Goal: Task Accomplishment & Management: Manage account settings

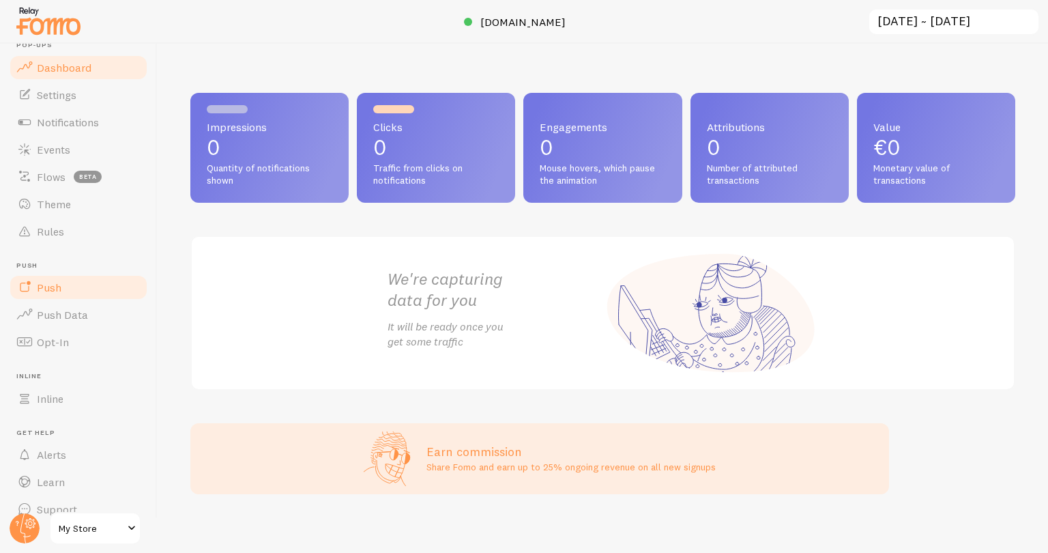
scroll to position [38, 0]
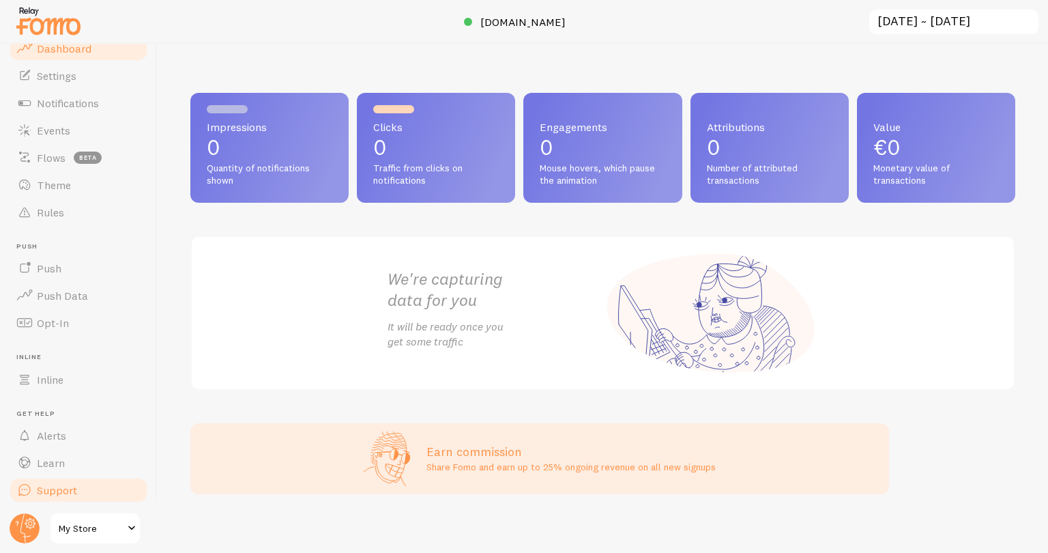
click at [63, 496] on link "Support" at bounding box center [78, 489] width 141 height 27
click at [83, 490] on link "Support" at bounding box center [78, 489] width 141 height 27
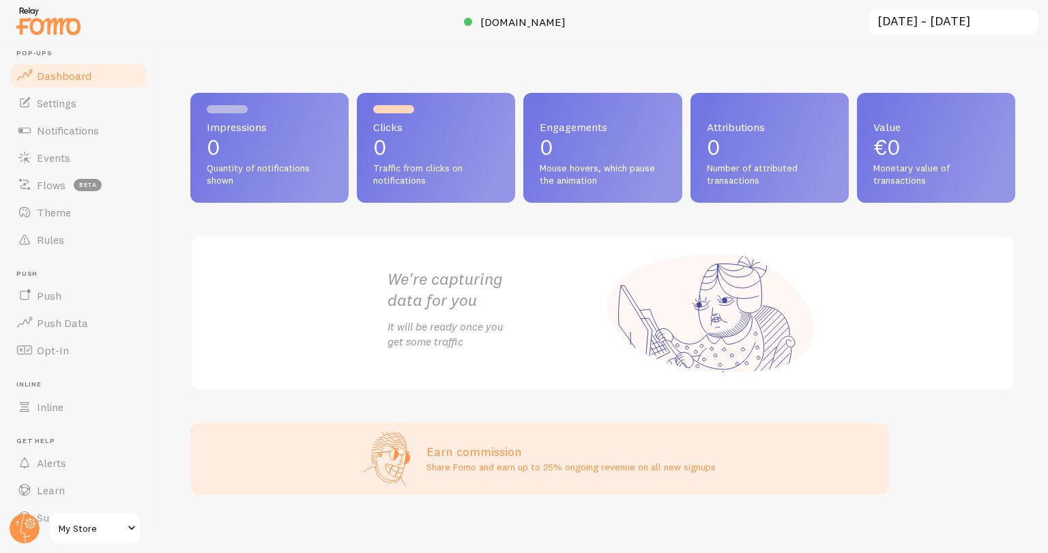
scroll to position [0, 0]
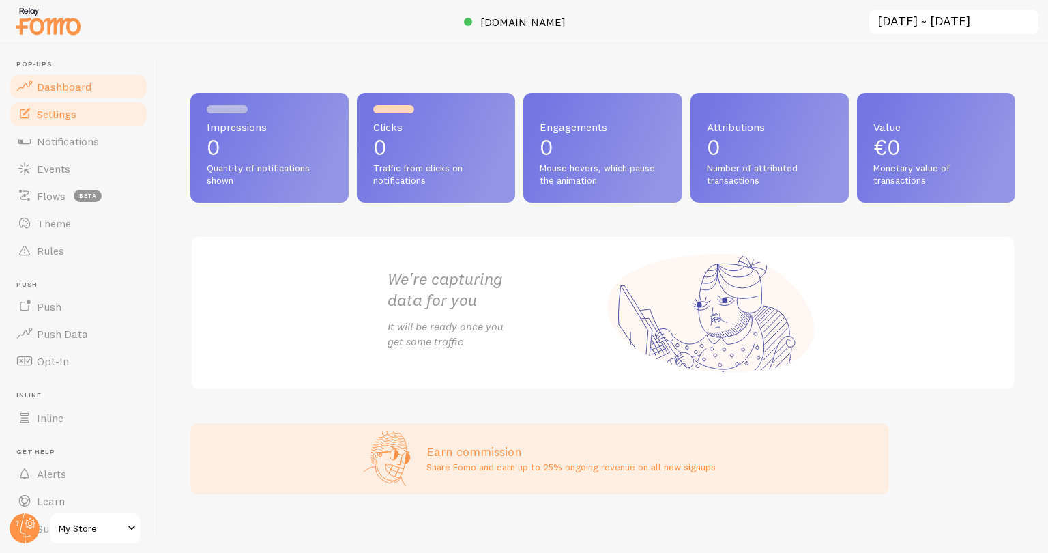
click at [46, 111] on span "Settings" at bounding box center [57, 114] width 40 height 14
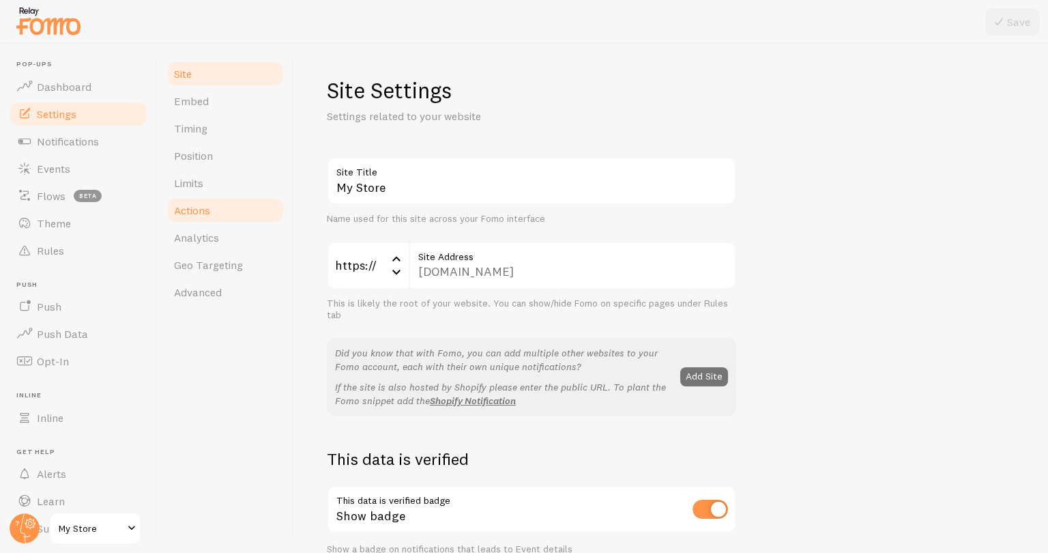
click at [207, 213] on span "Actions" at bounding box center [192, 210] width 36 height 14
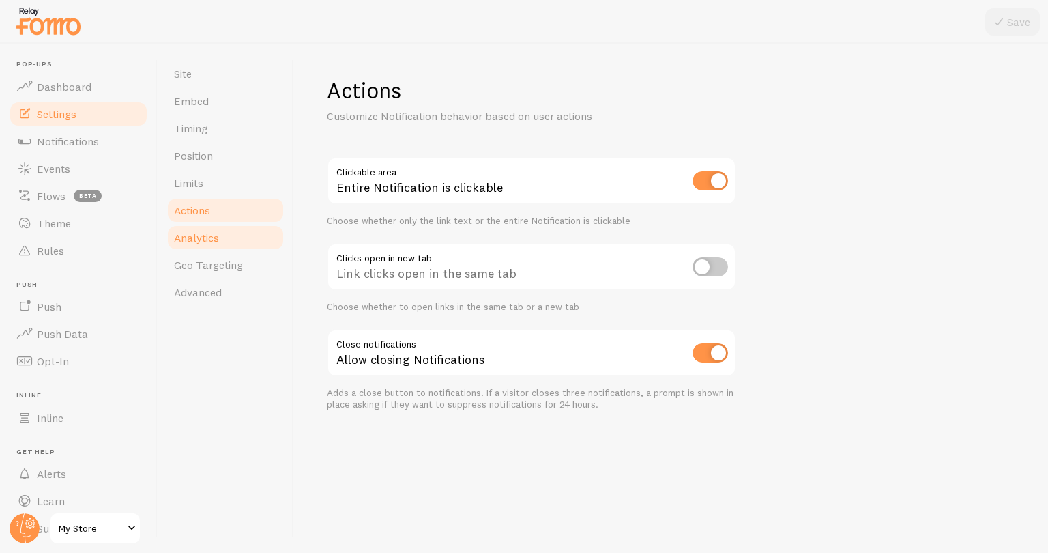
click at [205, 237] on span "Analytics" at bounding box center [196, 238] width 45 height 14
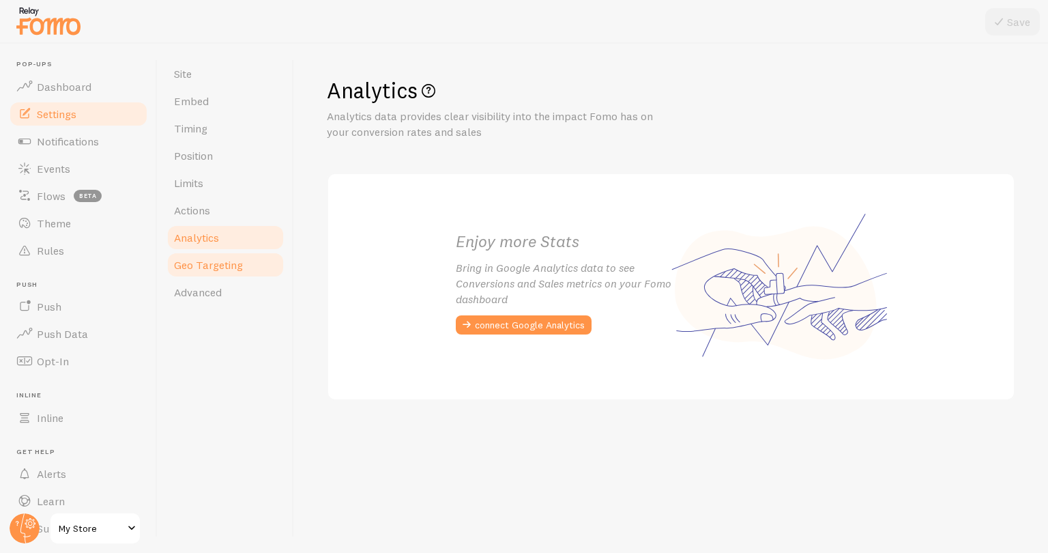
click at [199, 272] on link "Geo Targeting" at bounding box center [225, 264] width 119 height 27
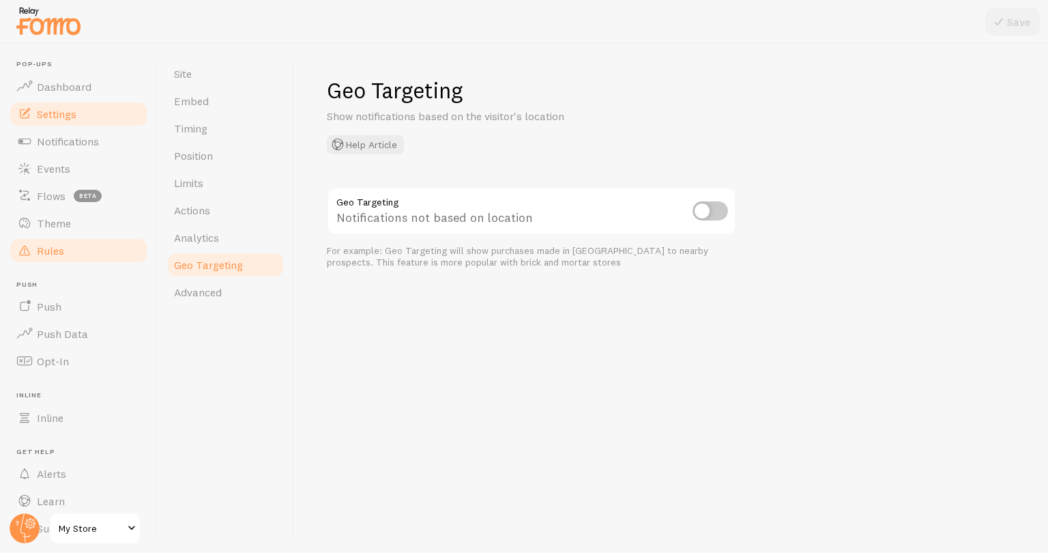
click at [55, 255] on span "Rules" at bounding box center [50, 251] width 27 height 14
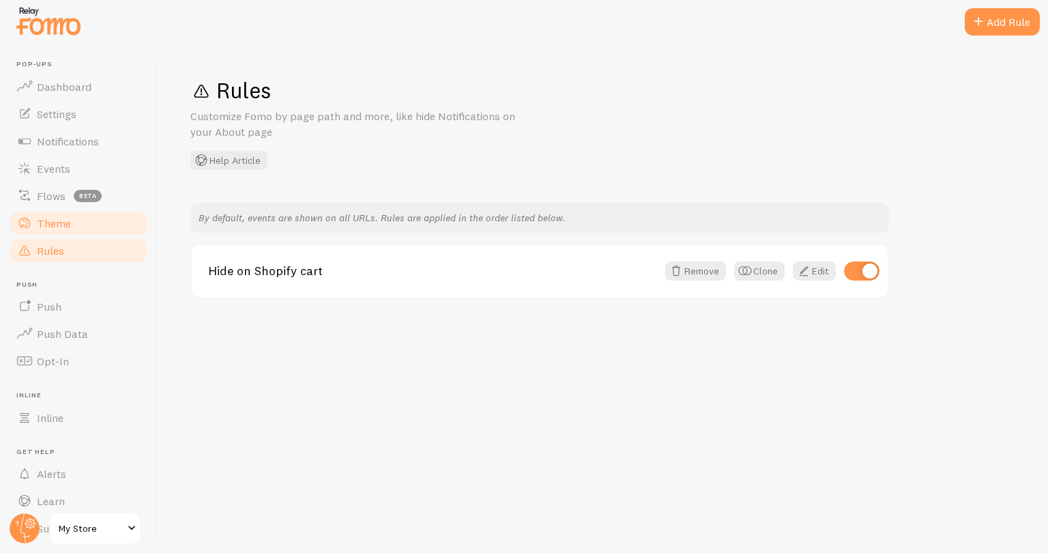
click at [59, 227] on span "Theme" at bounding box center [54, 223] width 34 height 14
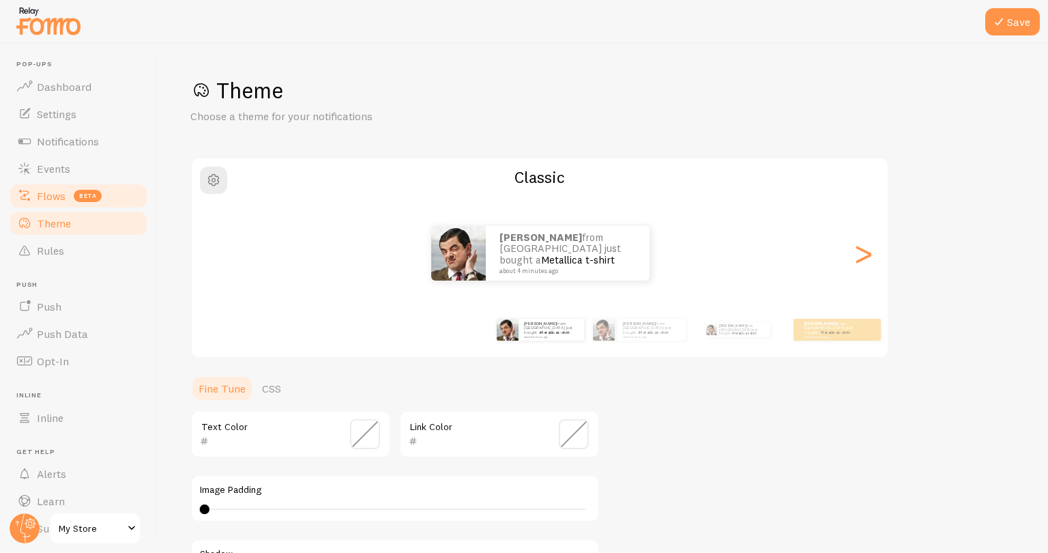
click at [61, 192] on span "Flows" at bounding box center [51, 196] width 29 height 14
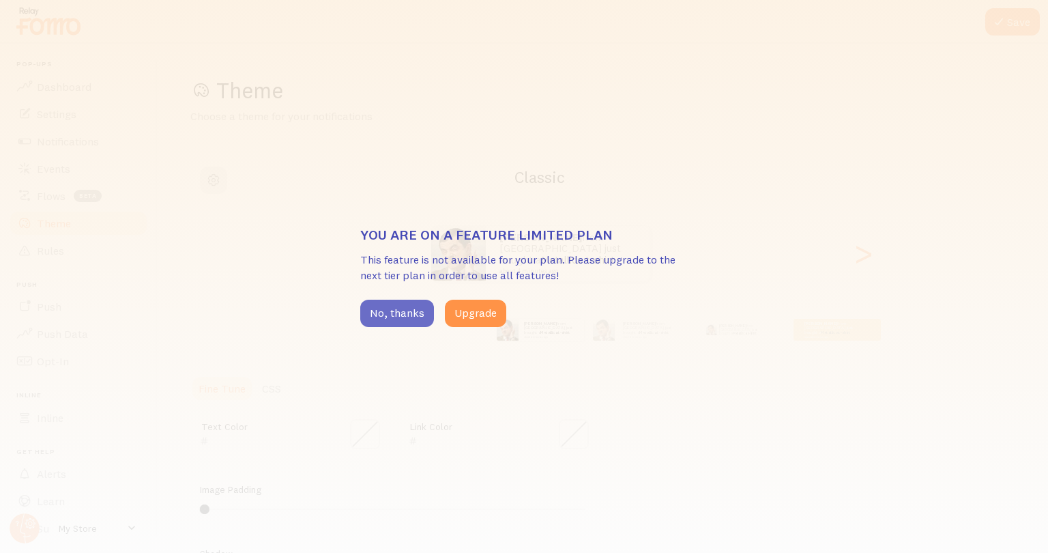
click at [391, 305] on button "No, thanks" at bounding box center [397, 313] width 74 height 27
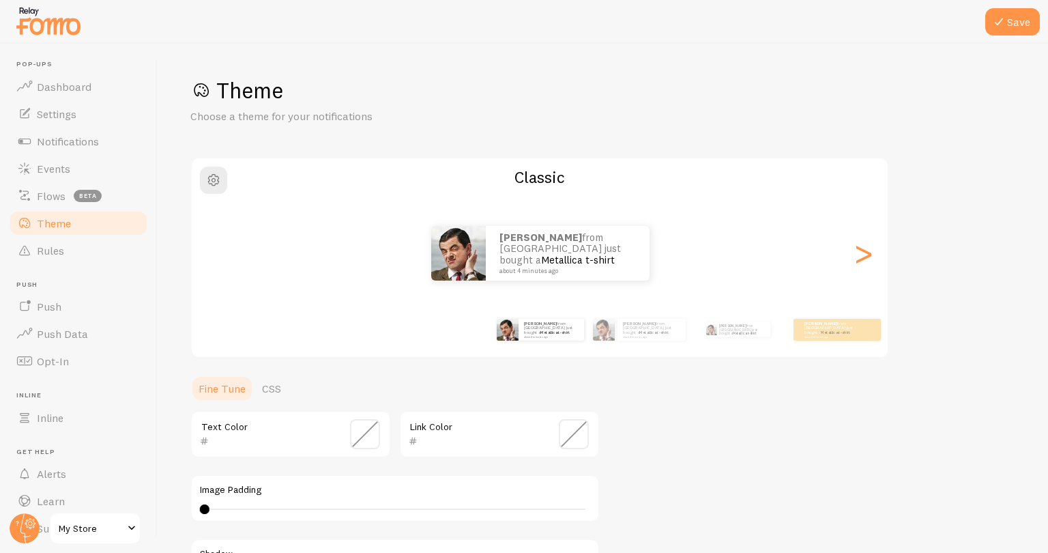
scroll to position [38, 0]
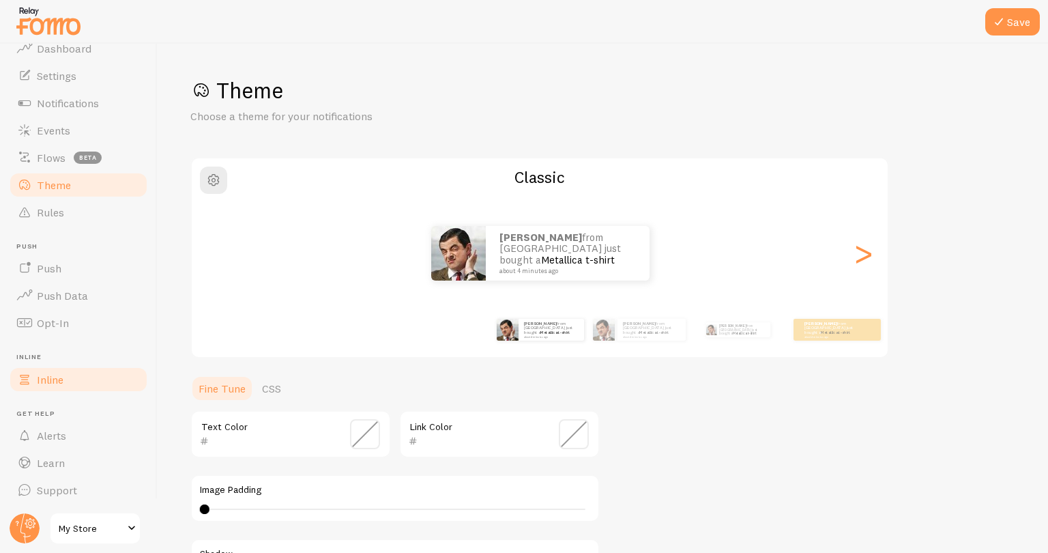
click at [52, 388] on link "Inline" at bounding box center [78, 379] width 141 height 27
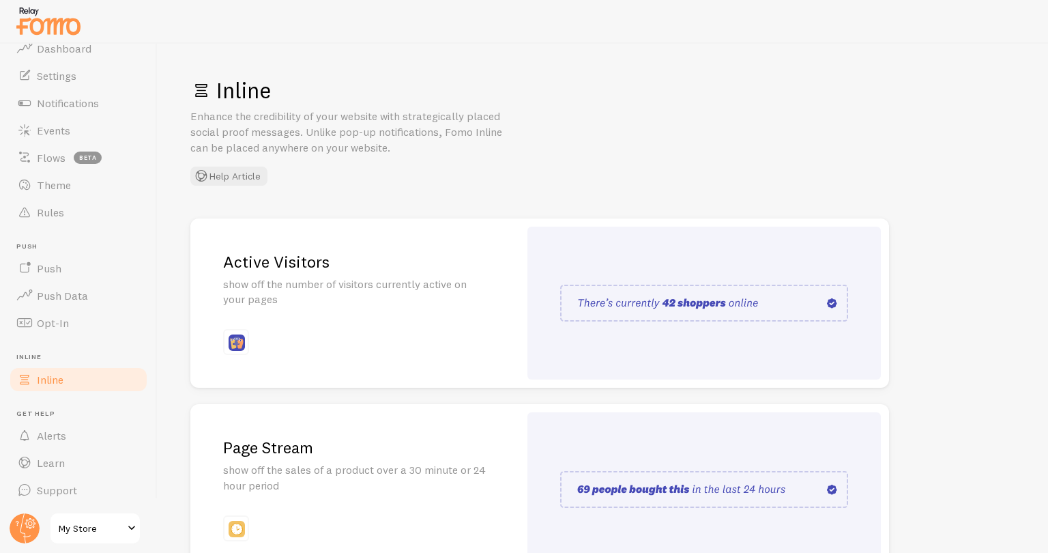
click at [349, 310] on div "Active Visitors show off the number of visitors currently active on your pages" at bounding box center [354, 303] width 329 height 170
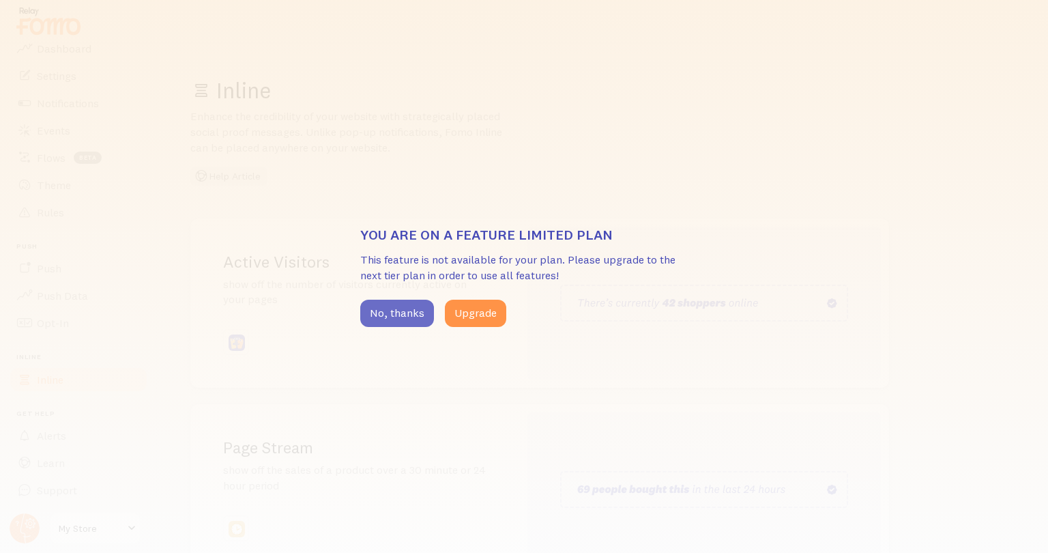
click at [416, 314] on button "No, thanks" at bounding box center [397, 313] width 74 height 27
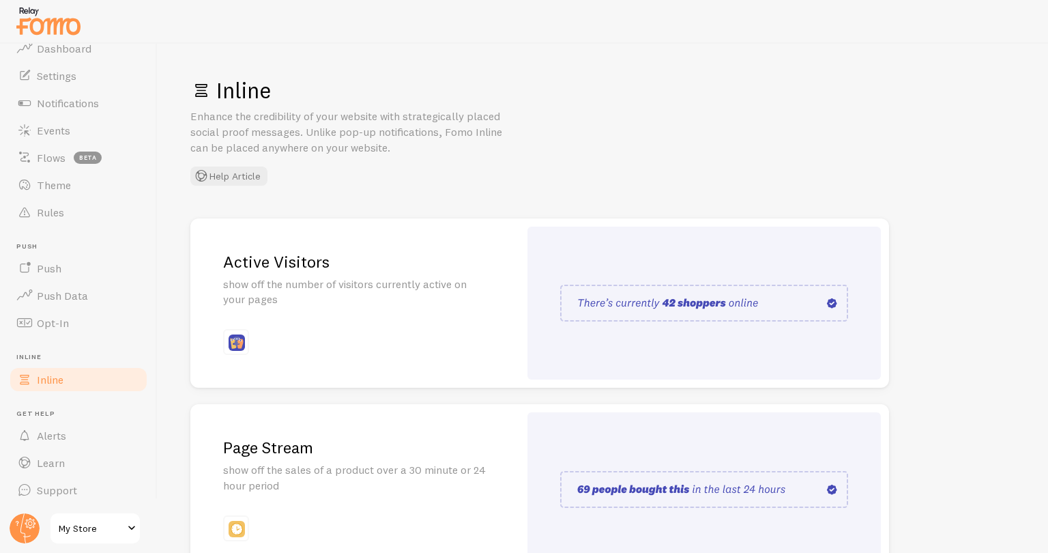
click at [817, 319] on img at bounding box center [704, 303] width 288 height 37
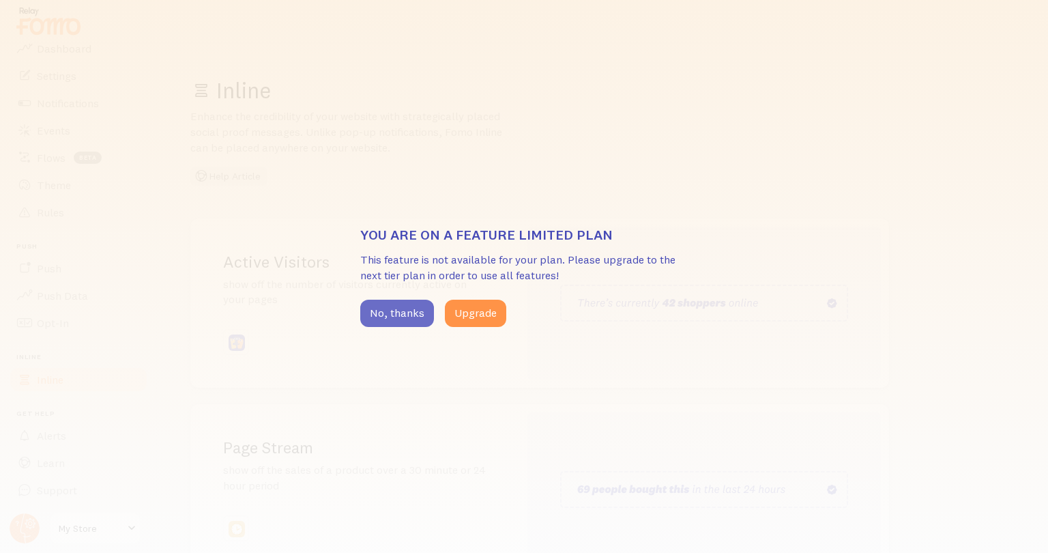
click at [394, 319] on button "No, thanks" at bounding box center [397, 313] width 74 height 27
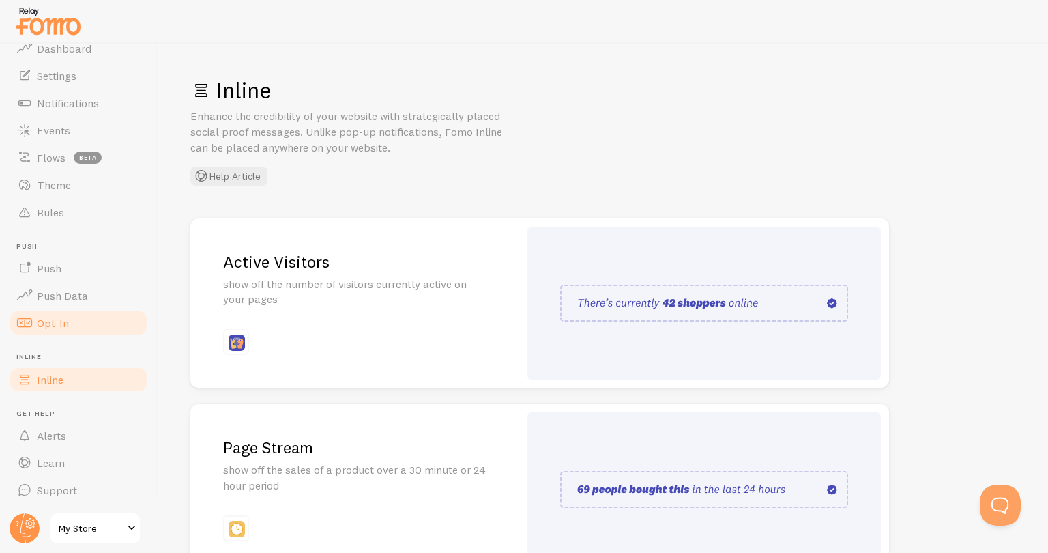
click at [65, 312] on link "Opt-In" at bounding box center [78, 322] width 141 height 27
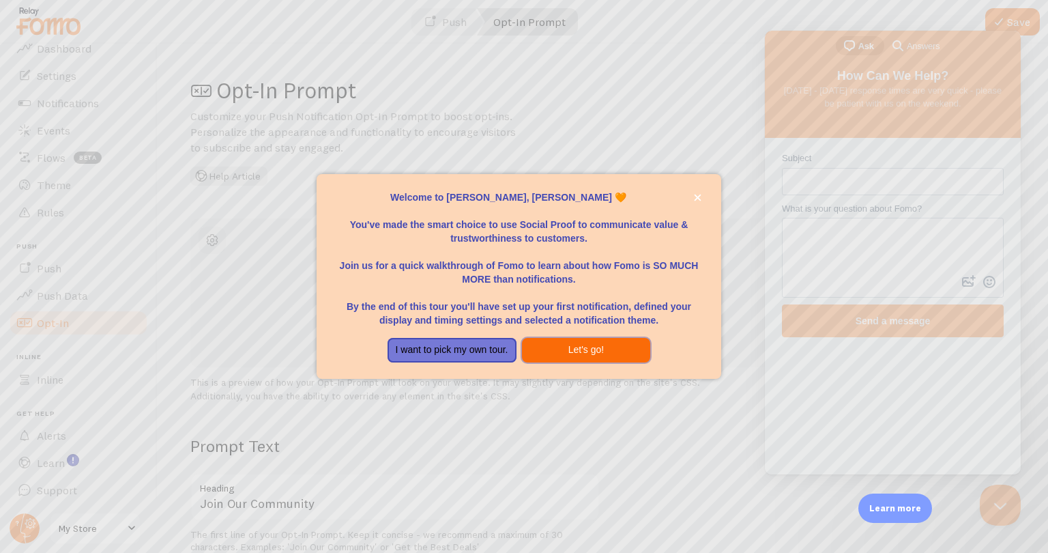
click at [538, 345] on button "Let's go!" at bounding box center [586, 350] width 129 height 25
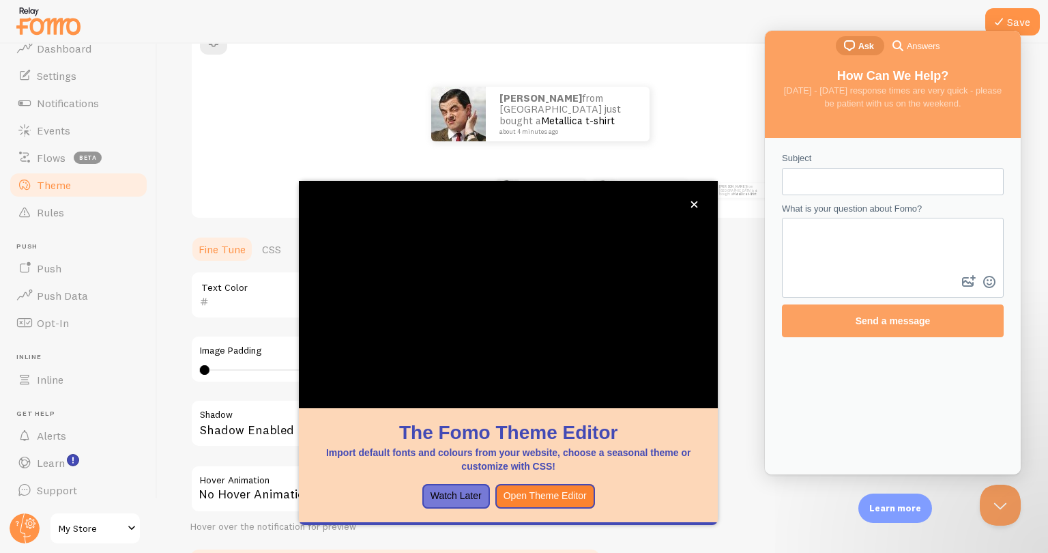
scroll to position [158, 0]
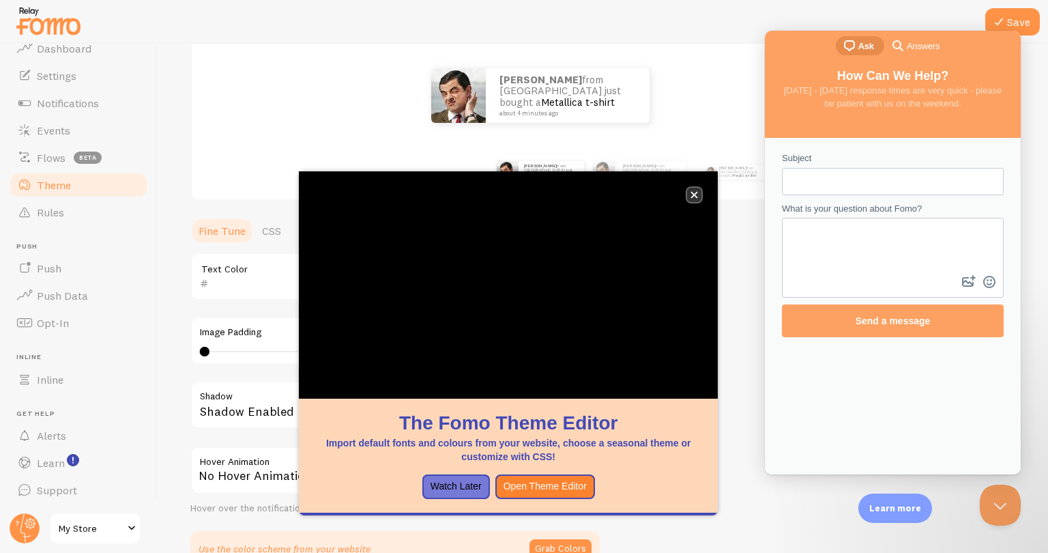
click at [695, 192] on icon "close," at bounding box center [695, 195] width 8 height 8
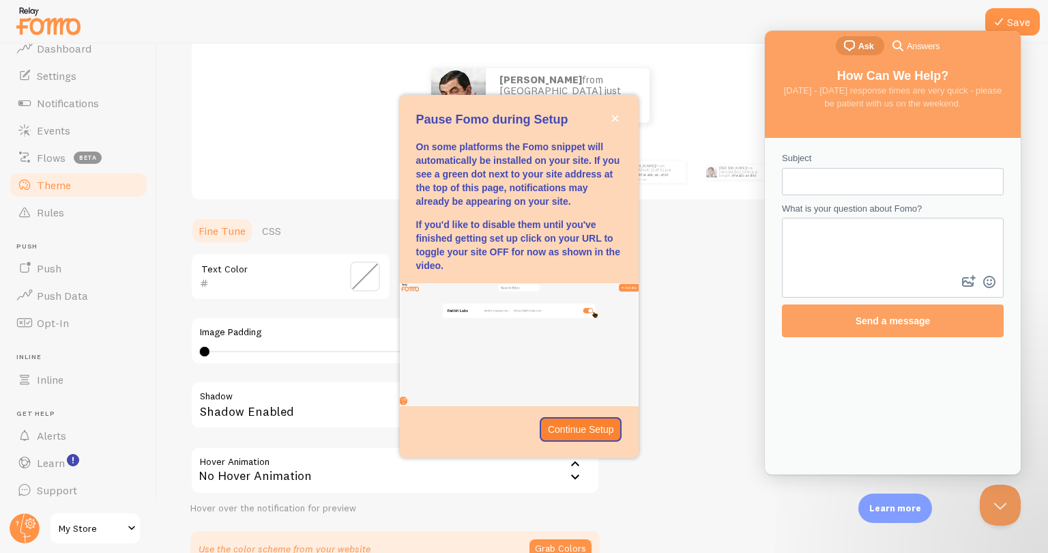
click at [96, 526] on span "My Store" at bounding box center [91, 528] width 65 height 16
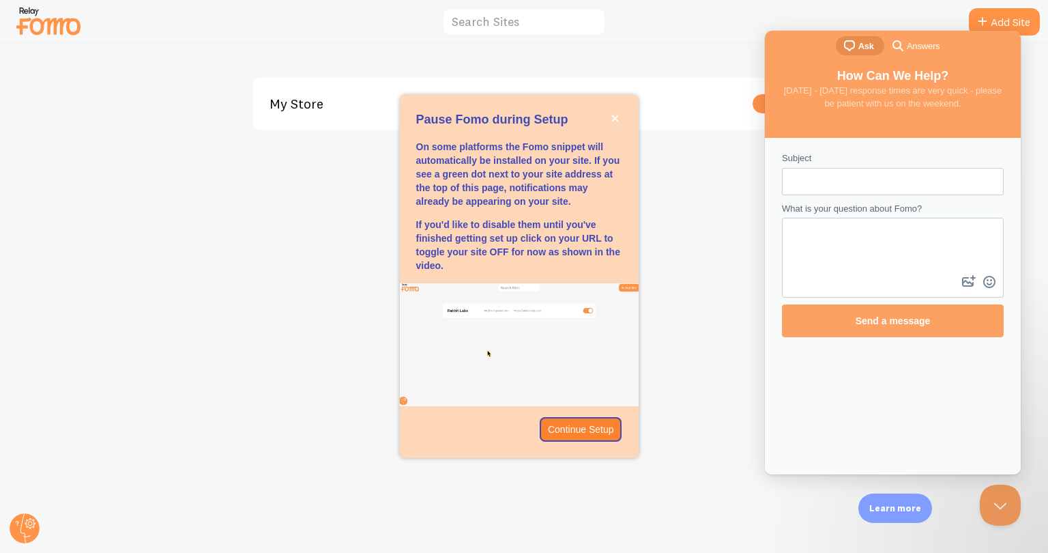
click at [738, 36] on div at bounding box center [524, 22] width 1048 height 44
click at [995, 492] on button "Close Beacon popover" at bounding box center [997, 502] width 41 height 41
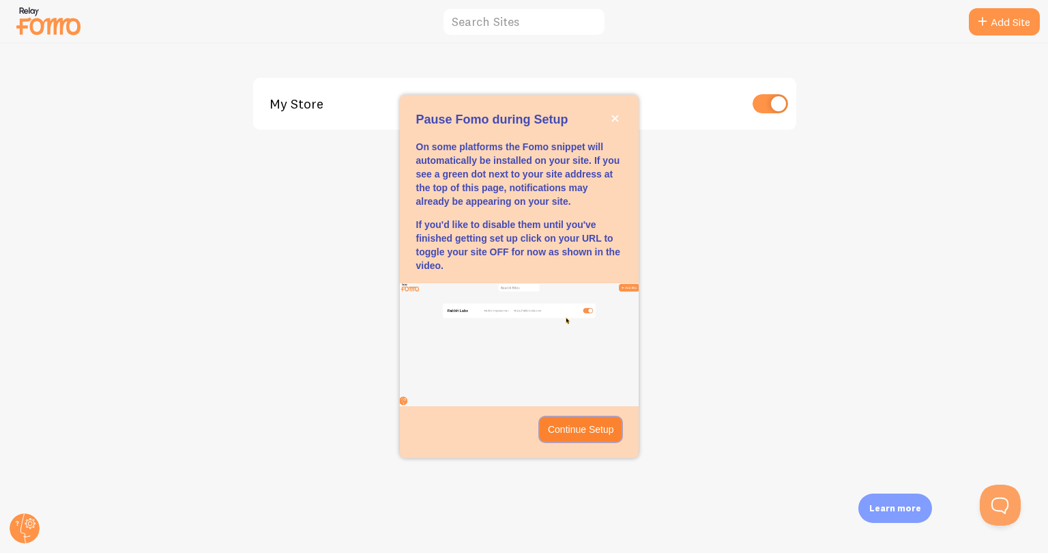
click at [550, 434] on p "Continue Setup" at bounding box center [581, 429] width 66 height 14
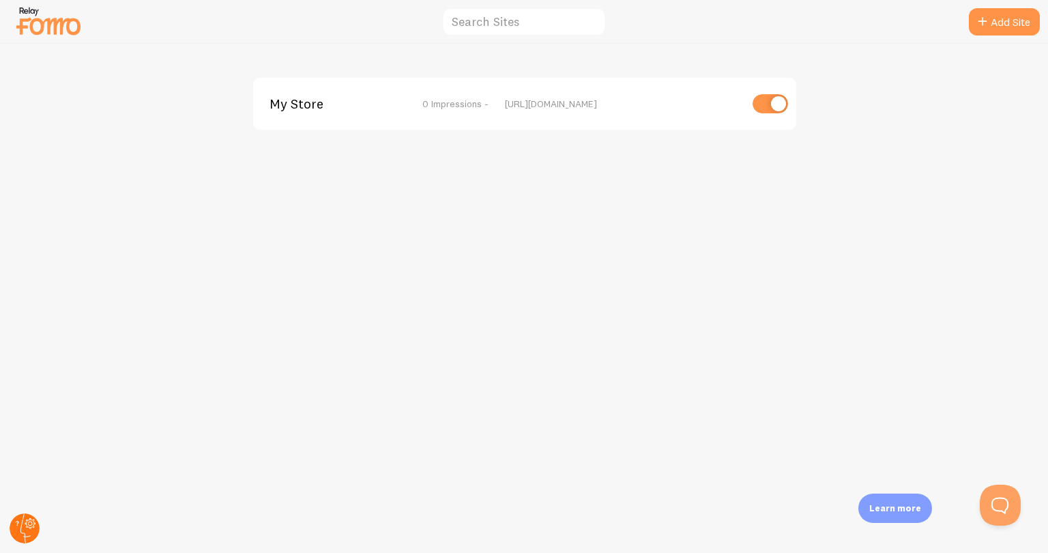
click at [31, 521] on icon at bounding box center [30, 523] width 5 height 5
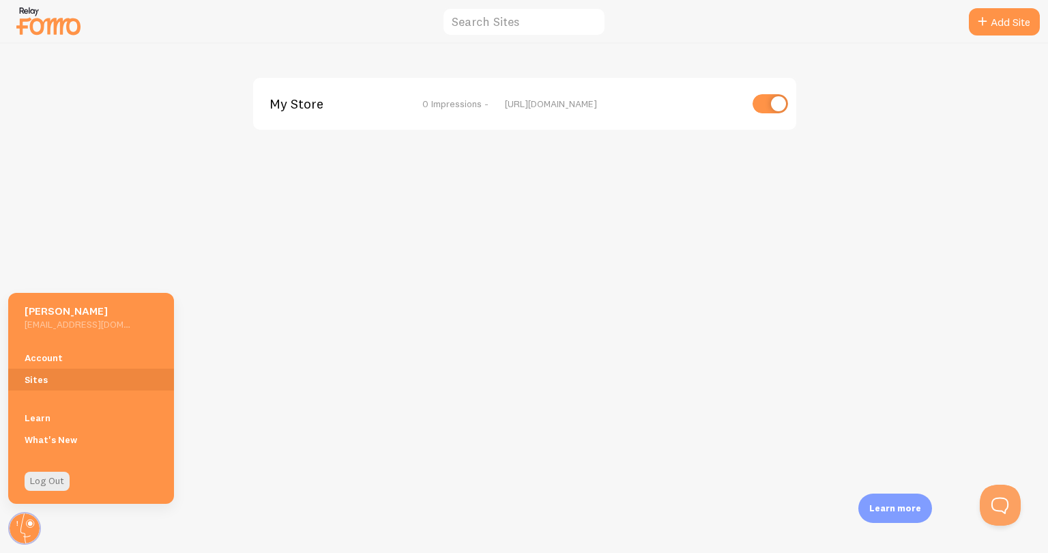
click at [197, 267] on div "My Store 0 Impressions - [URL][DOMAIN_NAME]" at bounding box center [524, 298] width 1047 height 509
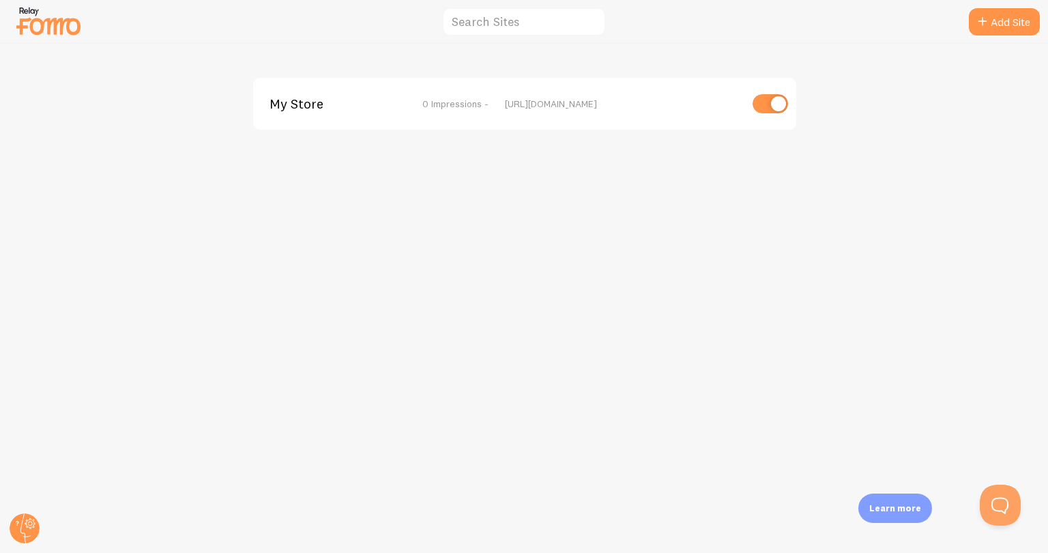
drag, startPoint x: 218, startPoint y: 33, endPoint x: 218, endPoint y: 47, distance: 13.6
click at [218, 33] on div at bounding box center [524, 22] width 1048 height 44
click at [283, 114] on div "My Store 0 Impressions - [URL][DOMAIN_NAME]" at bounding box center [524, 104] width 543 height 52
click at [23, 16] on img at bounding box center [48, 20] width 68 height 35
click at [40, 526] on div "Add Site My Store 0 Impressions - [URL][DOMAIN_NAME] [PERSON_NAME] [EMAIL_ADDRE…" at bounding box center [524, 276] width 1048 height 553
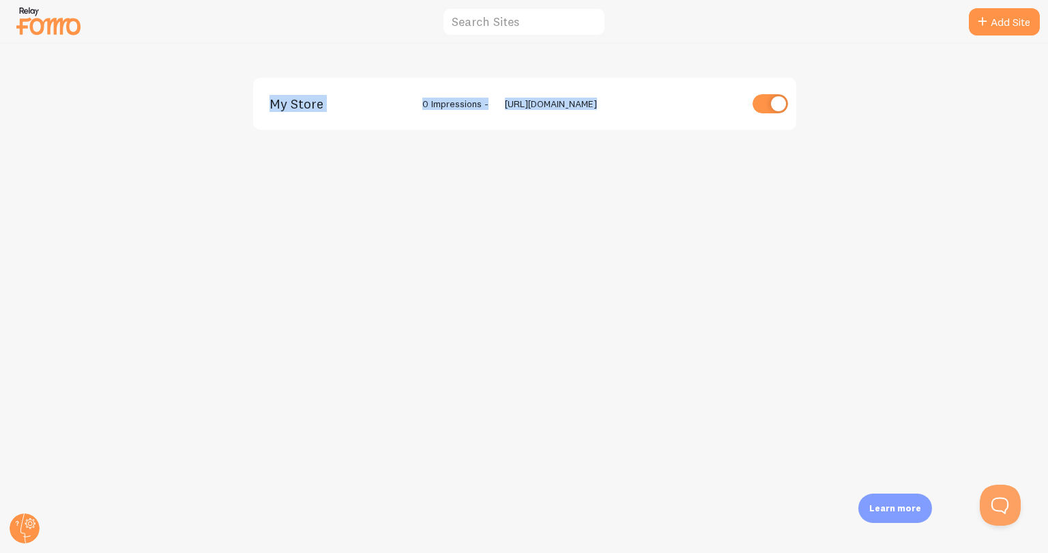
click at [340, 147] on div "My Store 0 Impressions - [URL][DOMAIN_NAME]" at bounding box center [524, 298] width 1047 height 509
click at [454, 101] on span "0 Impressions -" at bounding box center [455, 104] width 66 height 12
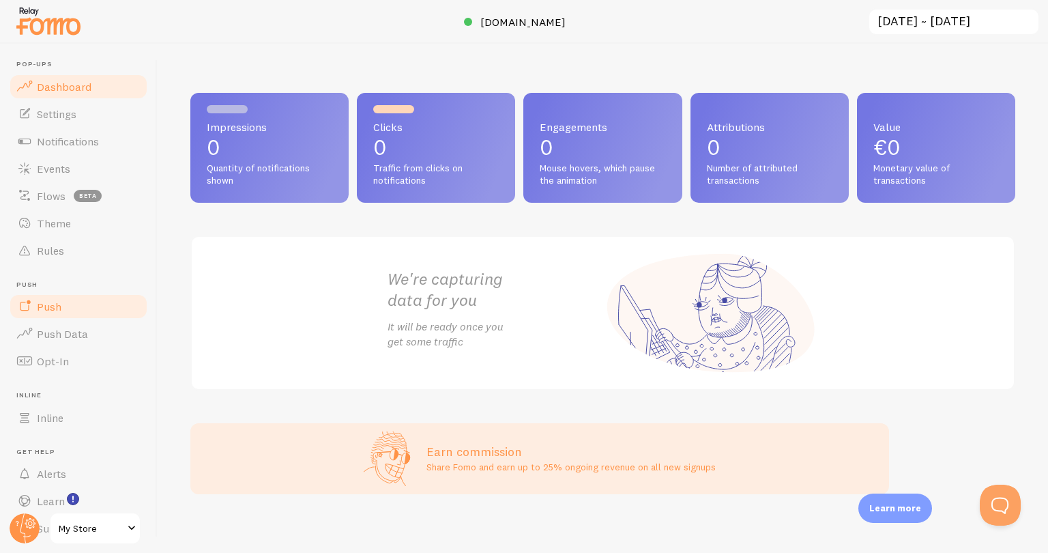
click at [49, 304] on span "Push" at bounding box center [49, 307] width 25 height 14
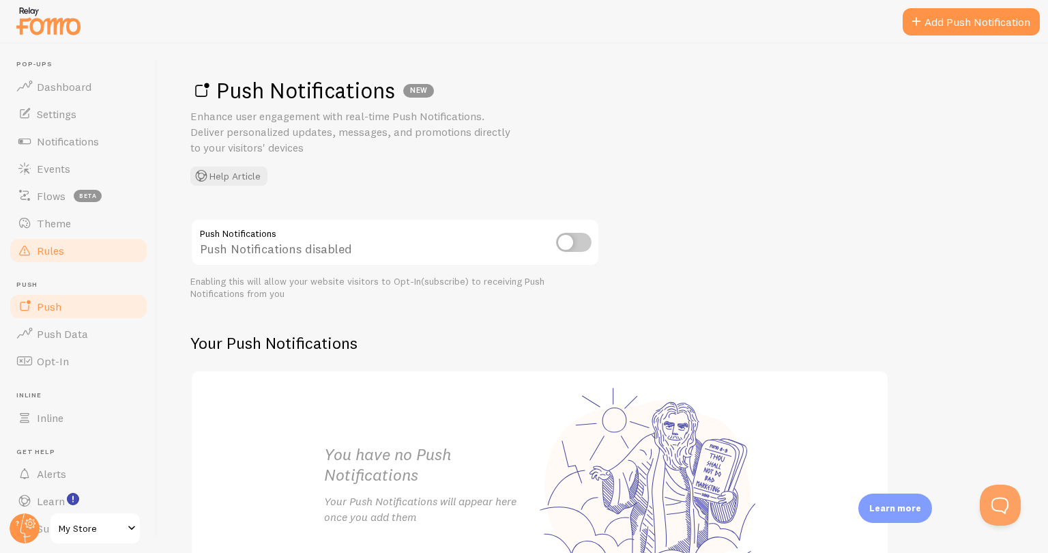
click at [41, 255] on span "Rules" at bounding box center [50, 251] width 27 height 14
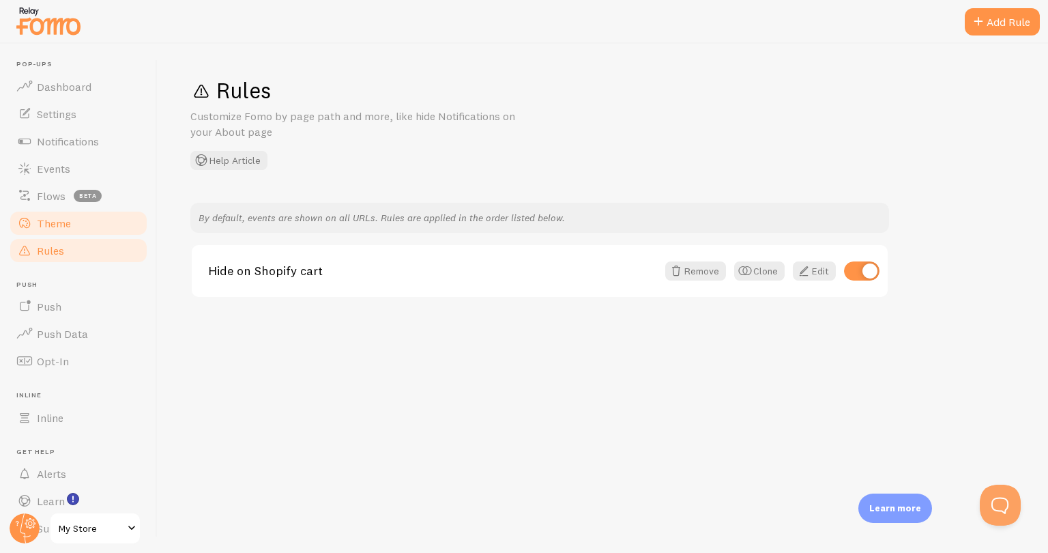
click at [51, 209] on link "Theme" at bounding box center [78, 222] width 141 height 27
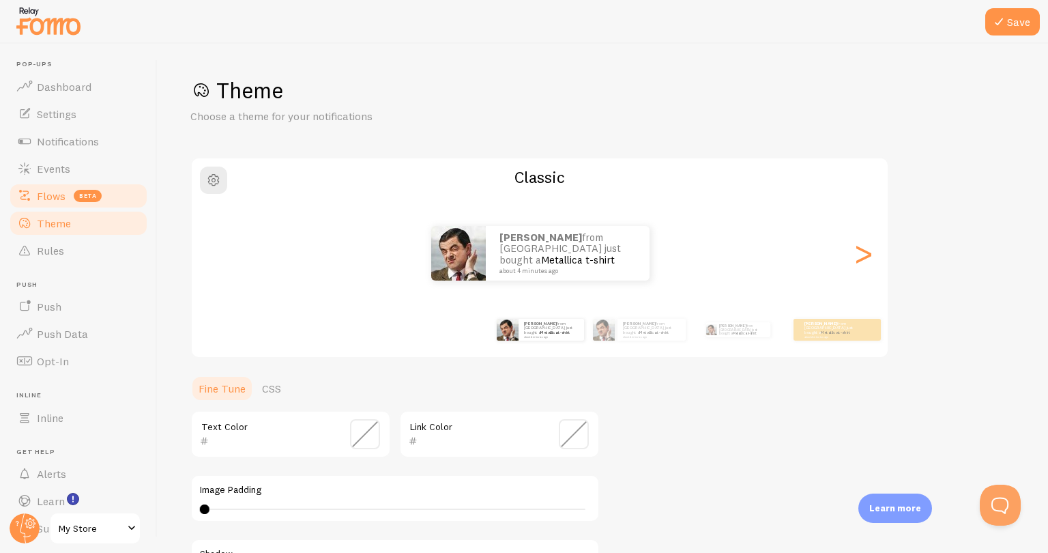
click at [51, 201] on span "Flows" at bounding box center [51, 196] width 29 height 14
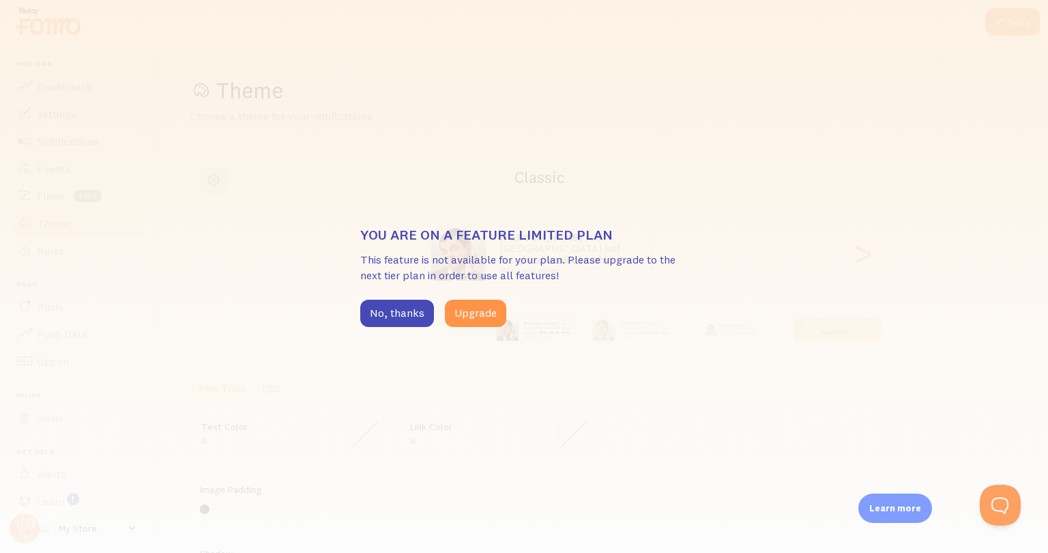
click at [47, 165] on div "You are on a feature limited plan This feature is not available for your plan. …" at bounding box center [524, 276] width 1048 height 553
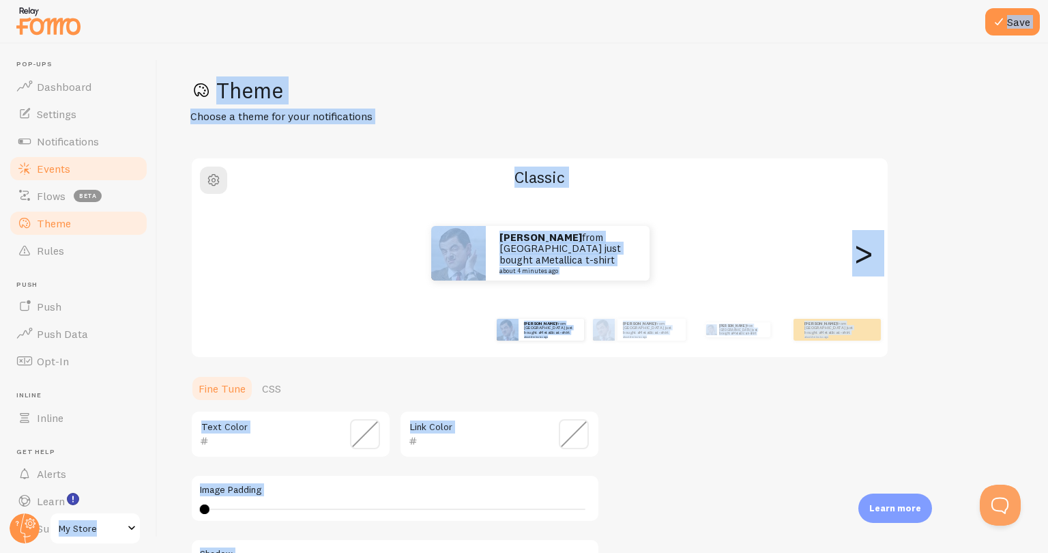
click at [42, 168] on span "Events" at bounding box center [53, 169] width 33 height 14
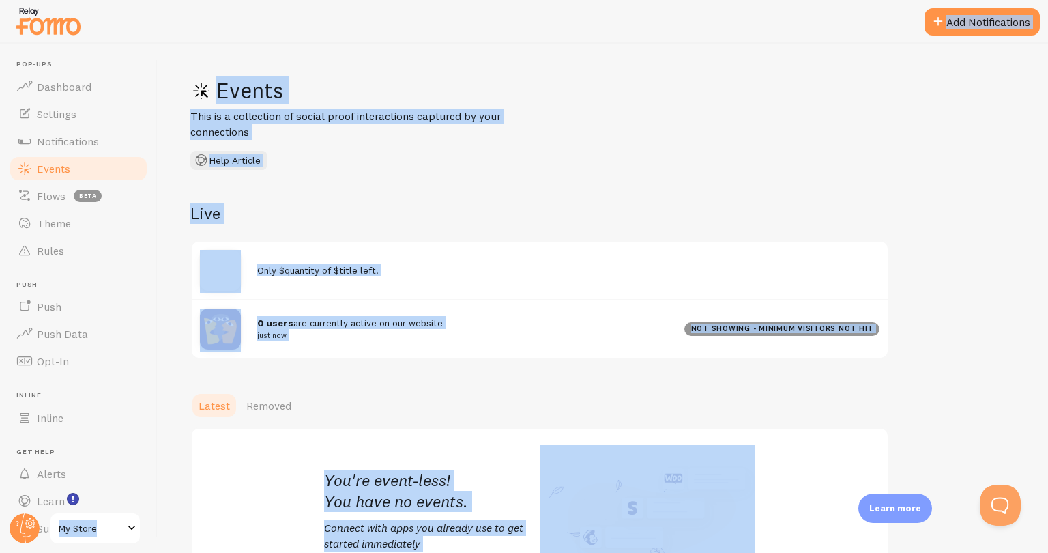
click at [404, 190] on div "Events This is a collection of social proof interactions captured by your conne…" at bounding box center [603, 298] width 890 height 509
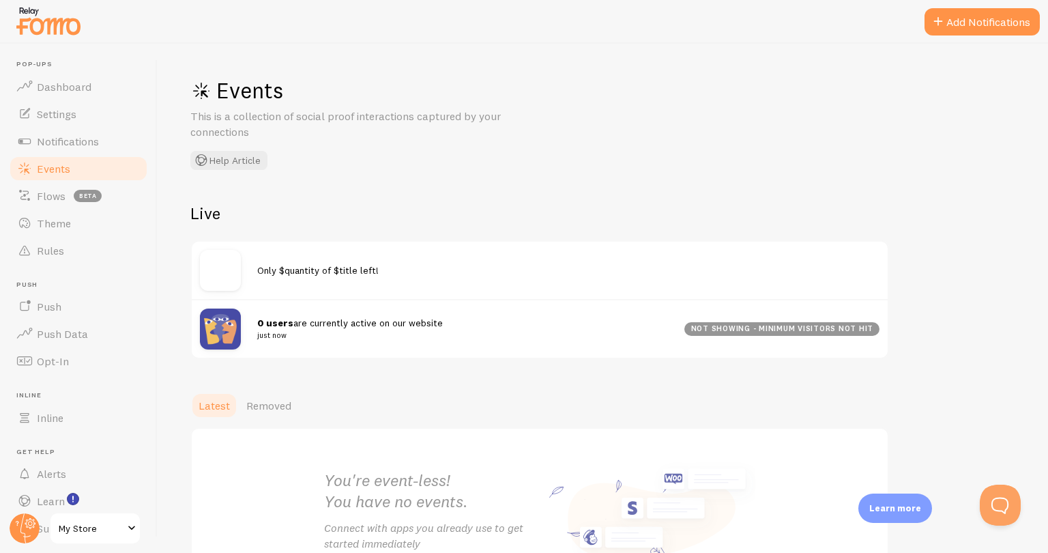
click at [761, 330] on div "not showing - minimum visitors not hit" at bounding box center [781, 329] width 195 height 14
click at [264, 325] on strong "0 users" at bounding box center [275, 323] width 36 height 12
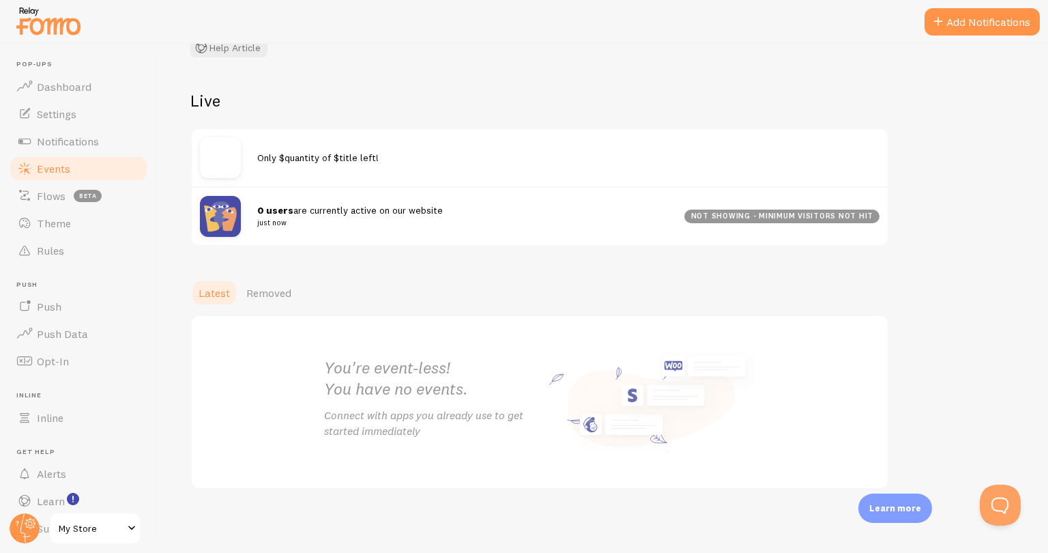
click at [274, 214] on strong "0 users" at bounding box center [275, 210] width 36 height 12
drag, startPoint x: 774, startPoint y: 218, endPoint x: 869, endPoint y: 222, distance: 95.6
click at [869, 222] on div "not showing - minimum visitors not hit" at bounding box center [781, 216] width 195 height 14
click at [862, 225] on div "0 users are currently active on our website just now not showing - minimum visi…" at bounding box center [540, 215] width 696 height 59
click at [505, 230] on div "0 users are currently active on our website just now not showing - minimum visi…" at bounding box center [540, 215] width 696 height 59
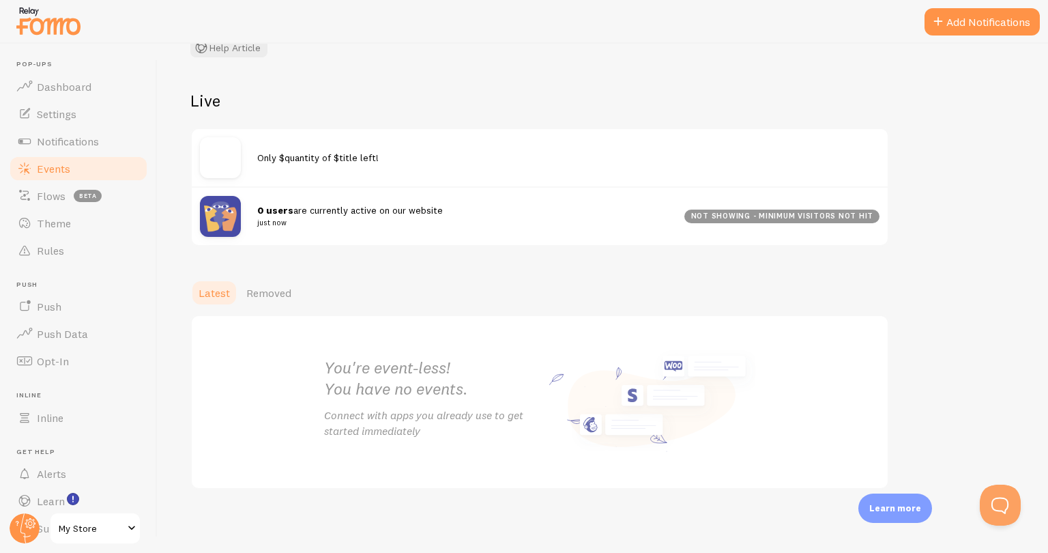
click at [40, 161] on link "Events" at bounding box center [78, 168] width 141 height 27
click at [55, 150] on link "Notifications" at bounding box center [78, 141] width 141 height 27
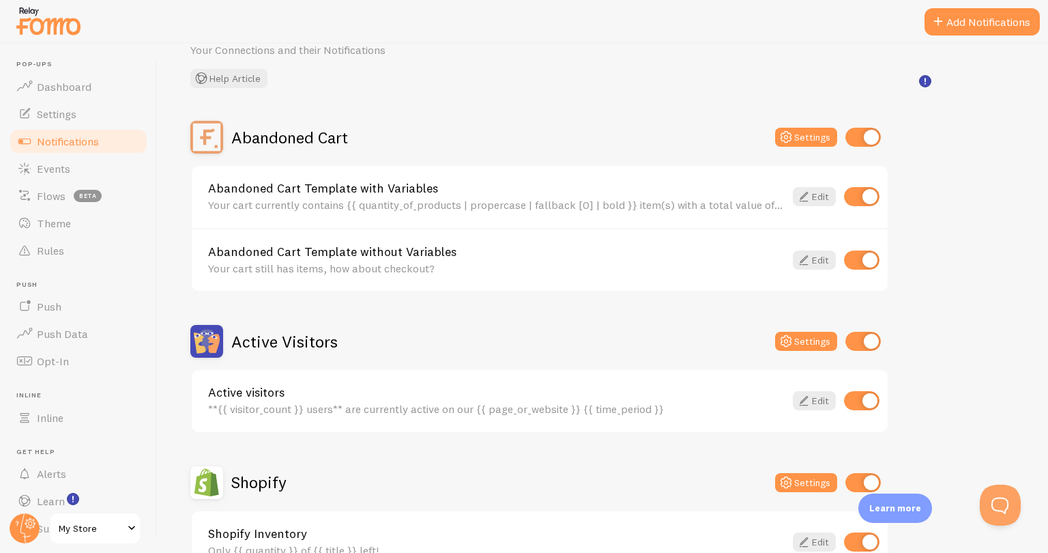
scroll to position [136, 0]
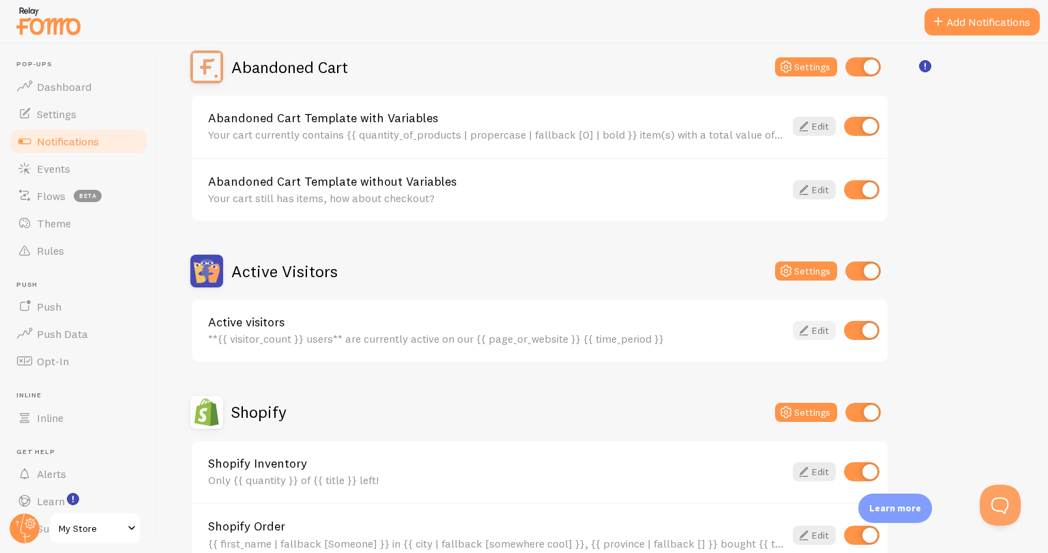
click at [798, 328] on icon at bounding box center [804, 330] width 16 height 16
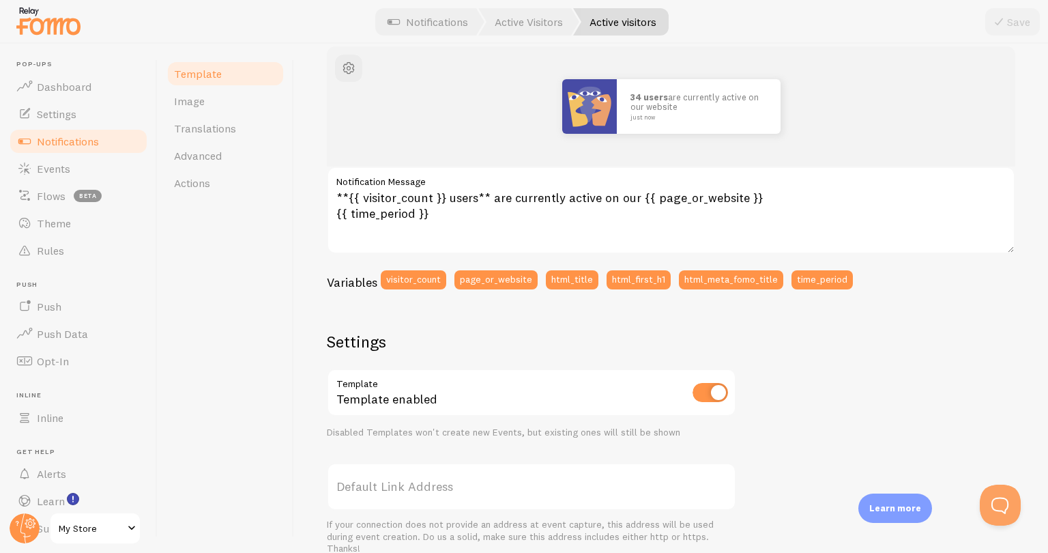
scroll to position [91, 0]
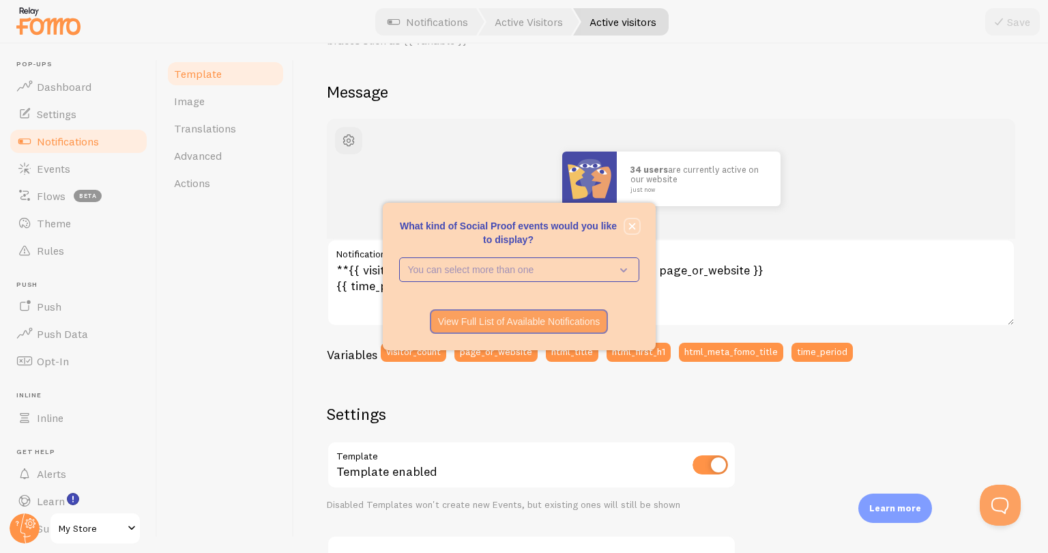
click at [633, 227] on icon "close," at bounding box center [631, 226] width 7 height 7
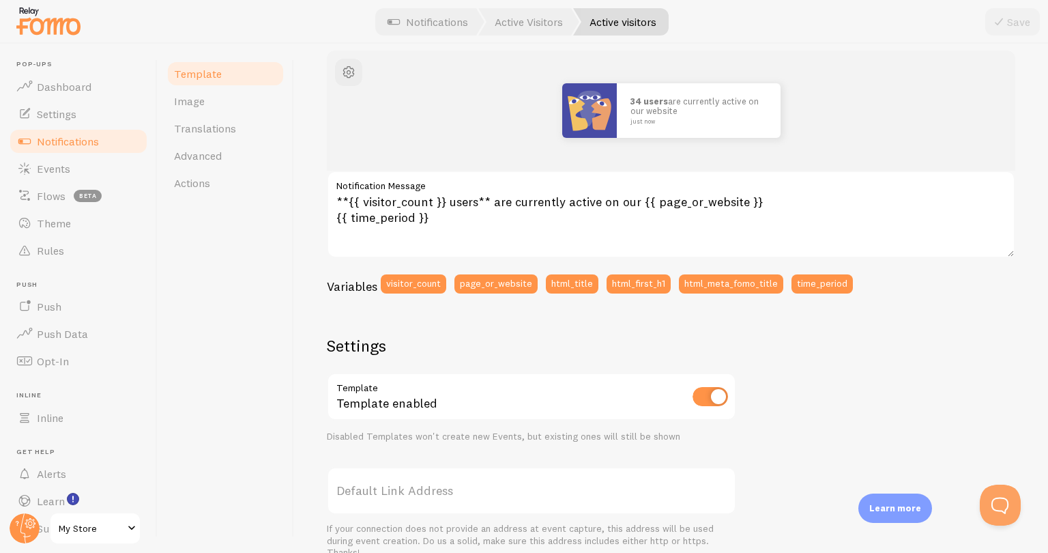
scroll to position [433, 0]
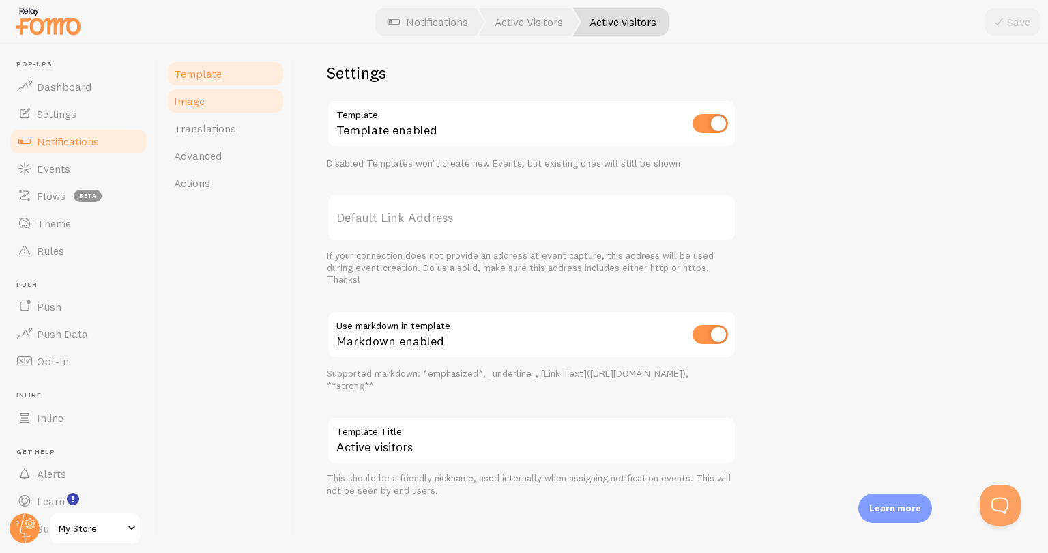
click at [196, 96] on span "Image" at bounding box center [189, 101] width 31 height 14
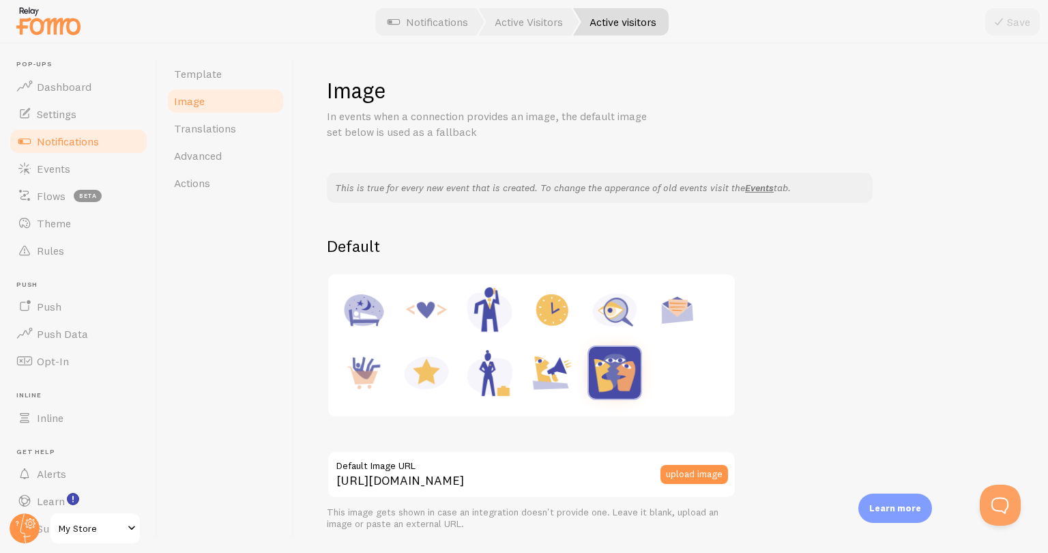
scroll to position [68, 0]
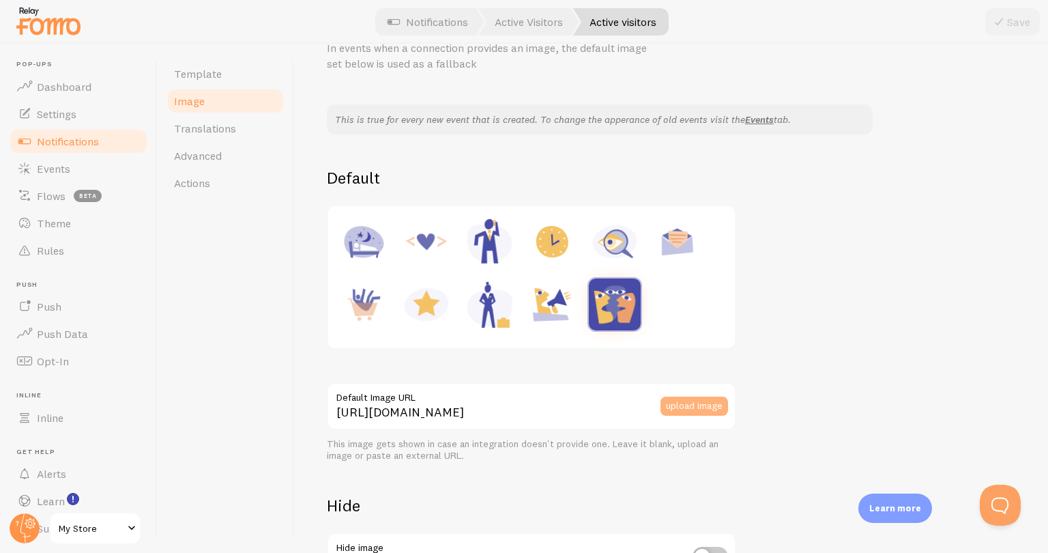
click at [703, 403] on button "upload image" at bounding box center [694, 405] width 68 height 19
click at [705, 407] on button "upload image" at bounding box center [694, 405] width 68 height 19
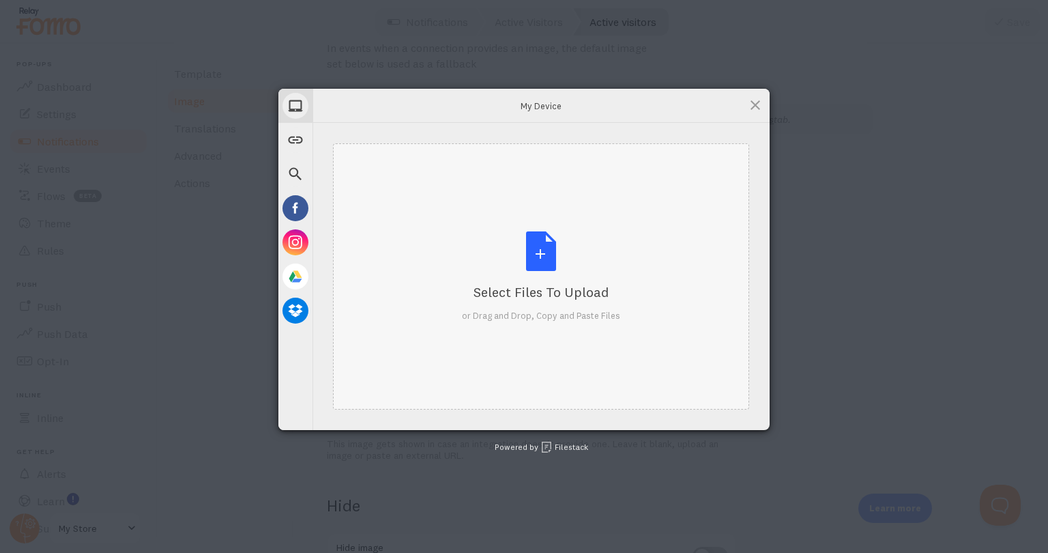
click at [704, 407] on div "Select Files to Upload or Drag and Drop, Copy and Paste Files" at bounding box center [541, 276] width 416 height 266
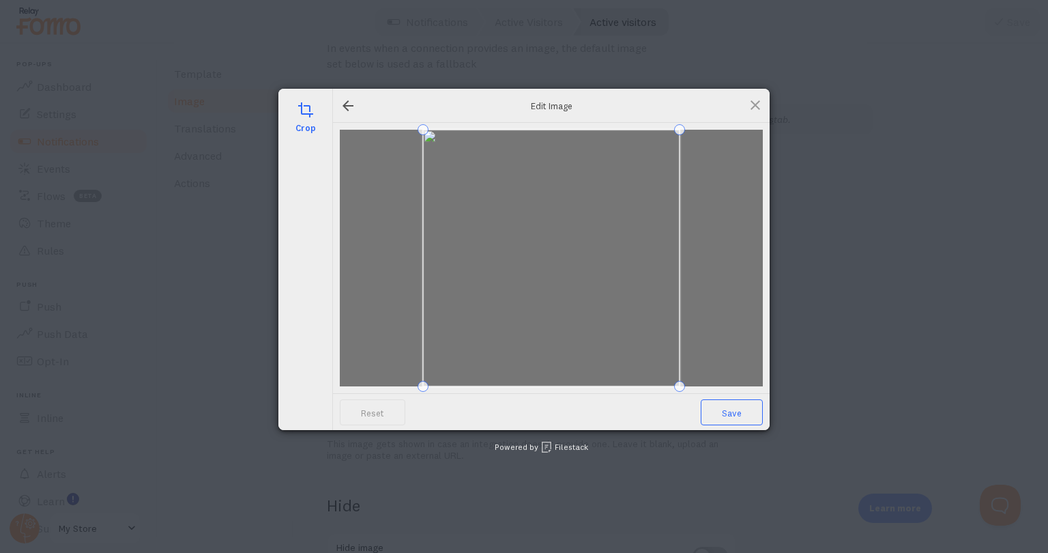
click at [733, 420] on span "Save" at bounding box center [732, 412] width 62 height 26
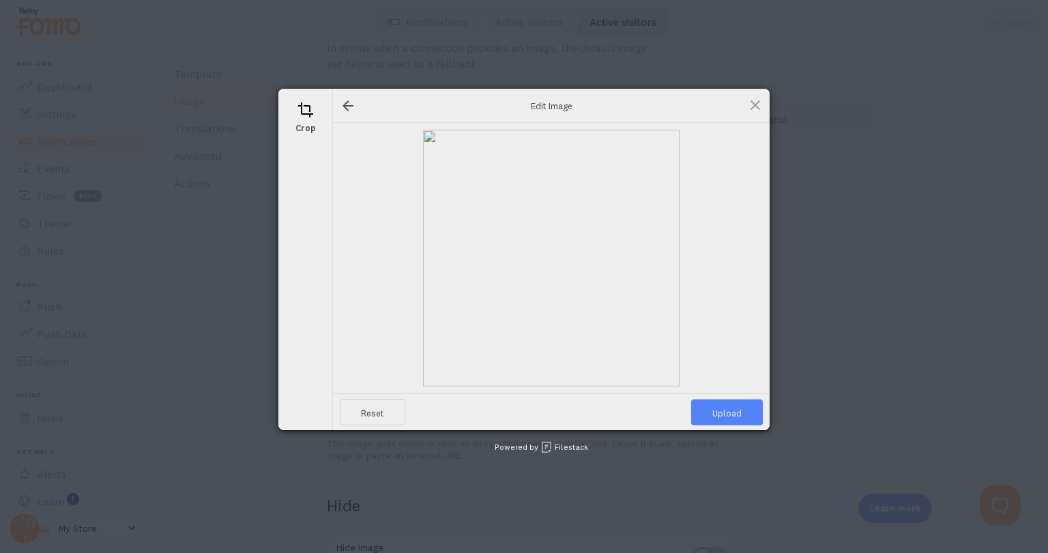
click at [726, 416] on span "Upload" at bounding box center [727, 412] width 72 height 26
type input "[URL][DOMAIN_NAME][DOMAIN_NAME]"
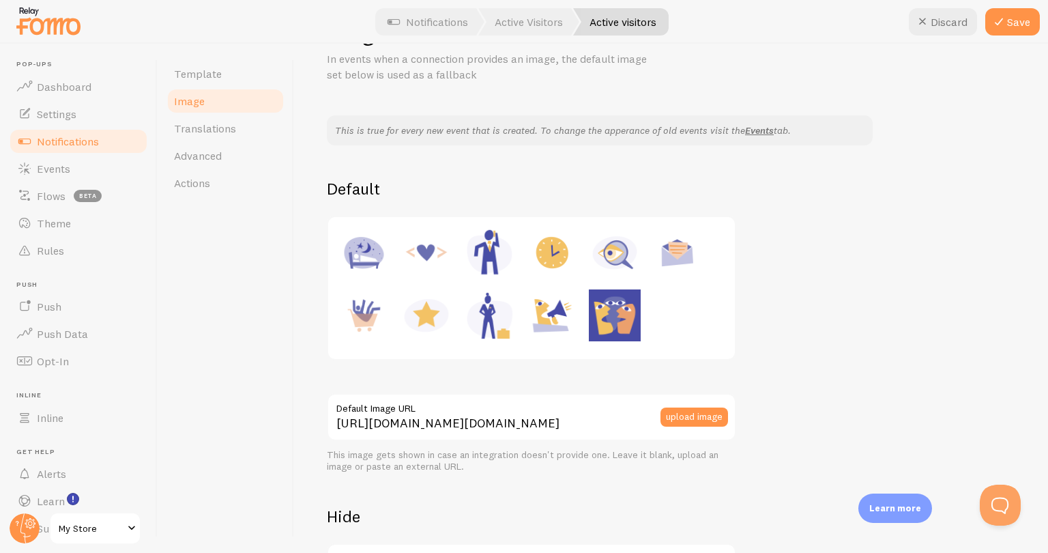
scroll to position [0, 0]
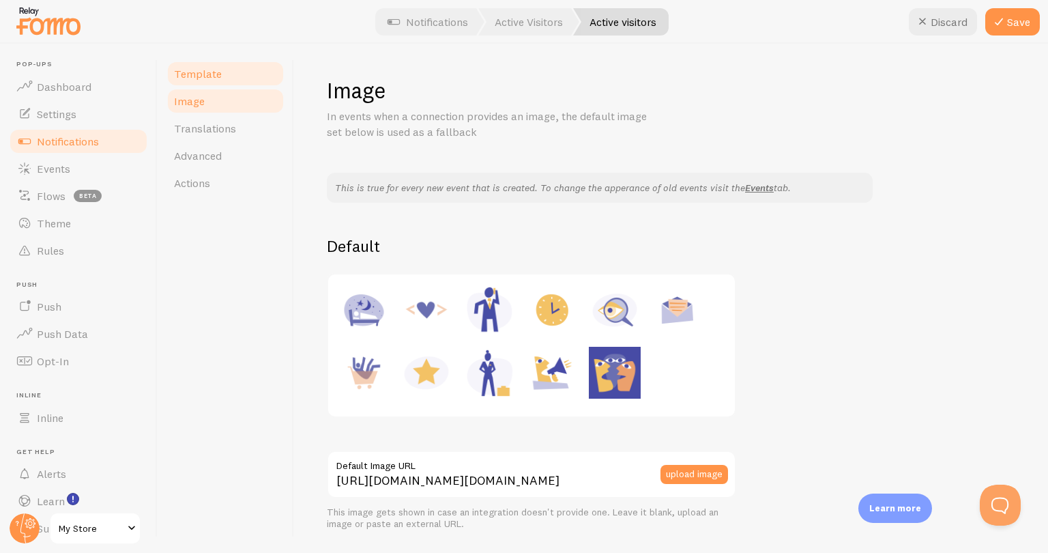
click at [224, 71] on link "Template" at bounding box center [225, 73] width 119 height 27
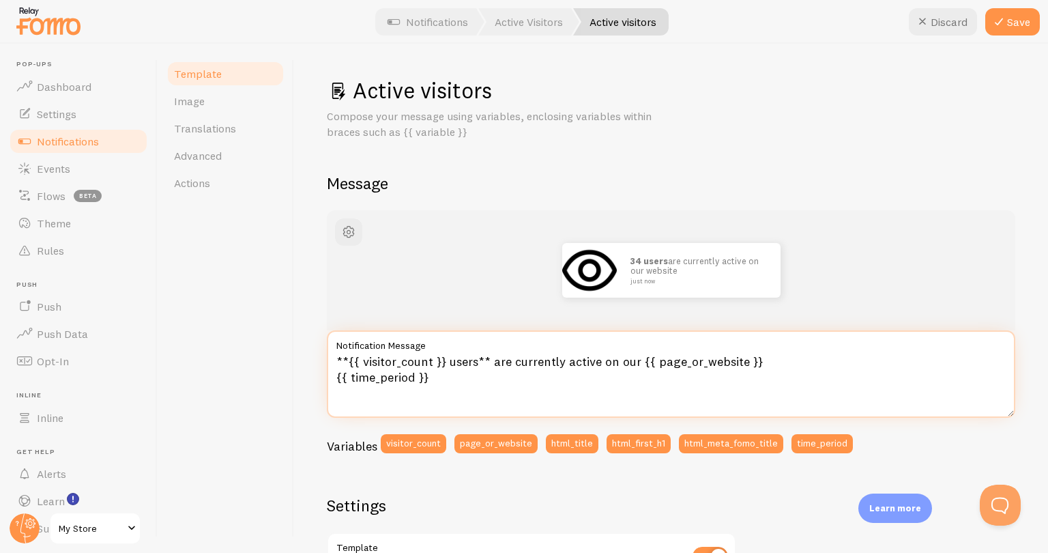
drag, startPoint x: 448, startPoint y: 362, endPoint x: 475, endPoint y: 349, distance: 30.2
click at [475, 349] on div "**{{ visitor_count }} users** are currently active on our {{ page_or_website }}…" at bounding box center [671, 373] width 688 height 87
drag, startPoint x: 571, startPoint y: 366, endPoint x: 641, endPoint y: 366, distance: 70.3
click at [641, 366] on textarea "**{{ visitor_count }} people** are currently active on our {{ page_or_website }…" at bounding box center [671, 373] width 688 height 87
drag, startPoint x: 699, startPoint y: 361, endPoint x: 822, endPoint y: 364, distance: 122.8
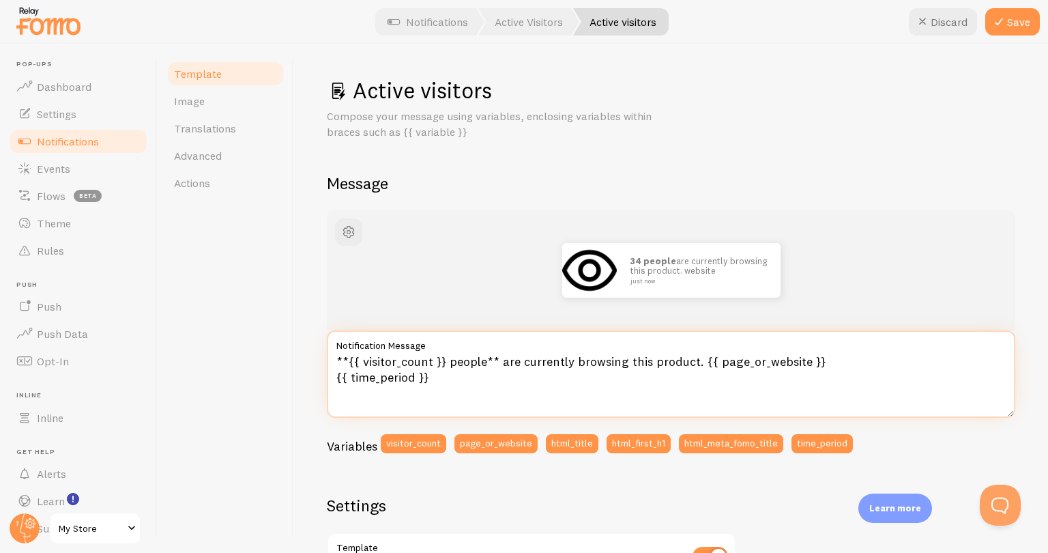
click at [822, 364] on textarea "**{{ visitor_count }} people** are currently browsing this product. {{ page_or_…" at bounding box center [671, 373] width 688 height 87
type textarea "**{{ visitor_count }} people** are currently browsing this product. {{ time_per…"
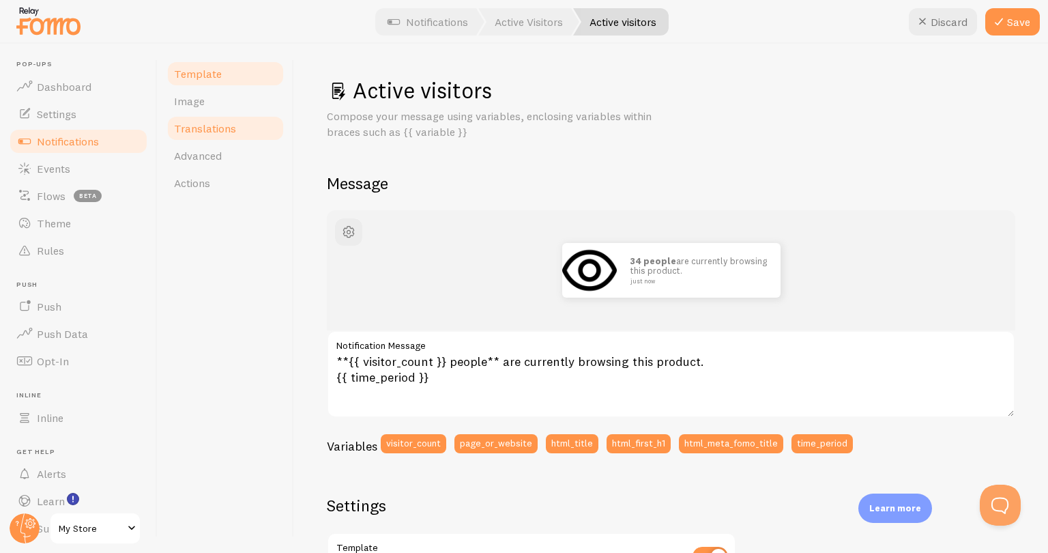
click at [218, 131] on span "Translations" at bounding box center [205, 128] width 62 height 14
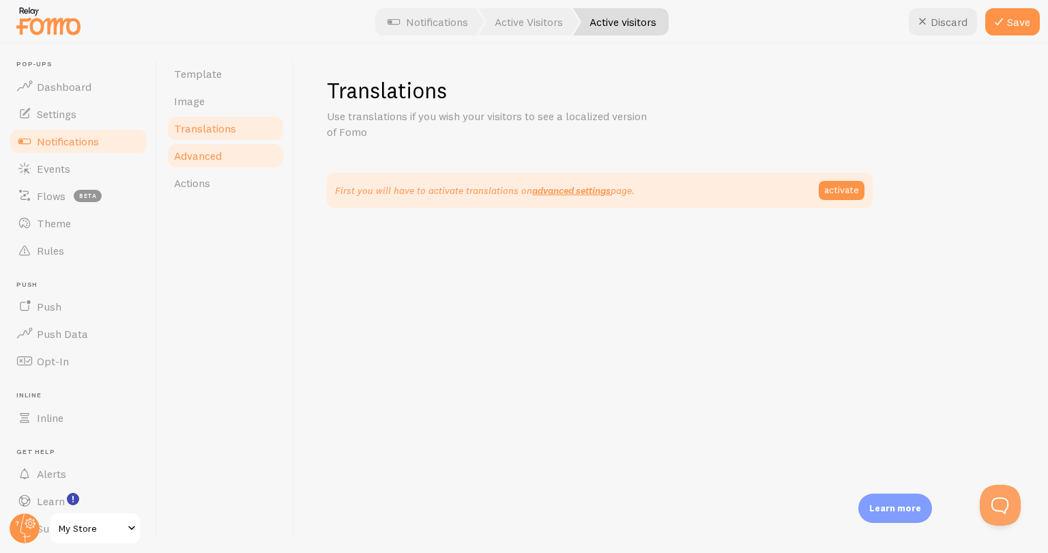
click at [199, 151] on span "Advanced" at bounding box center [198, 156] width 48 height 14
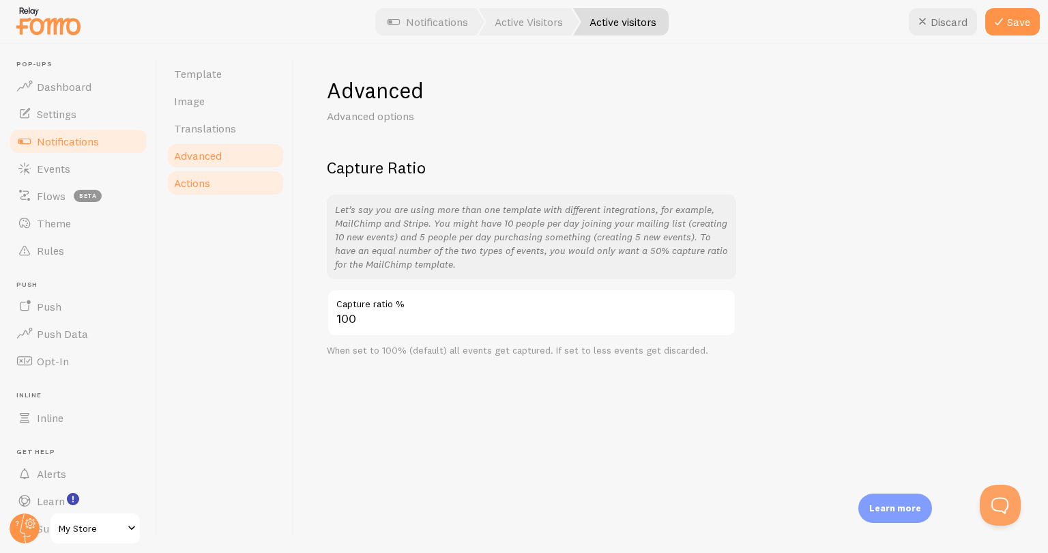
click at [190, 177] on span "Actions" at bounding box center [192, 183] width 36 height 14
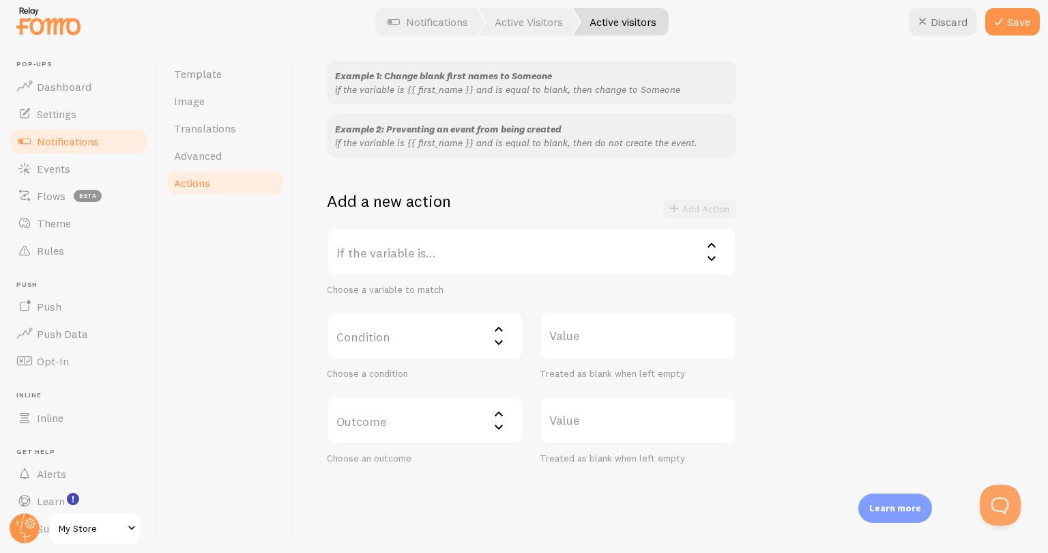
scroll to position [136, 0]
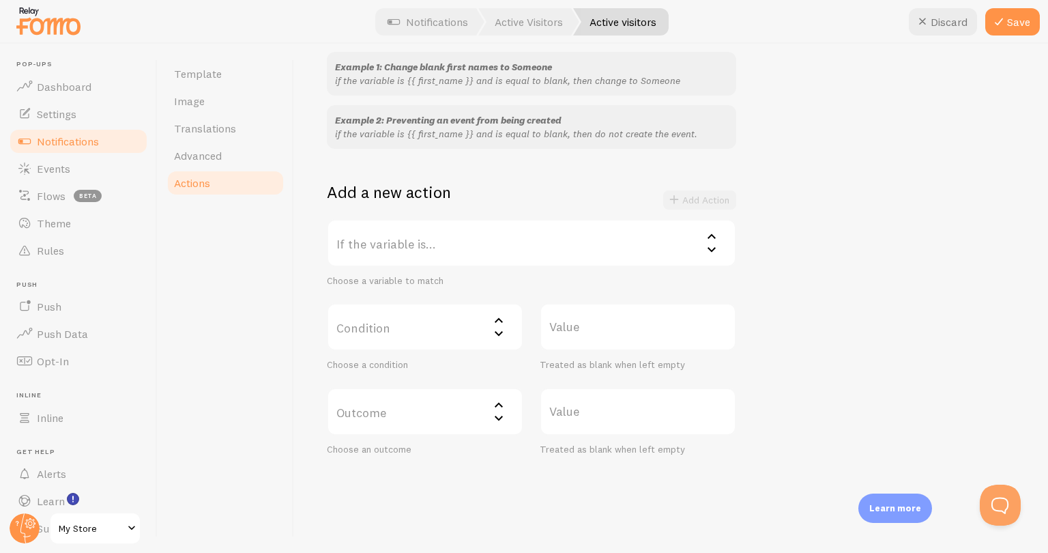
click at [473, 244] on label "If the variable is..." at bounding box center [531, 243] width 409 height 48
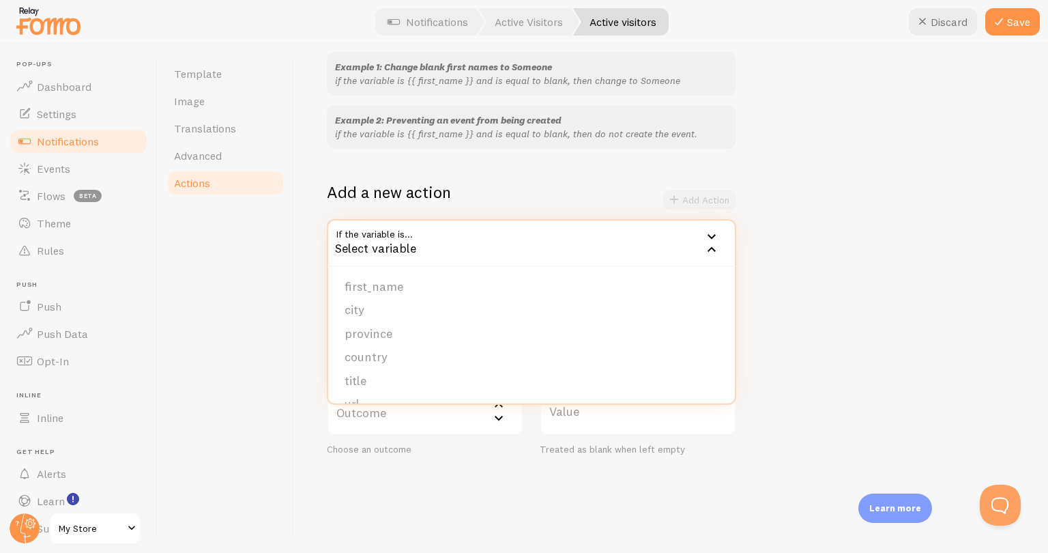
click at [472, 245] on div "Select variable" at bounding box center [531, 243] width 409 height 48
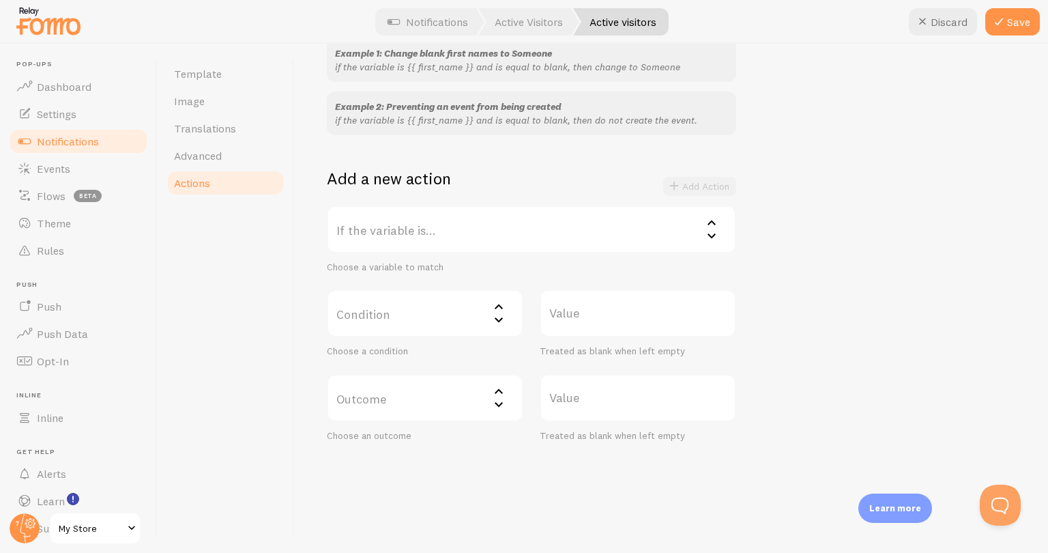
scroll to position [156, 0]
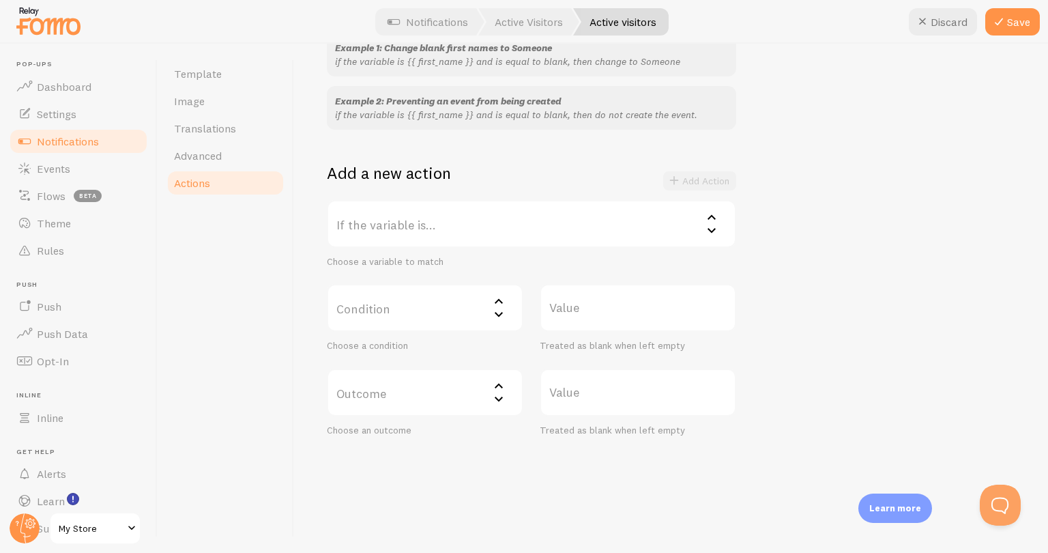
click at [398, 304] on label "Condition" at bounding box center [425, 308] width 197 height 48
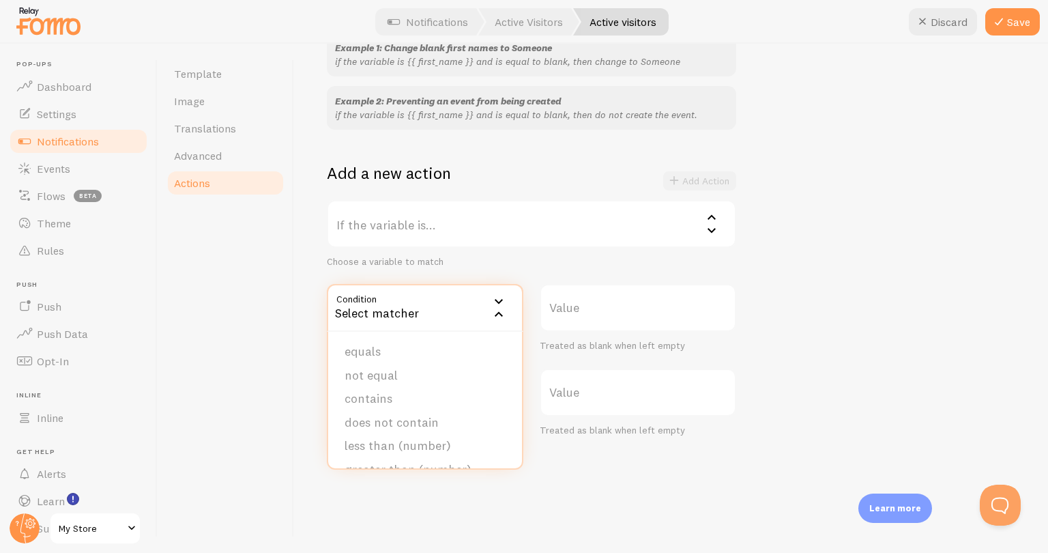
click at [557, 302] on label "Value" at bounding box center [638, 308] width 197 height 48
click at [557, 302] on input "Value" at bounding box center [638, 308] width 197 height 48
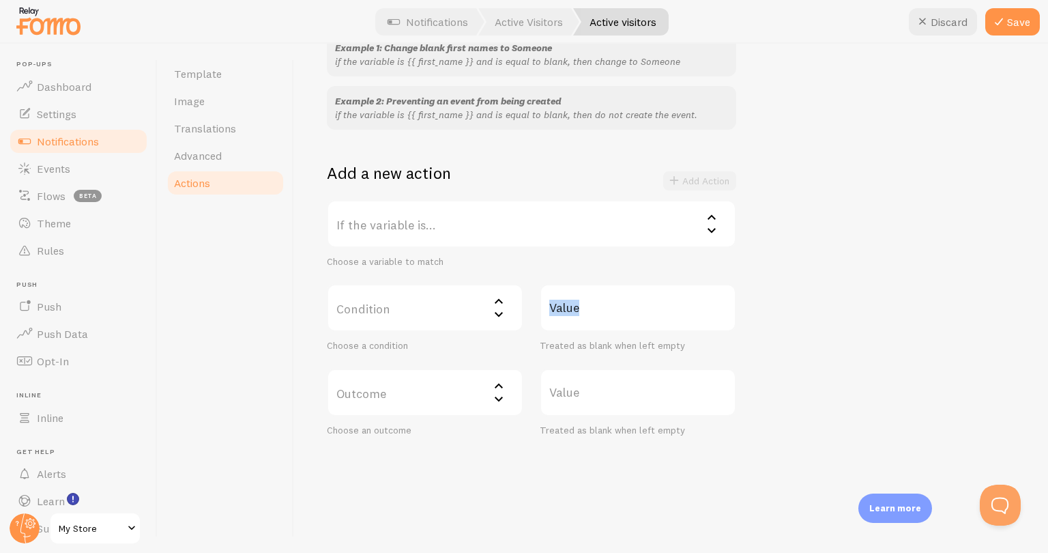
click at [557, 302] on label "Value" at bounding box center [638, 308] width 197 height 48
click at [557, 302] on input "Value" at bounding box center [638, 308] width 197 height 48
drag, startPoint x: 557, startPoint y: 302, endPoint x: 622, endPoint y: 350, distance: 80.5
click at [622, 350] on div "Treated as blank when left empty" at bounding box center [638, 346] width 197 height 12
drag, startPoint x: 622, startPoint y: 350, endPoint x: 605, endPoint y: 319, distance: 35.7
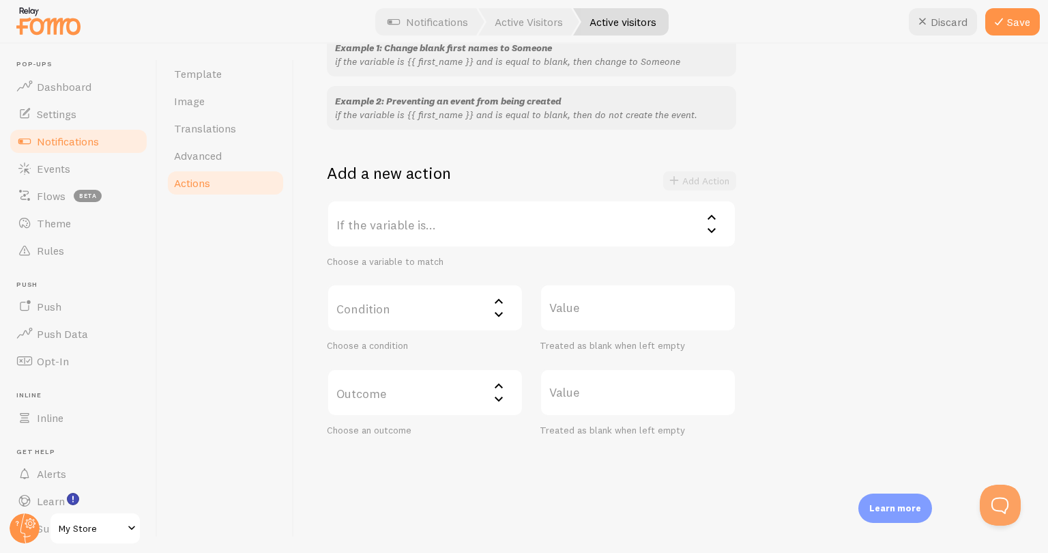
click at [606, 319] on label "Value" at bounding box center [638, 308] width 197 height 48
click at [606, 319] on input "Value" at bounding box center [638, 308] width 197 height 48
click at [596, 321] on label "Value" at bounding box center [638, 308] width 197 height 48
click at [596, 321] on input "Value" at bounding box center [638, 308] width 197 height 48
click at [448, 325] on label "Condition" at bounding box center [425, 308] width 197 height 48
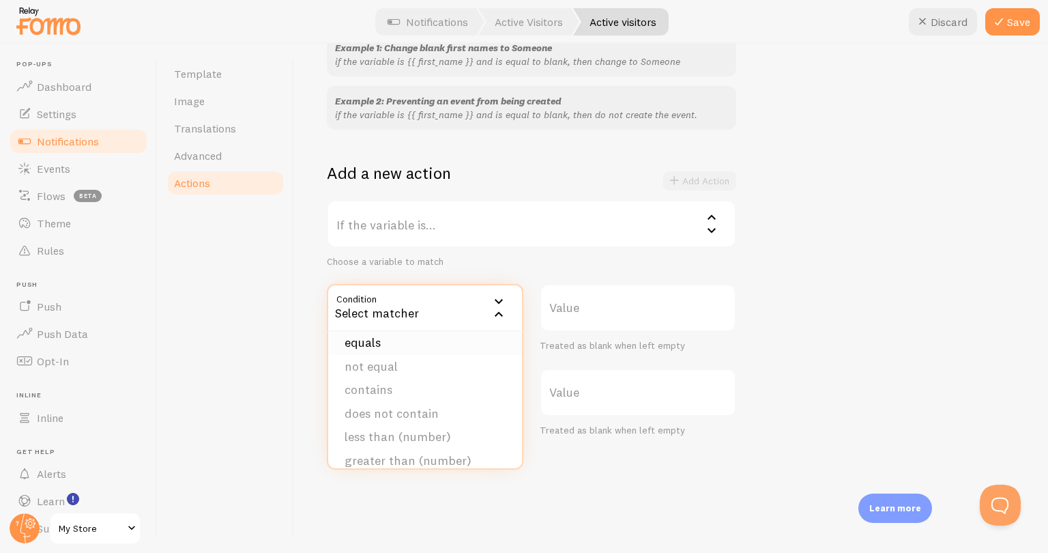
scroll to position [0, 0]
click at [663, 236] on label "If the variable is..." at bounding box center [531, 224] width 409 height 48
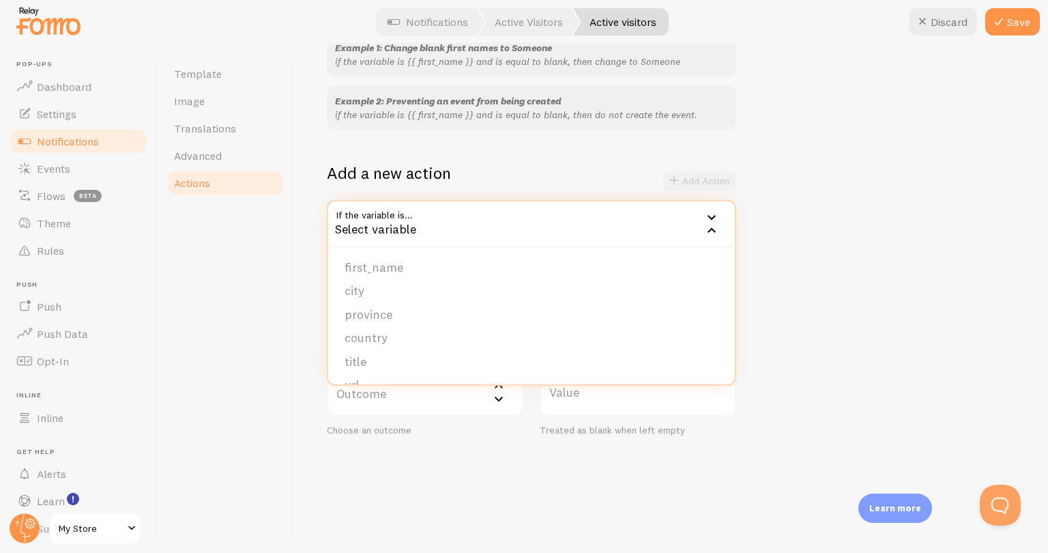
click at [752, 233] on div "Example 1: Change blank first names to Someone if the variable is {{ first_name…" at bounding box center [671, 234] width 688 height 403
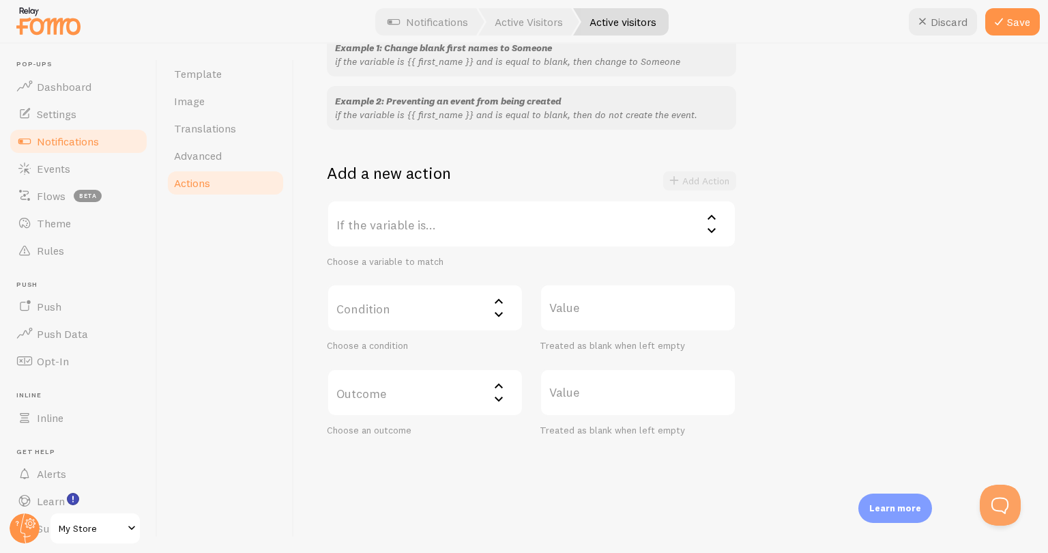
click at [587, 306] on label "Value" at bounding box center [638, 308] width 197 height 48
click at [587, 306] on input "Value" at bounding box center [638, 308] width 197 height 48
click at [565, 384] on label "Value" at bounding box center [638, 392] width 197 height 48
click at [565, 384] on input "Value" at bounding box center [638, 392] width 197 height 48
click at [376, 311] on label "Condition" at bounding box center [425, 308] width 197 height 48
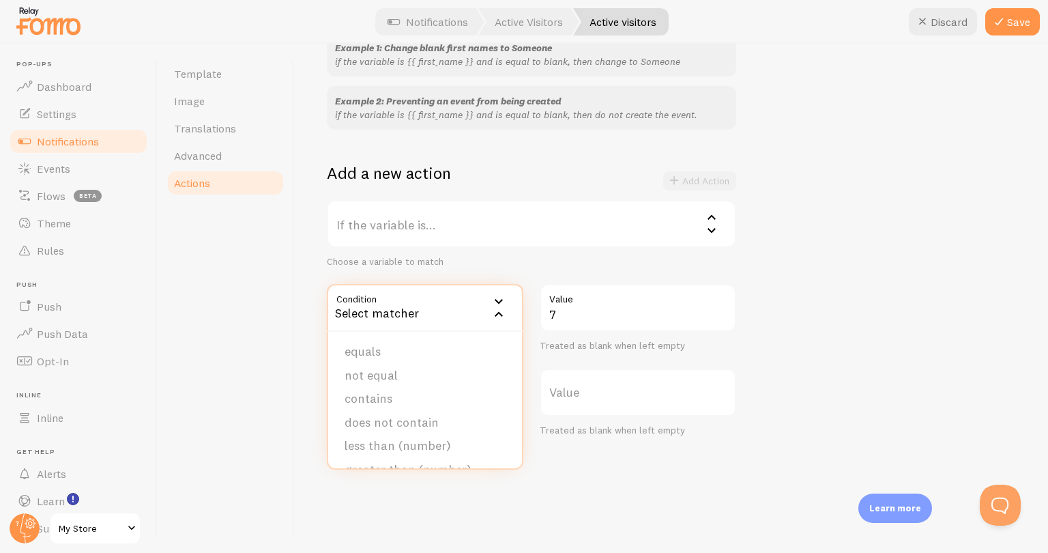
click at [469, 230] on label "If the variable is..." at bounding box center [531, 224] width 409 height 48
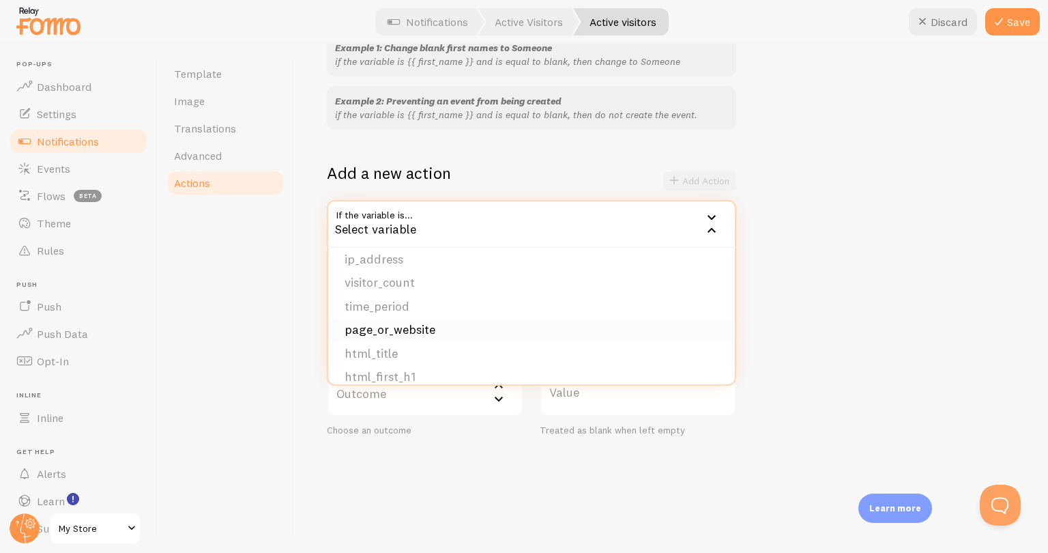
scroll to position [164, 0]
click at [425, 309] on li "visitor_count" at bounding box center [531, 315] width 407 height 24
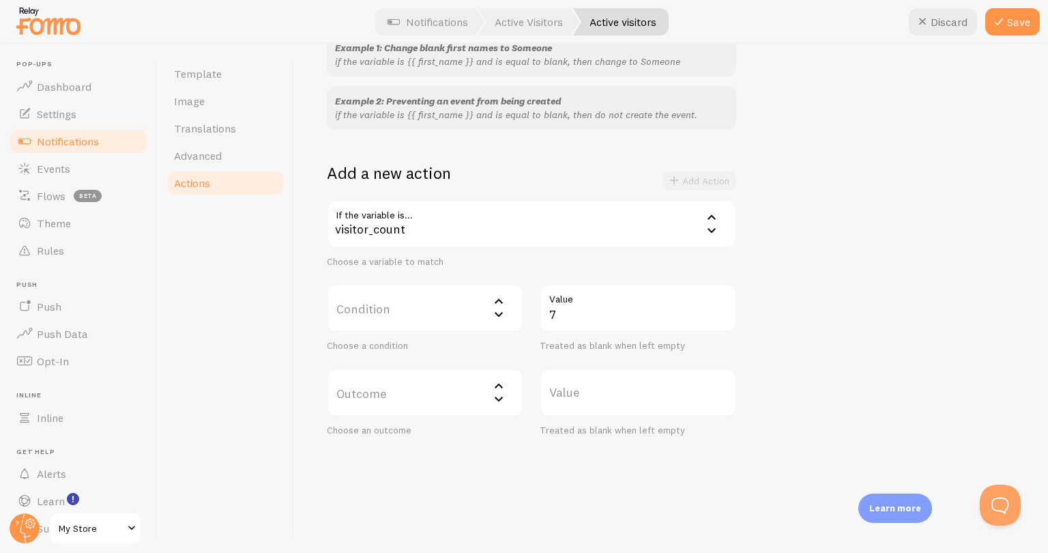
click at [453, 310] on label "Condition" at bounding box center [425, 308] width 197 height 48
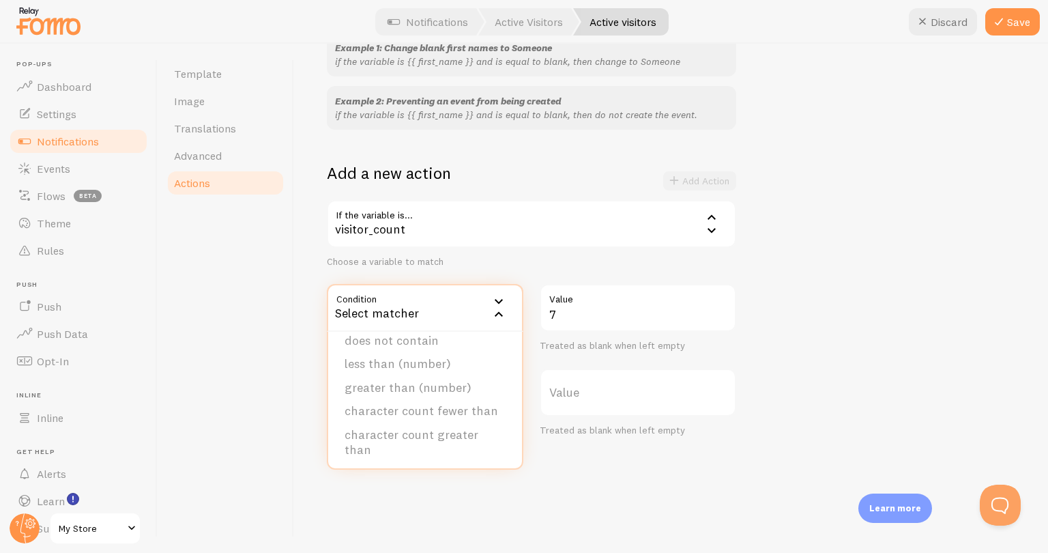
scroll to position [83, 0]
click at [439, 360] on li "less than (number)" at bounding box center [425, 363] width 194 height 24
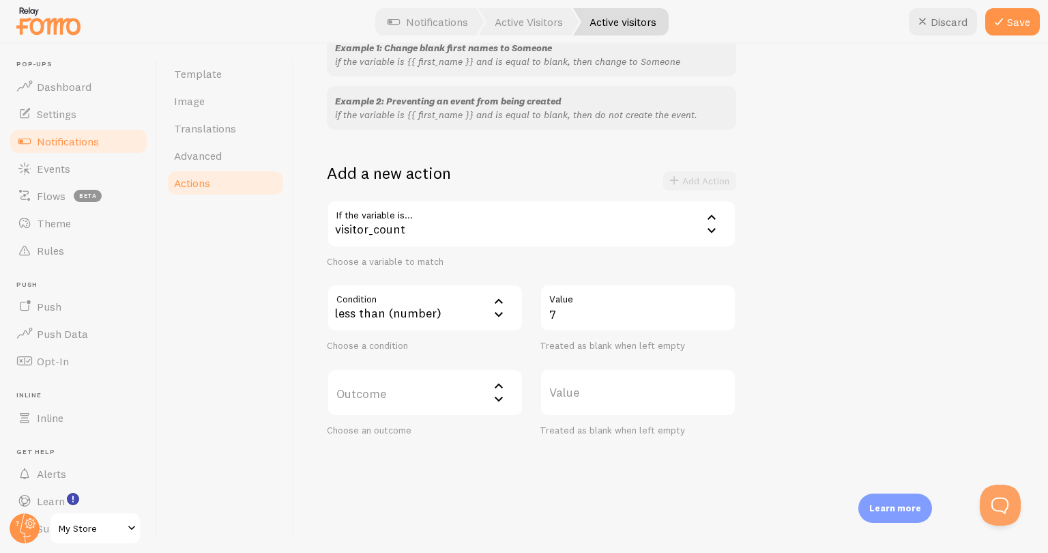
click at [497, 387] on icon at bounding box center [499, 385] width 16 height 16
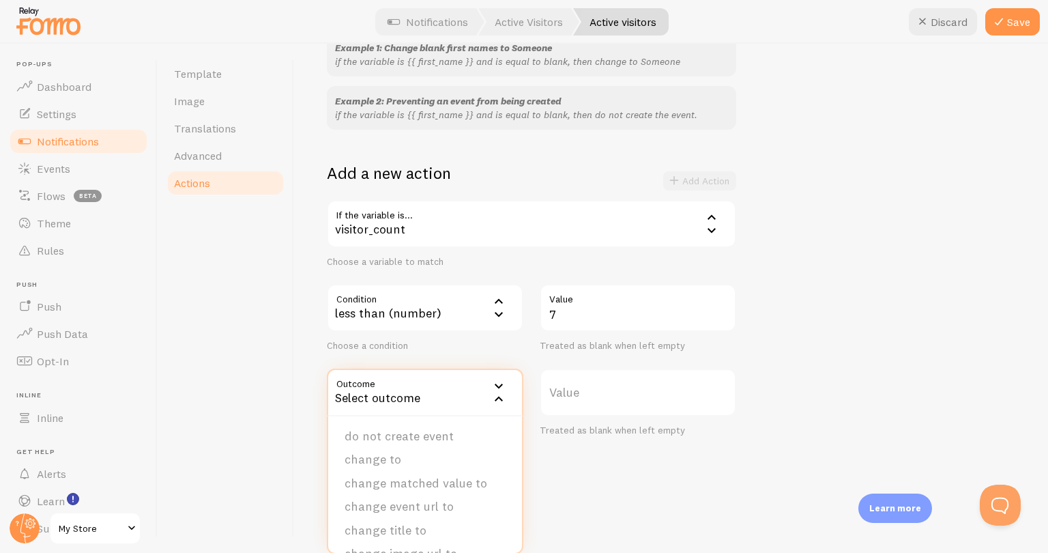
click at [685, 175] on div "Add Action" at bounding box center [699, 180] width 73 height 19
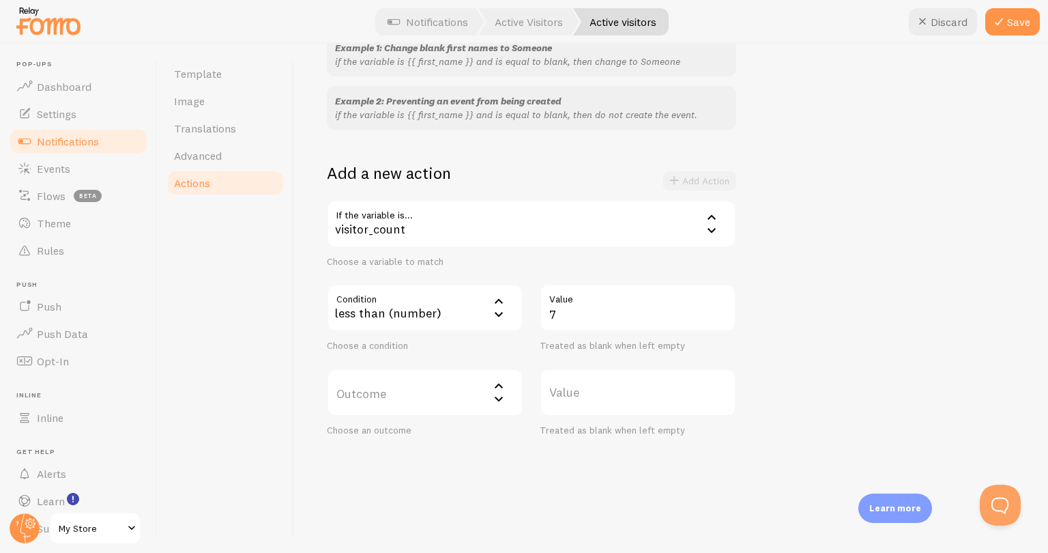
click at [496, 308] on icon at bounding box center [499, 301] width 16 height 16
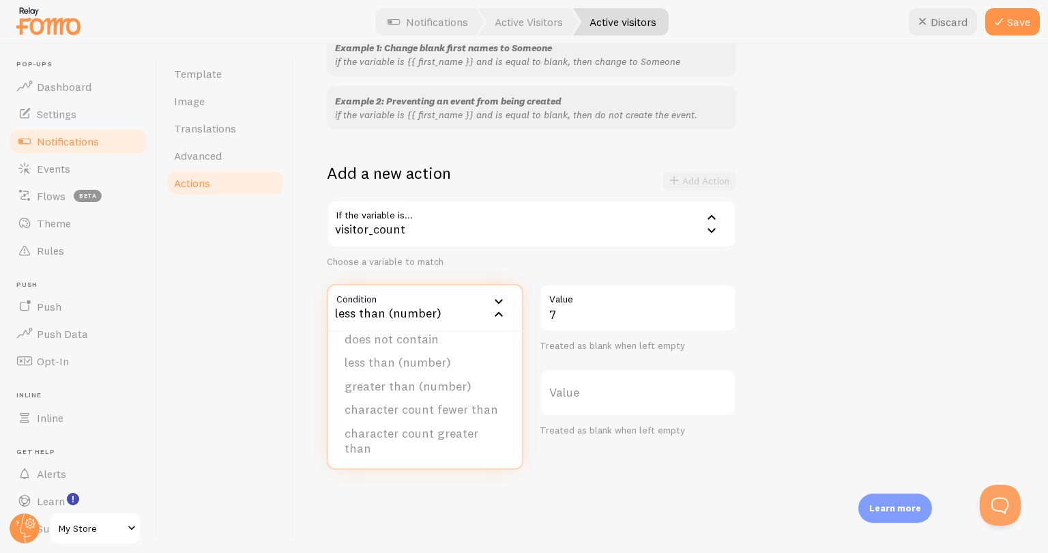
click at [503, 264] on div "Choose a variable to match" at bounding box center [531, 262] width 409 height 12
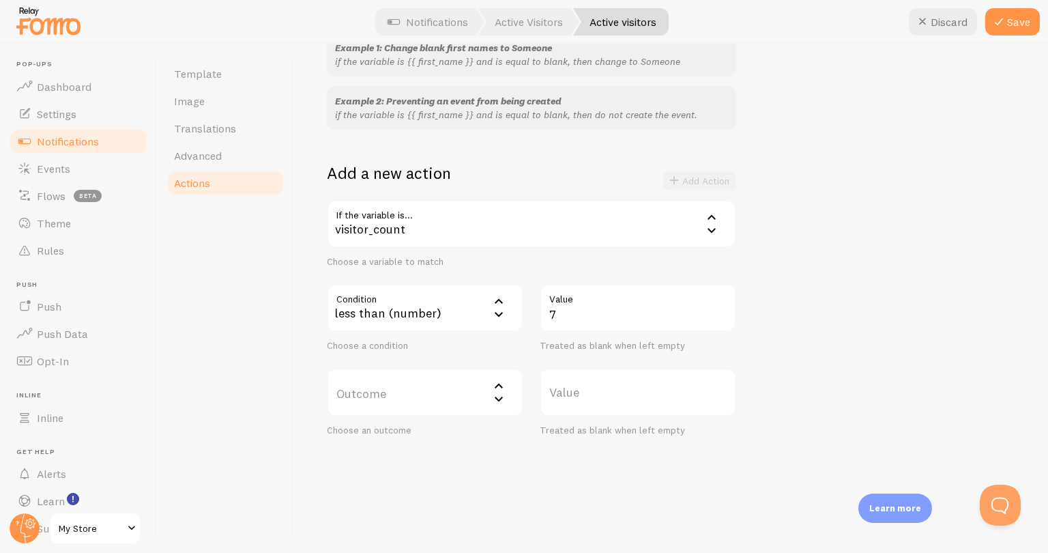
click at [400, 322] on div "less than (number)" at bounding box center [425, 308] width 197 height 48
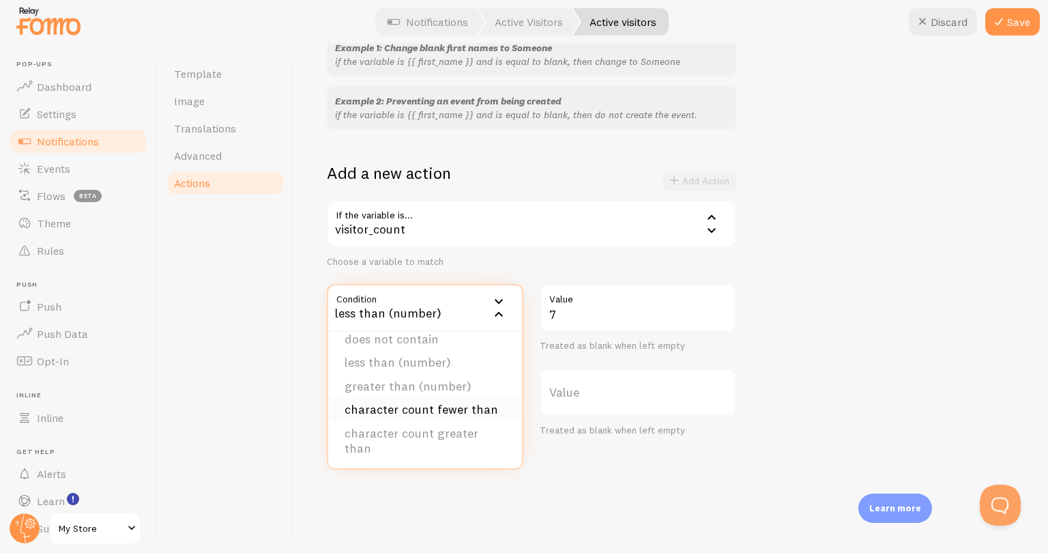
click at [385, 400] on li "character count fewer than" at bounding box center [425, 410] width 194 height 24
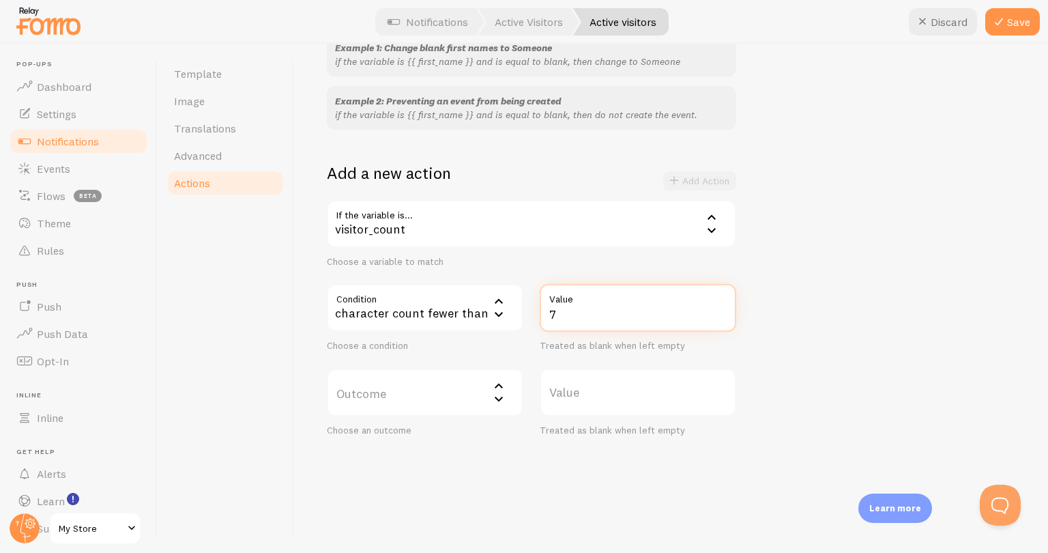
click at [548, 317] on input "7" at bounding box center [638, 308] width 197 height 48
click at [470, 387] on label "Outcome" at bounding box center [425, 392] width 197 height 48
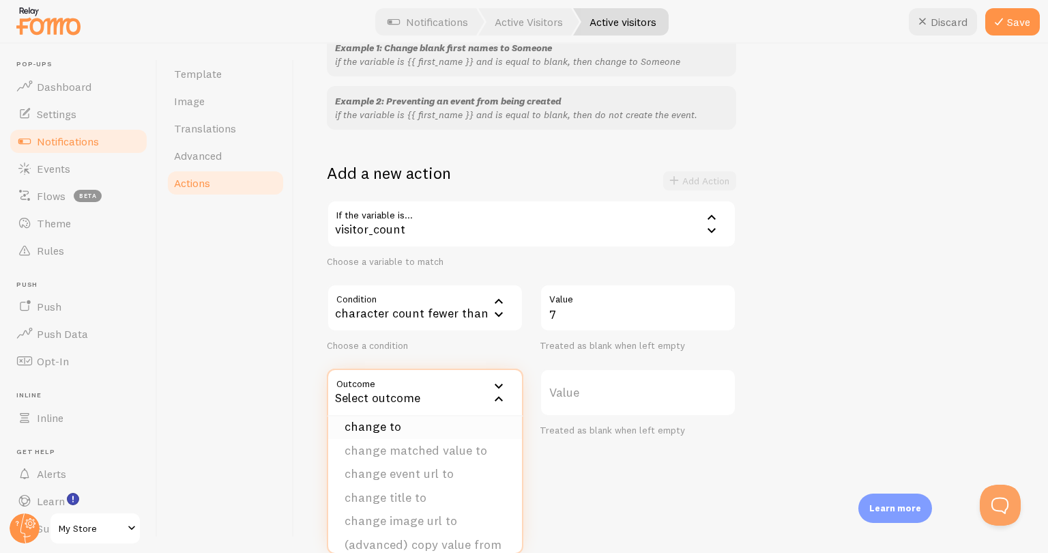
scroll to position [0, 0]
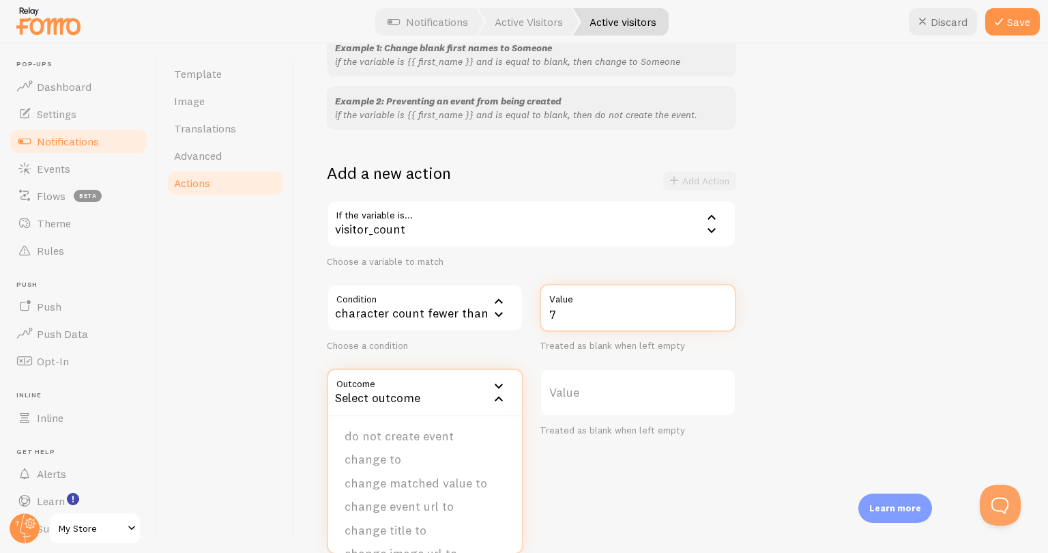
drag, startPoint x: 557, startPoint y: 318, endPoint x: 548, endPoint y: 317, distance: 9.6
click at [548, 317] on input "7" at bounding box center [638, 308] width 197 height 48
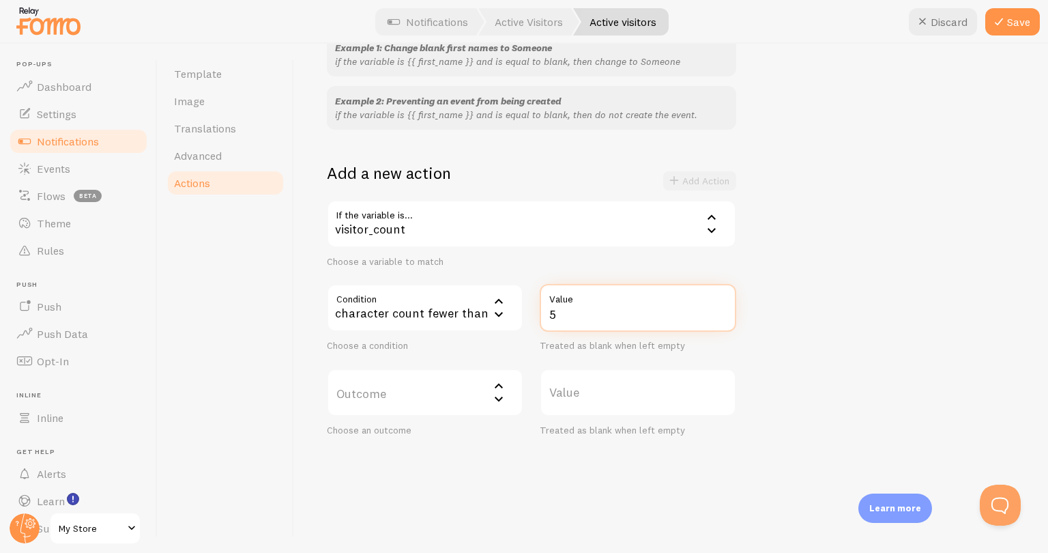
type input "5"
click at [437, 289] on div "character count fewer than" at bounding box center [425, 308] width 197 height 48
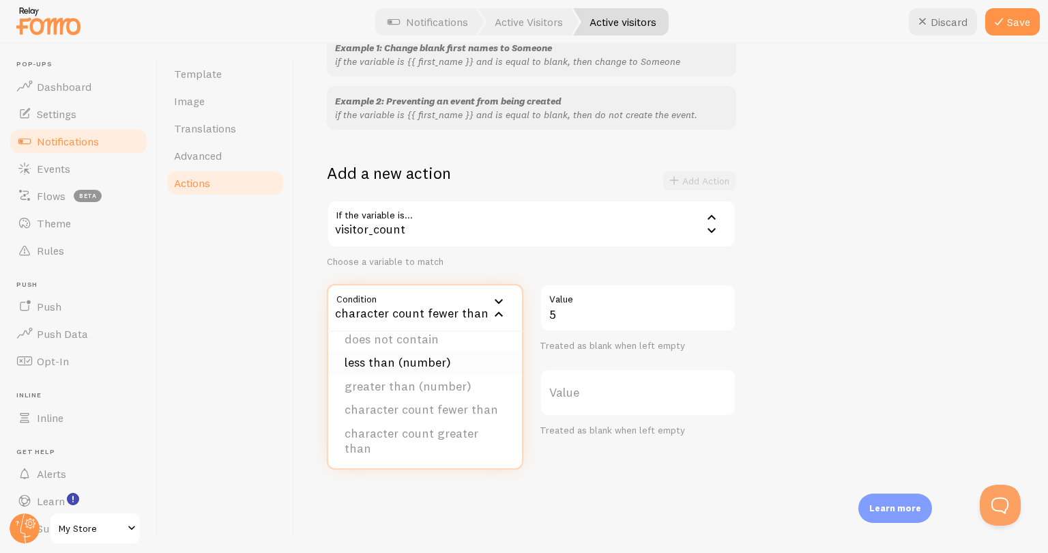
click at [421, 361] on li "less than (number)" at bounding box center [425, 363] width 194 height 24
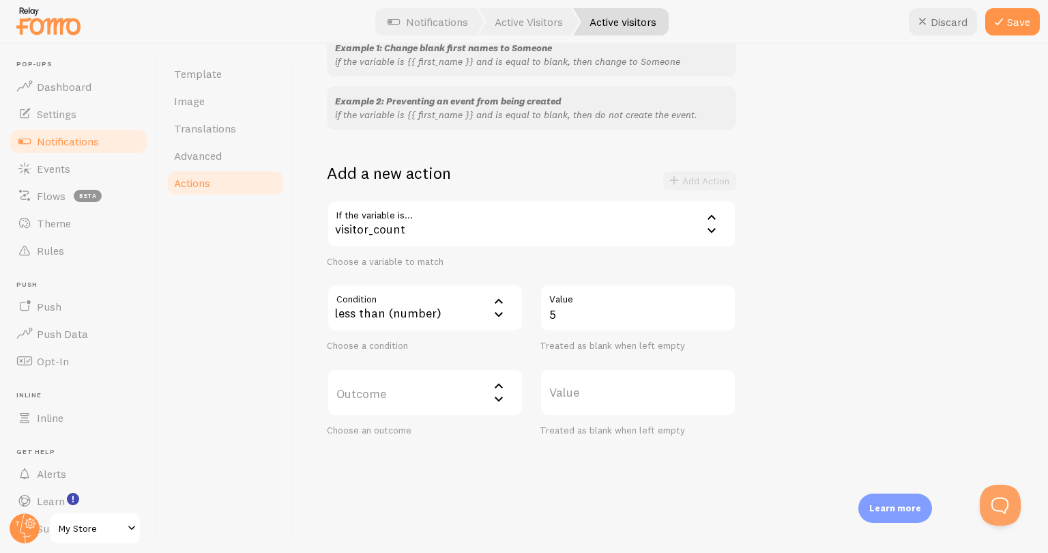
click at [477, 396] on label "Outcome" at bounding box center [425, 392] width 197 height 48
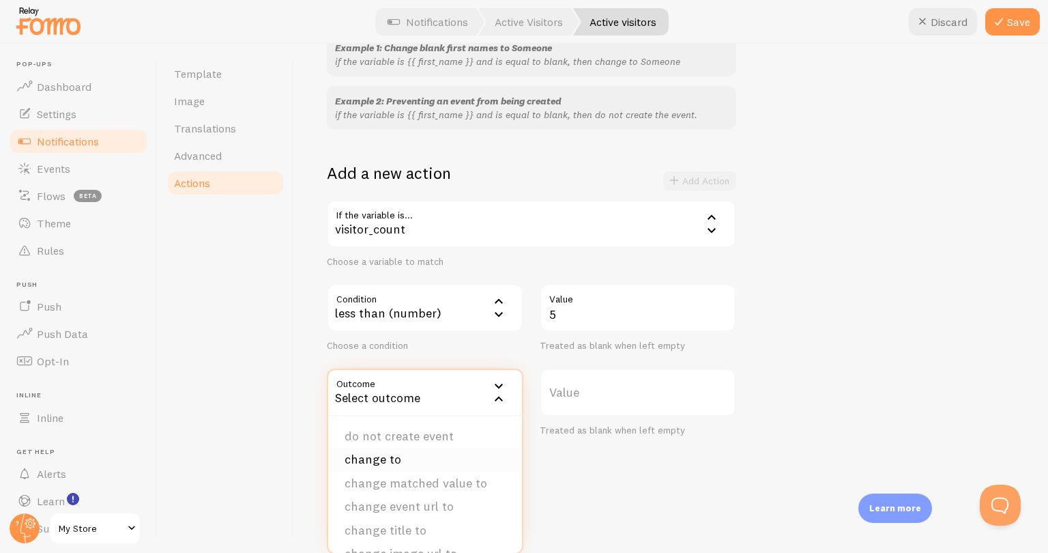
click at [431, 456] on li "change to" at bounding box center [425, 460] width 194 height 24
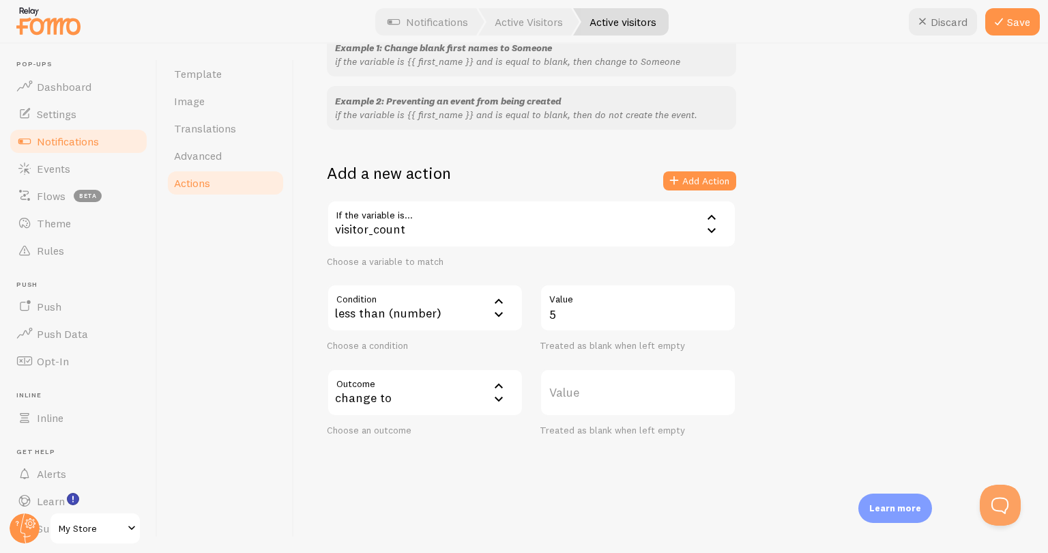
click at [602, 400] on label "Value" at bounding box center [638, 392] width 197 height 48
click at [602, 400] on input "Value" at bounding box center [638, 392] width 197 height 48
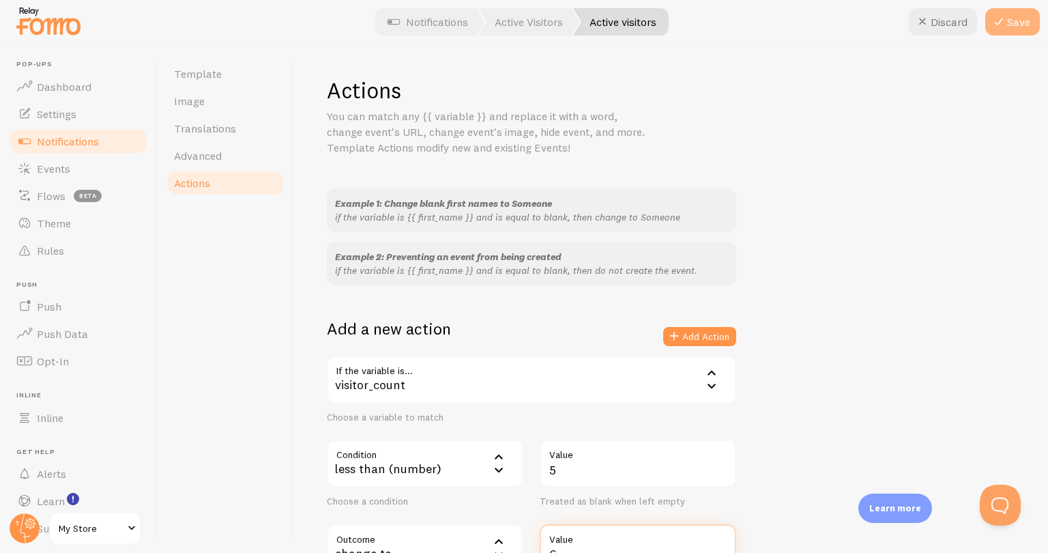
type input "6"
click at [1025, 28] on button "Save" at bounding box center [1012, 21] width 55 height 27
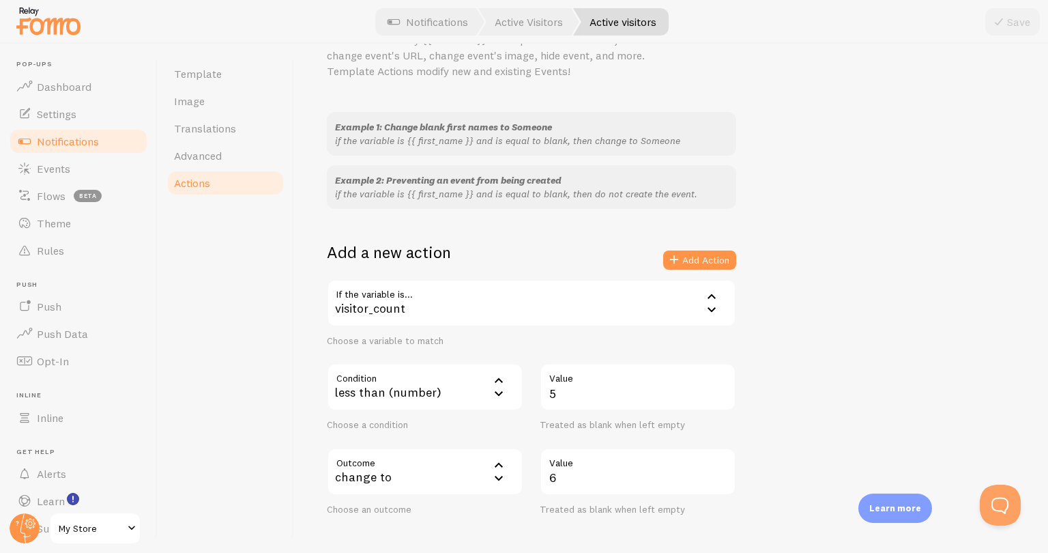
scroll to position [156, 0]
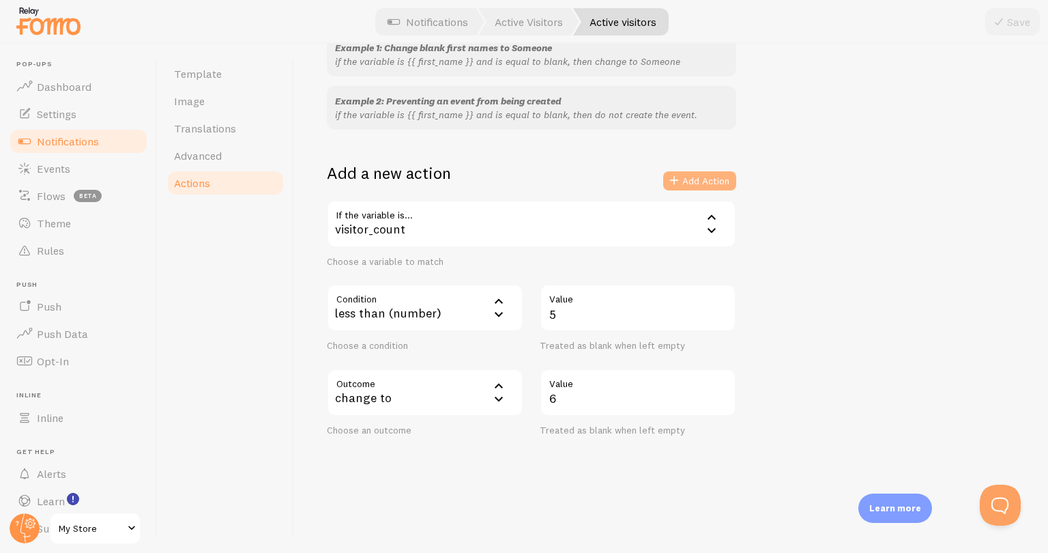
click at [689, 185] on button "Add Action" at bounding box center [699, 180] width 73 height 19
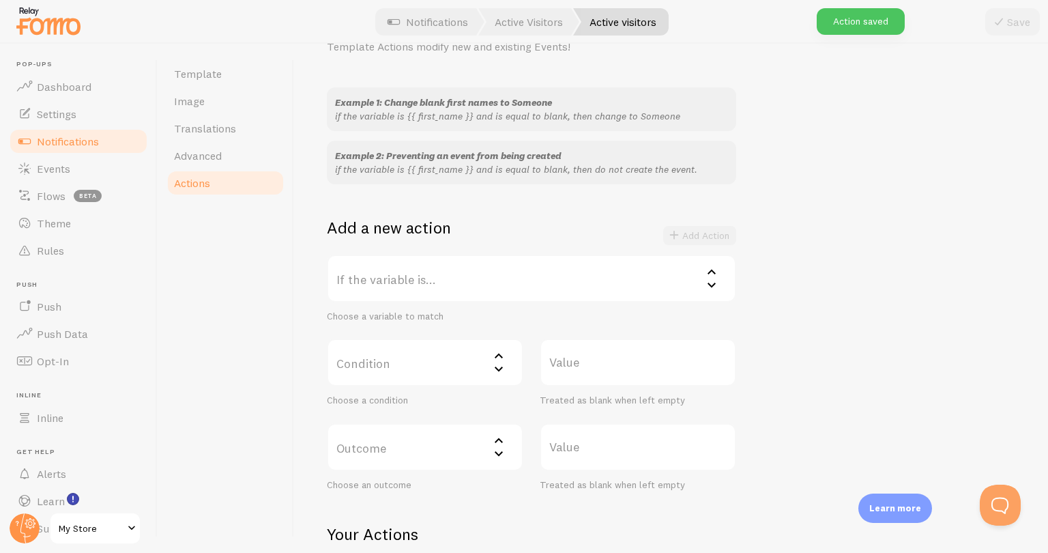
scroll to position [0, 0]
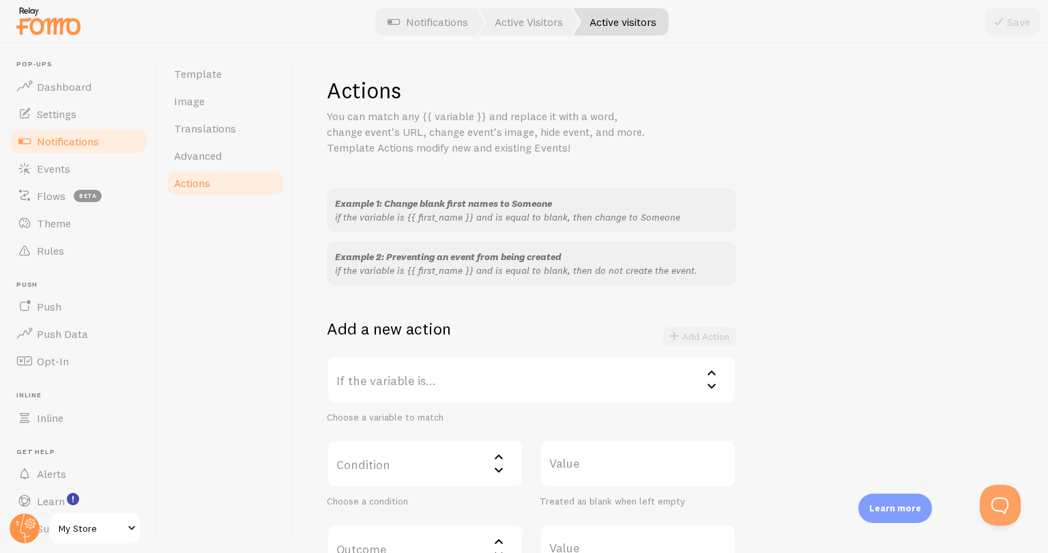
click at [196, 186] on span "Actions" at bounding box center [192, 183] width 36 height 14
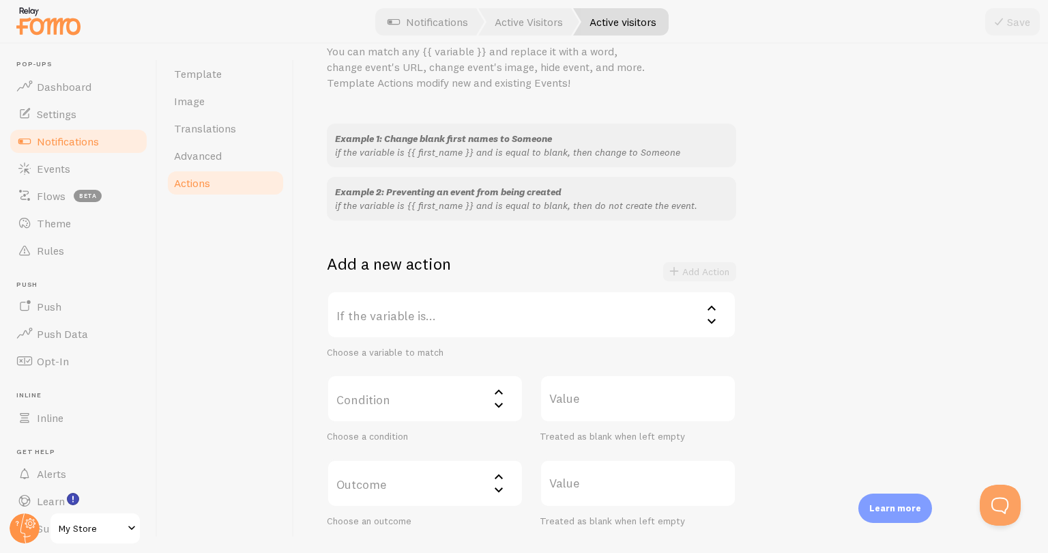
scroll to position [229, 0]
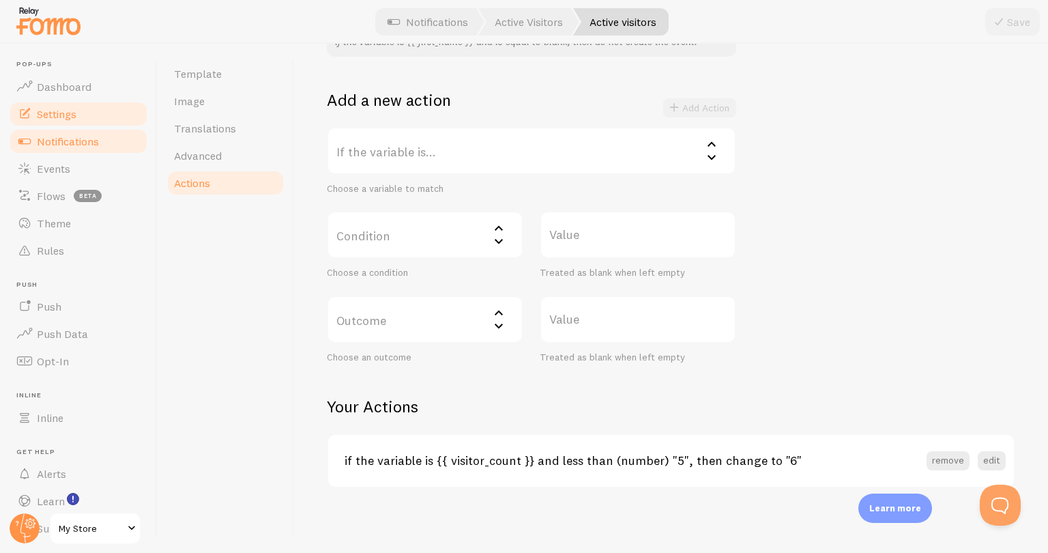
click at [52, 115] on span "Settings" at bounding box center [57, 114] width 40 height 14
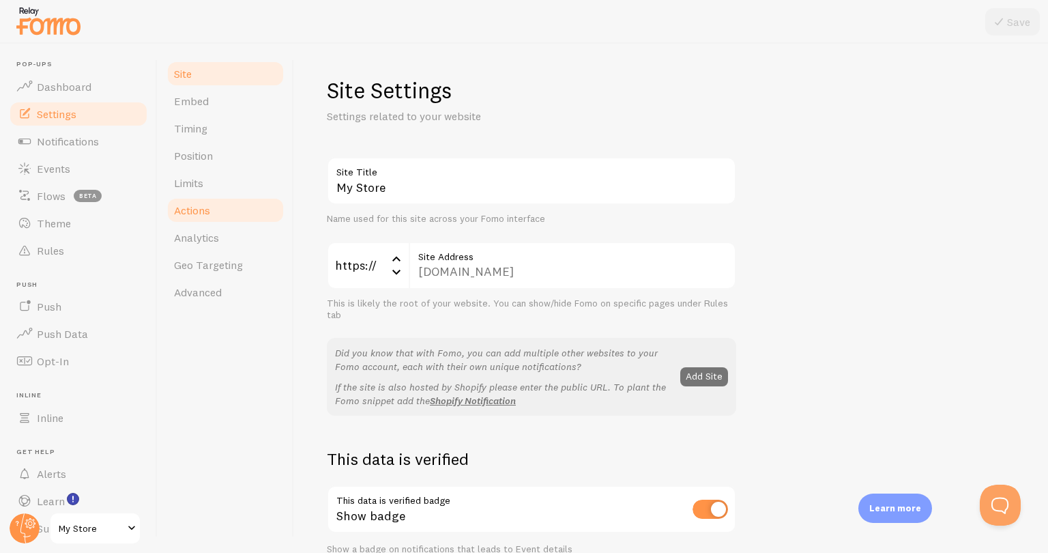
click at [232, 217] on link "Actions" at bounding box center [225, 210] width 119 height 27
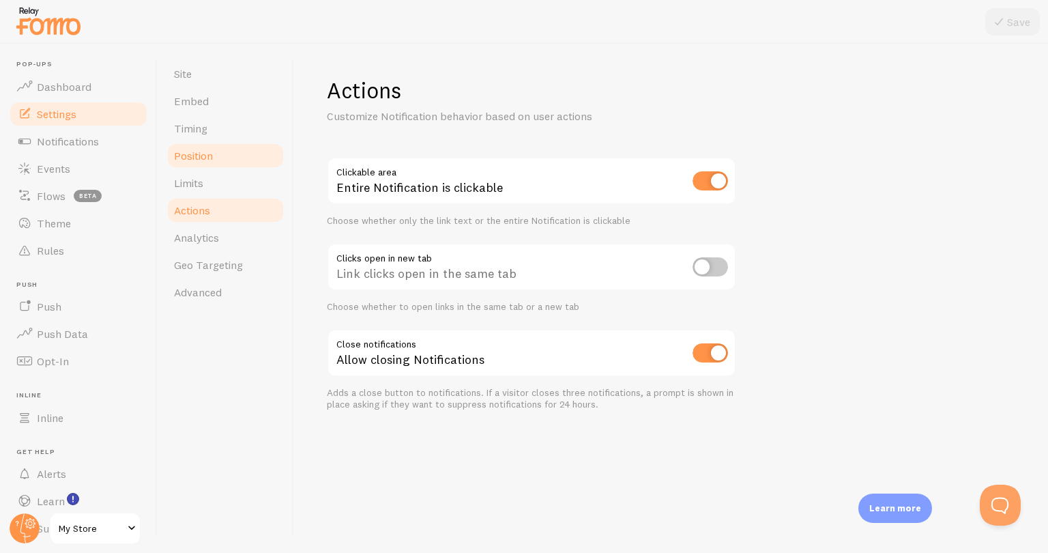
click at [237, 157] on link "Position" at bounding box center [225, 155] width 119 height 27
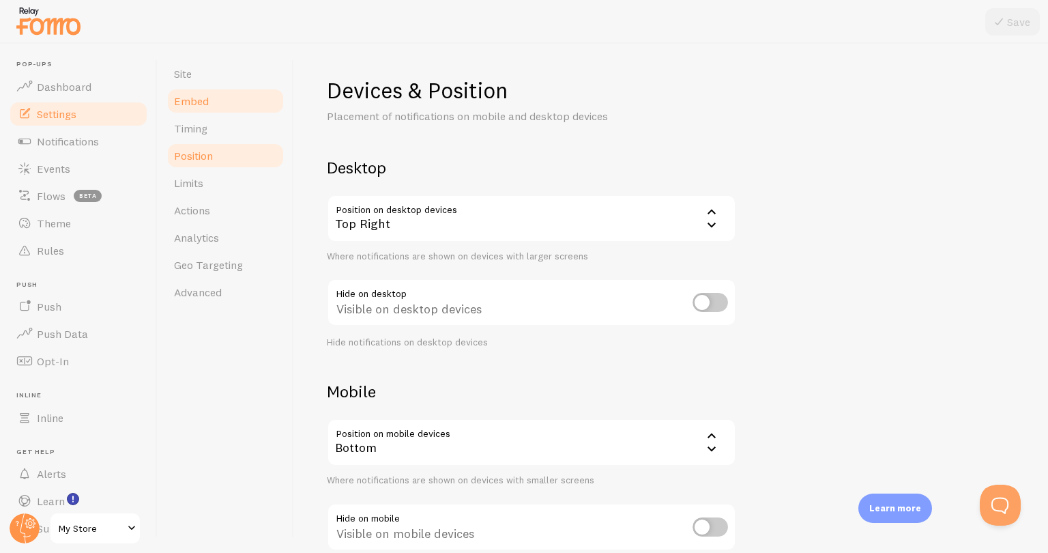
click at [196, 98] on span "Embed" at bounding box center [191, 101] width 35 height 14
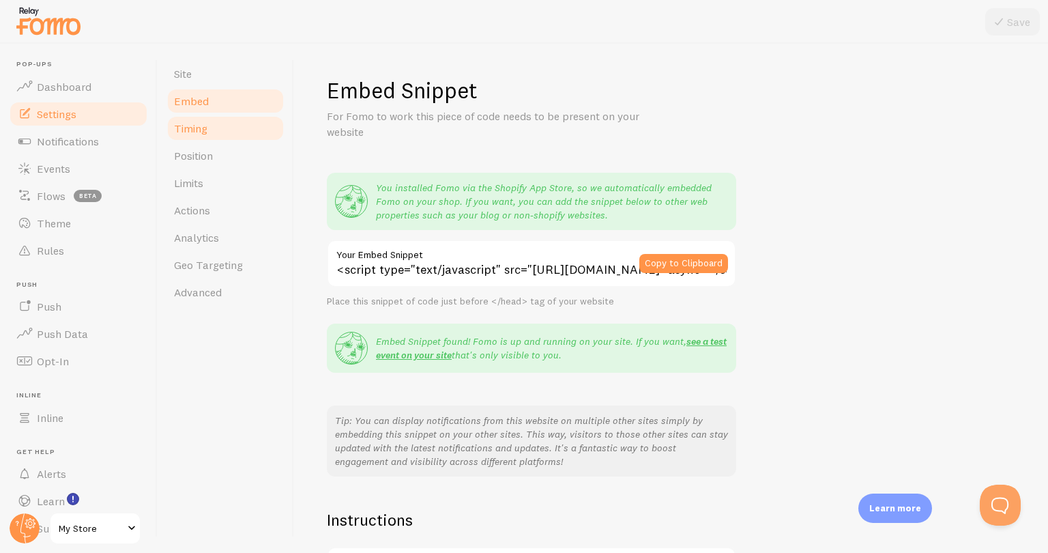
click at [191, 130] on span "Timing" at bounding box center [190, 128] width 33 height 14
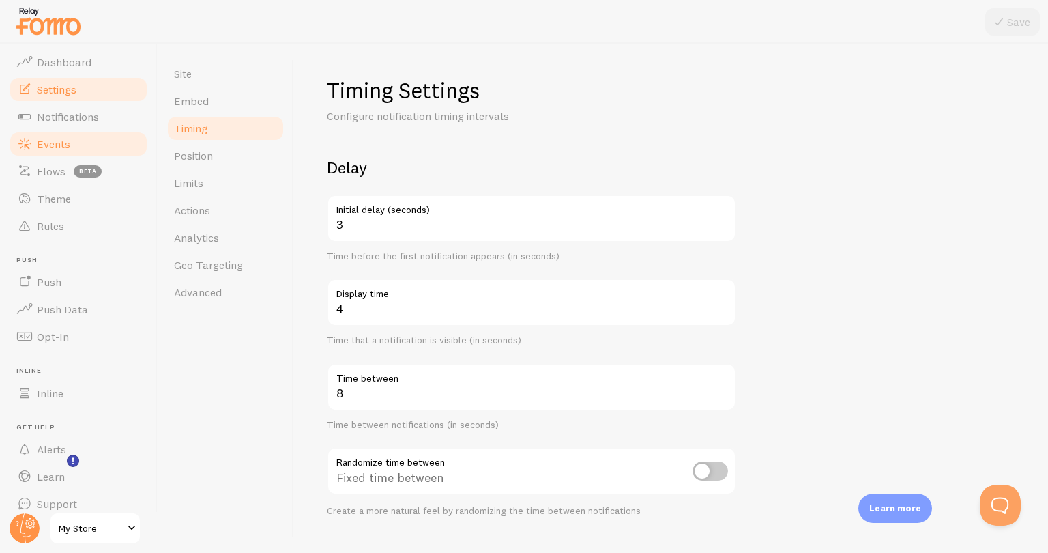
scroll to position [38, 0]
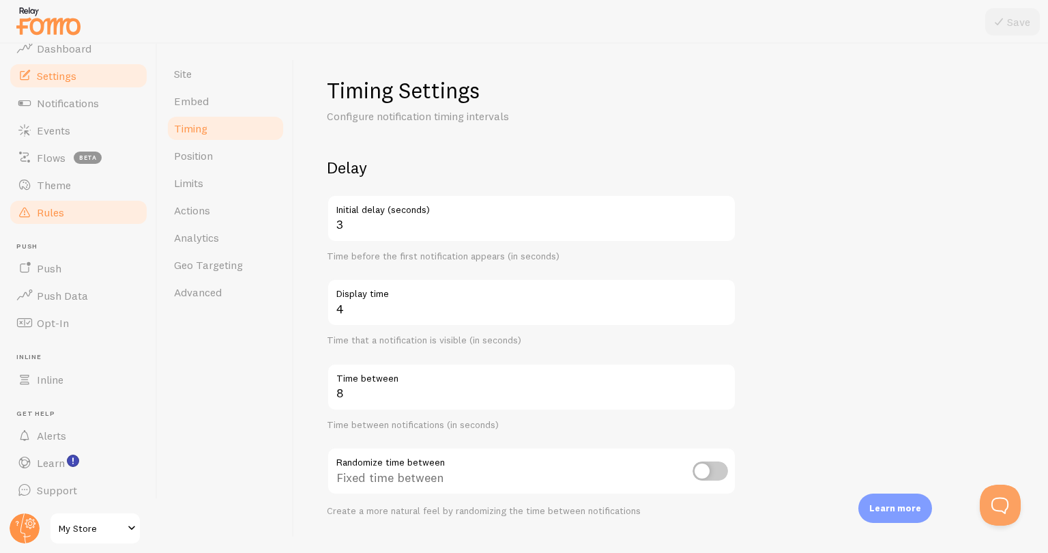
click at [87, 201] on link "Rules" at bounding box center [78, 212] width 141 height 27
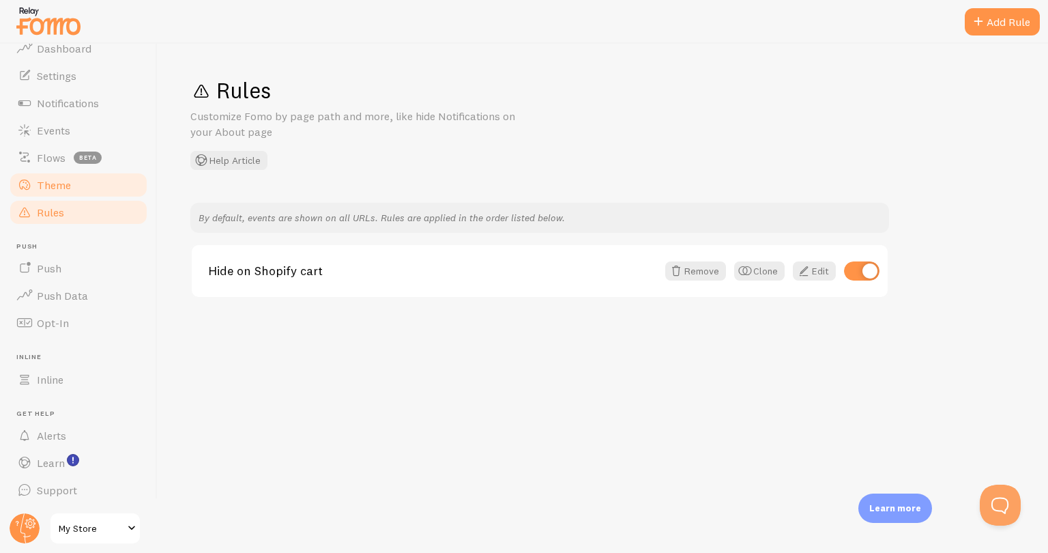
click at [74, 183] on link "Theme" at bounding box center [78, 184] width 141 height 27
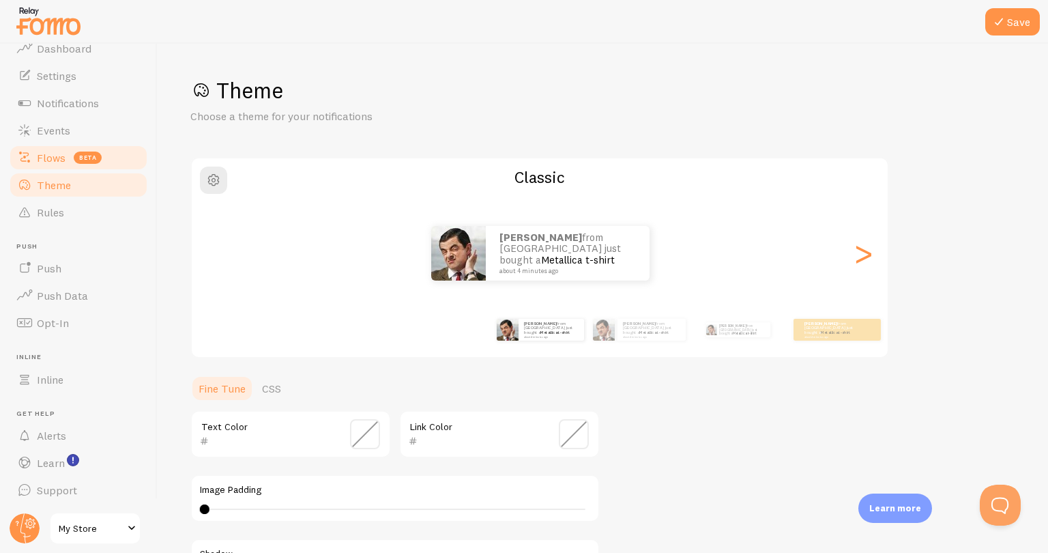
click at [70, 171] on link "Theme" at bounding box center [78, 184] width 141 height 27
click at [68, 167] on link "Flows beta" at bounding box center [78, 157] width 141 height 27
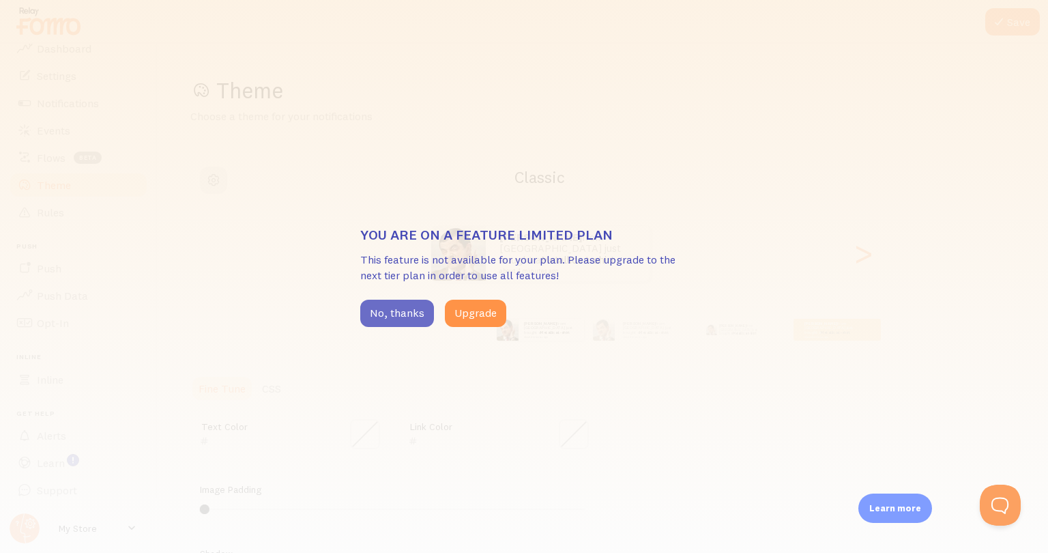
click at [369, 305] on button "No, thanks" at bounding box center [397, 313] width 74 height 27
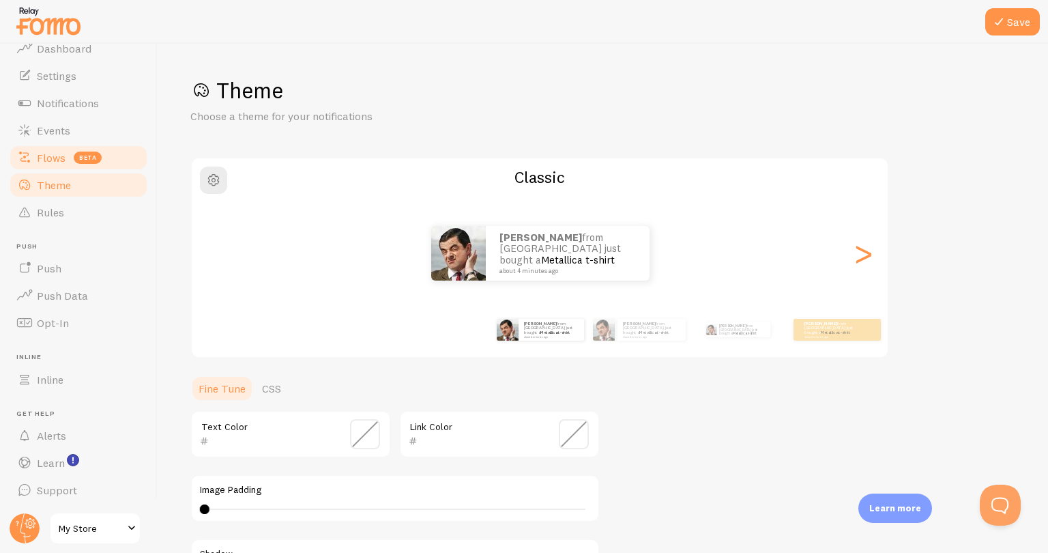
click at [74, 154] on span "beta" at bounding box center [88, 157] width 28 height 12
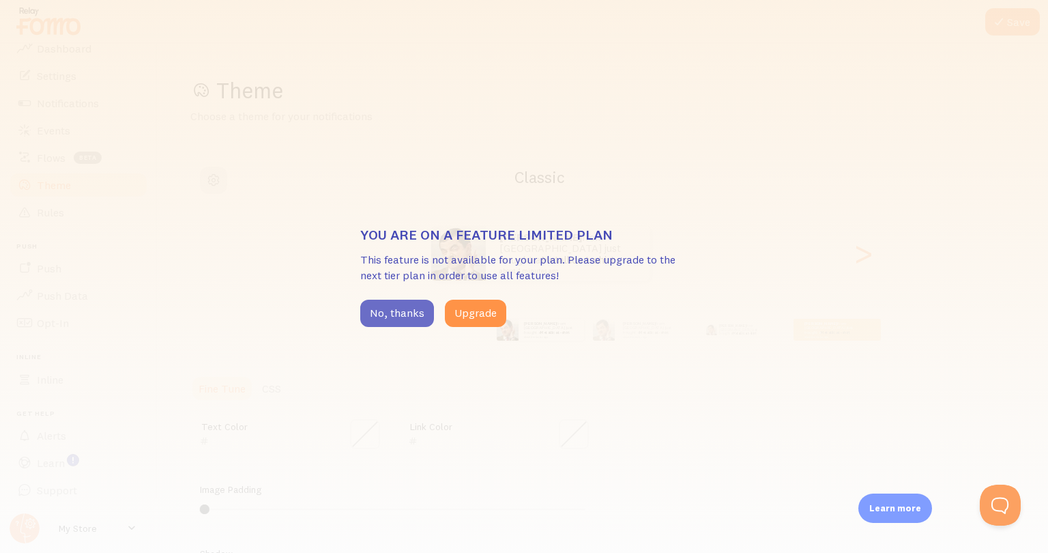
click at [378, 313] on button "No, thanks" at bounding box center [397, 313] width 74 height 27
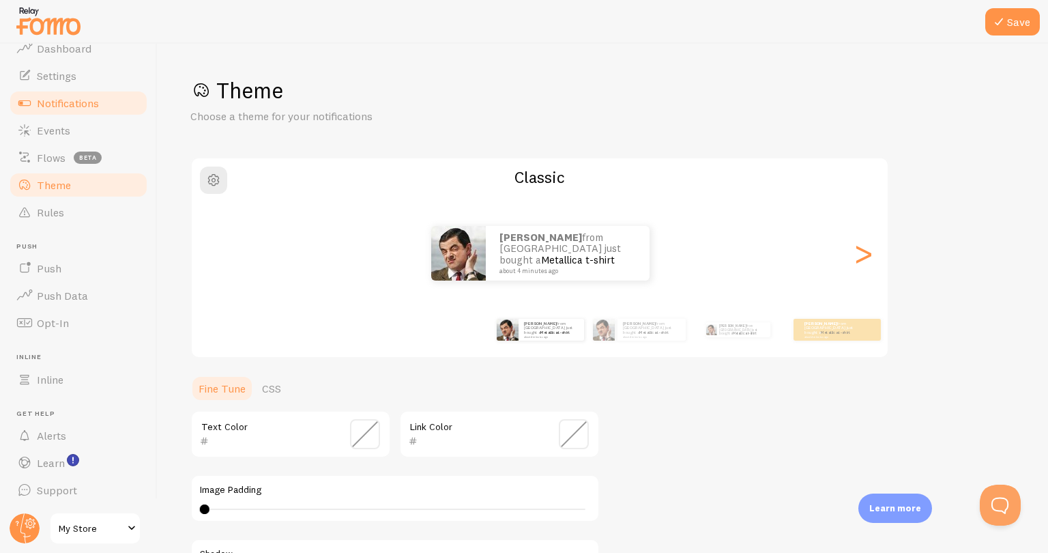
click at [82, 102] on span "Notifications" at bounding box center [68, 103] width 62 height 14
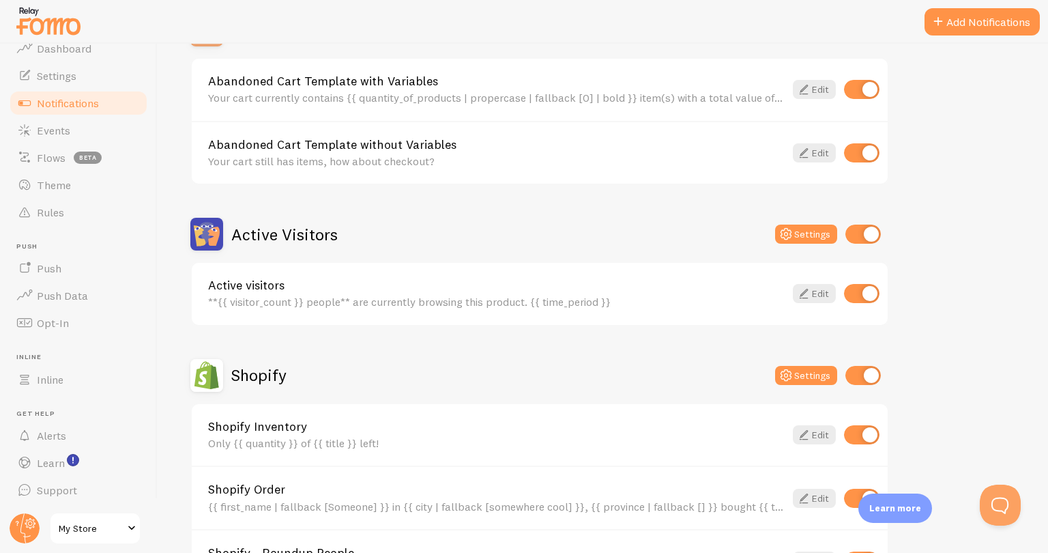
scroll to position [205, 0]
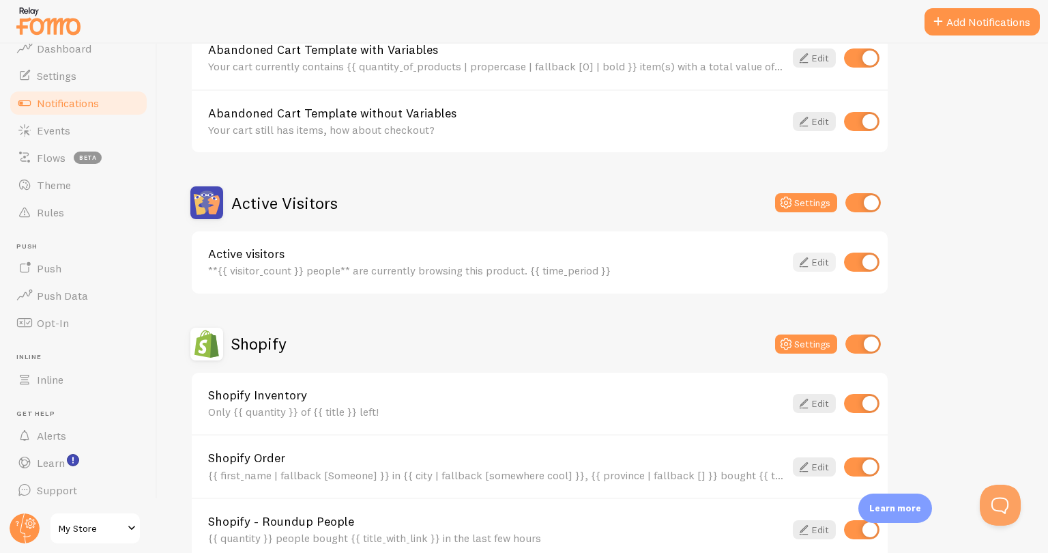
click at [827, 265] on link "Edit" at bounding box center [814, 261] width 43 height 19
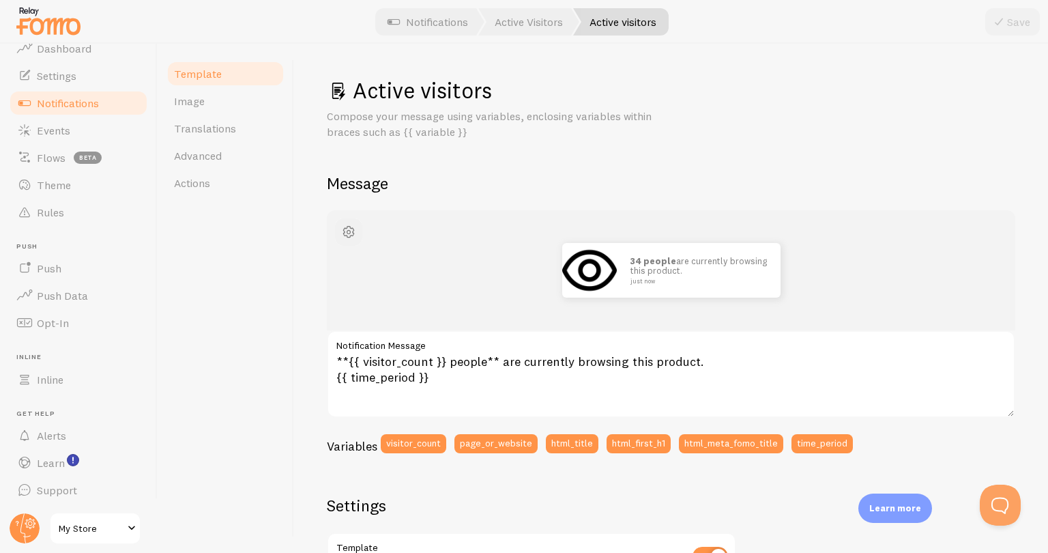
click at [352, 232] on span "button" at bounding box center [348, 232] width 16 height 16
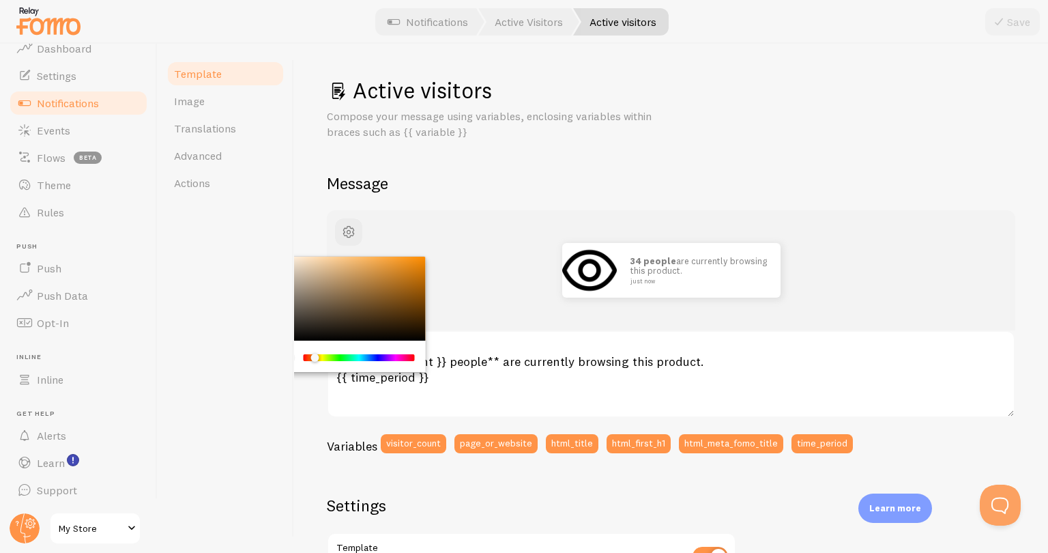
click at [316, 360] on div "Chrome color picker" at bounding box center [319, 358] width 8 height 9
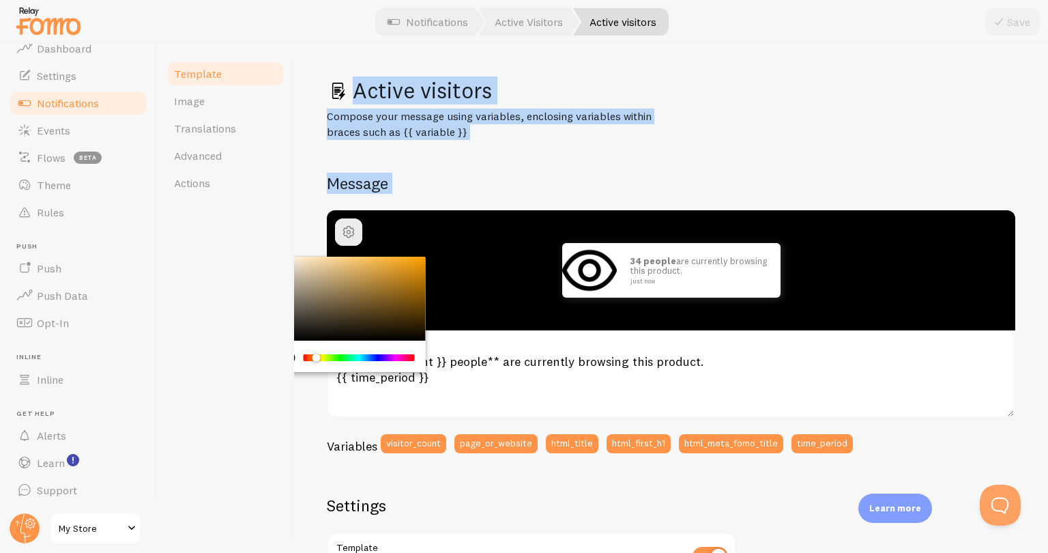
drag, startPoint x: 416, startPoint y: 267, endPoint x: 290, endPoint y: 376, distance: 166.9
click at [290, 376] on div "Template Image Translations Advanced Actions Active visitors Compose your messa…" at bounding box center [603, 298] width 890 height 509
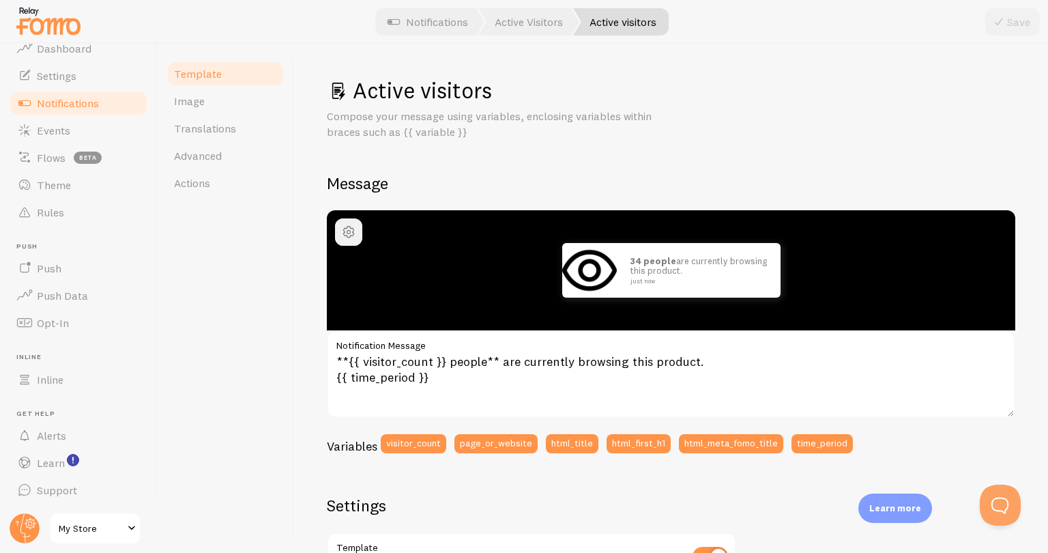
drag, startPoint x: 355, startPoint y: 247, endPoint x: 353, endPoint y: 236, distance: 11.0
click at [353, 244] on div "34 people are currently browsing this product. just now" at bounding box center [671, 270] width 688 height 120
click at [352, 235] on span "button" at bounding box center [348, 232] width 16 height 16
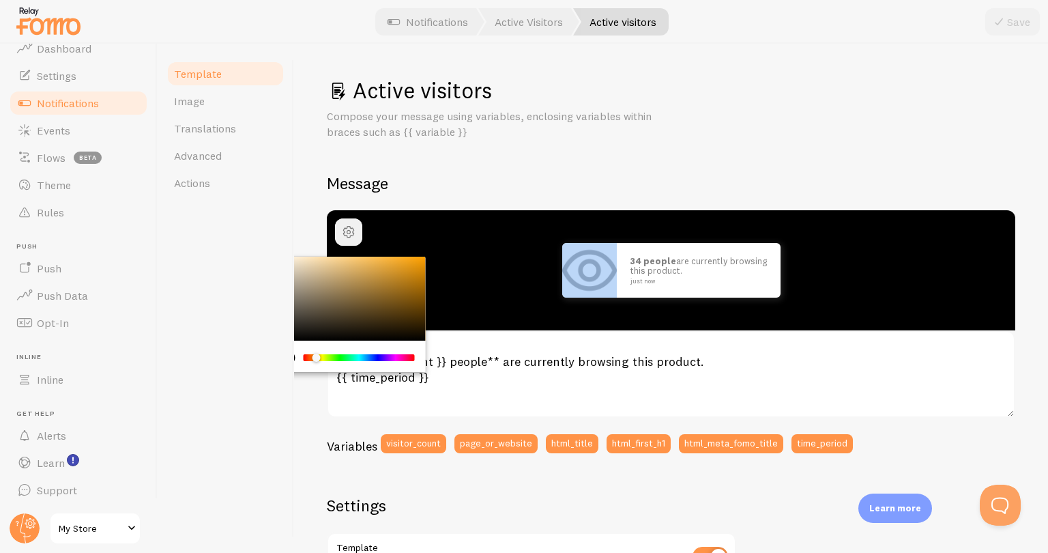
click at [349, 235] on span "button" at bounding box center [348, 232] width 16 height 16
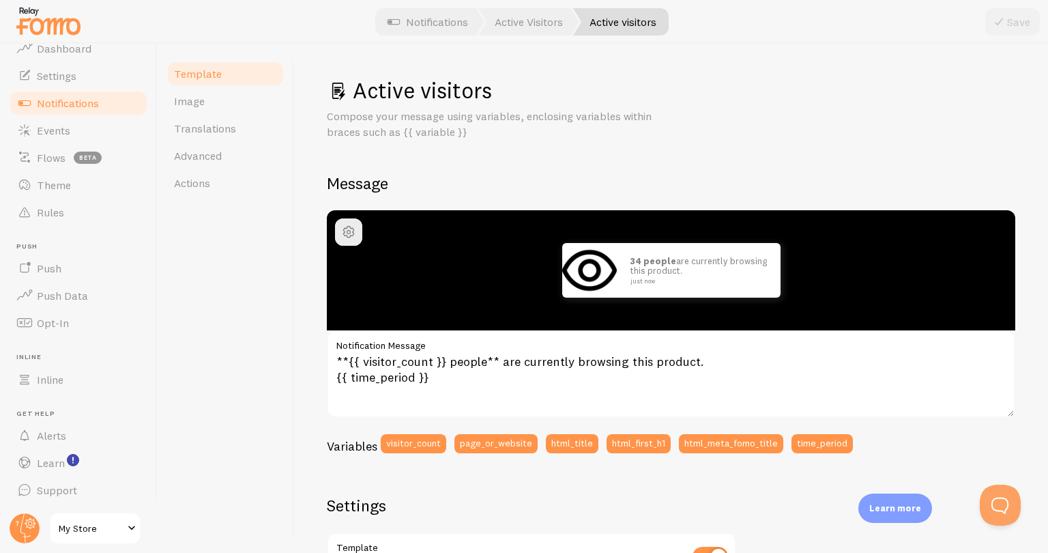
click at [373, 173] on h2 "Message" at bounding box center [671, 183] width 688 height 21
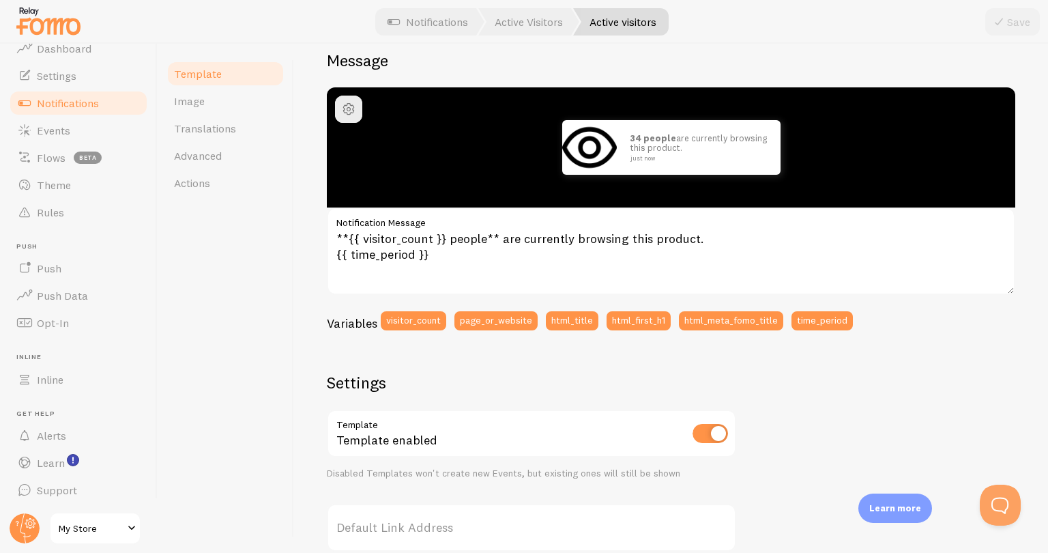
scroll to position [136, 0]
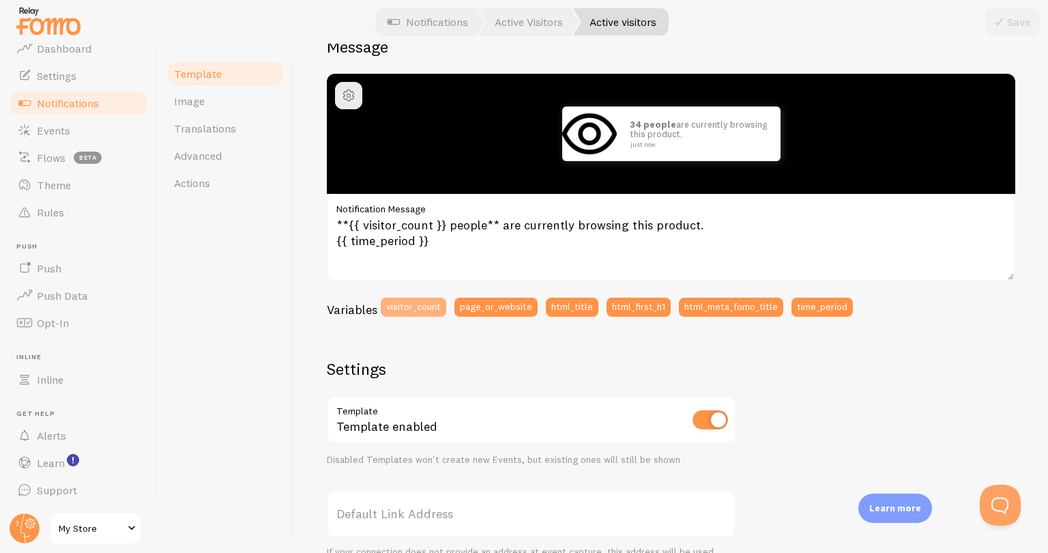
click at [405, 309] on button "visitor_count" at bounding box center [414, 306] width 66 height 19
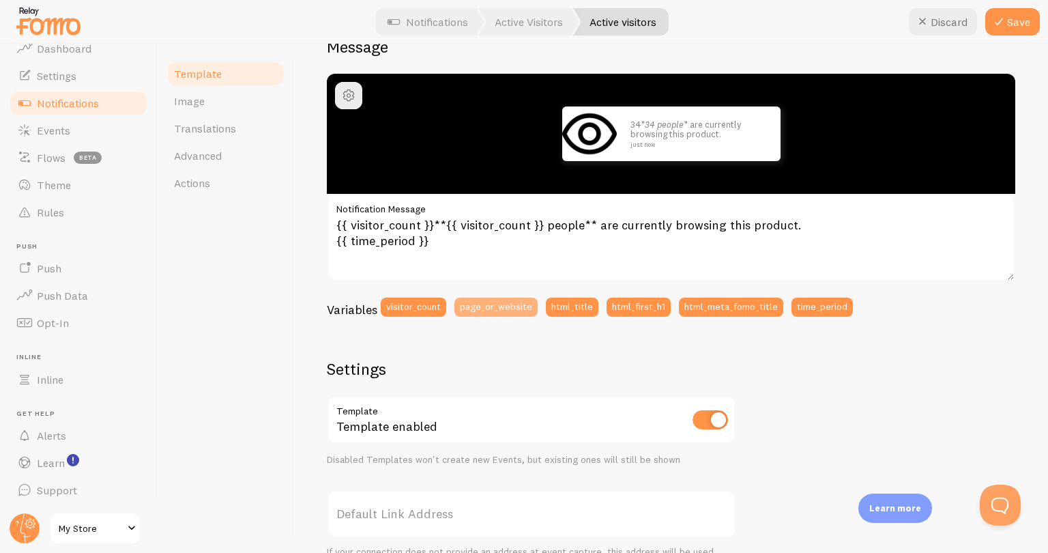
click at [461, 301] on button "page_or_website" at bounding box center [495, 306] width 83 height 19
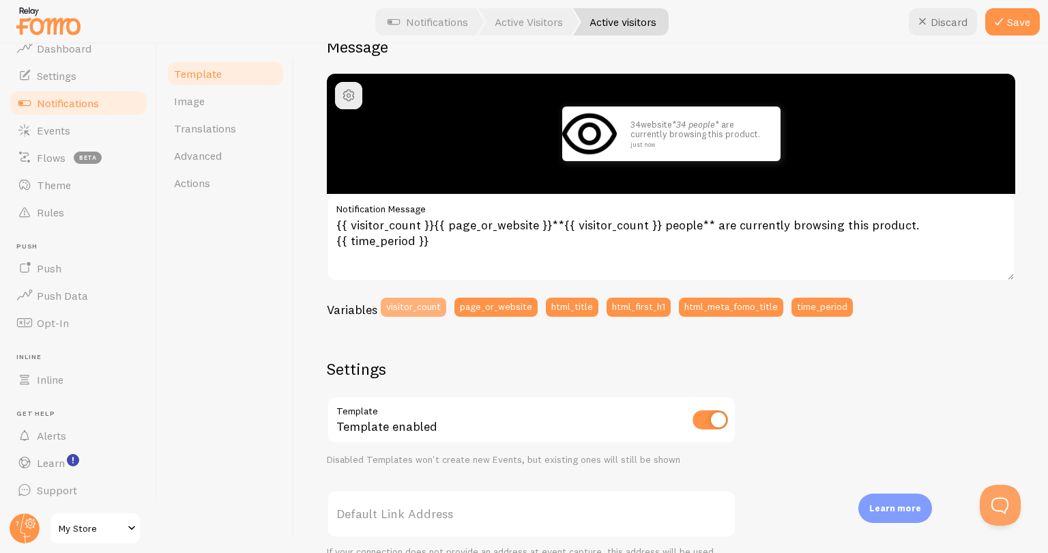
click at [413, 306] on button "visitor_count" at bounding box center [414, 306] width 66 height 19
click at [940, 23] on button "Discard" at bounding box center [943, 21] width 68 height 27
type textarea "**{{ visitor_count }} people** are currently browsing this product. {{ time_per…"
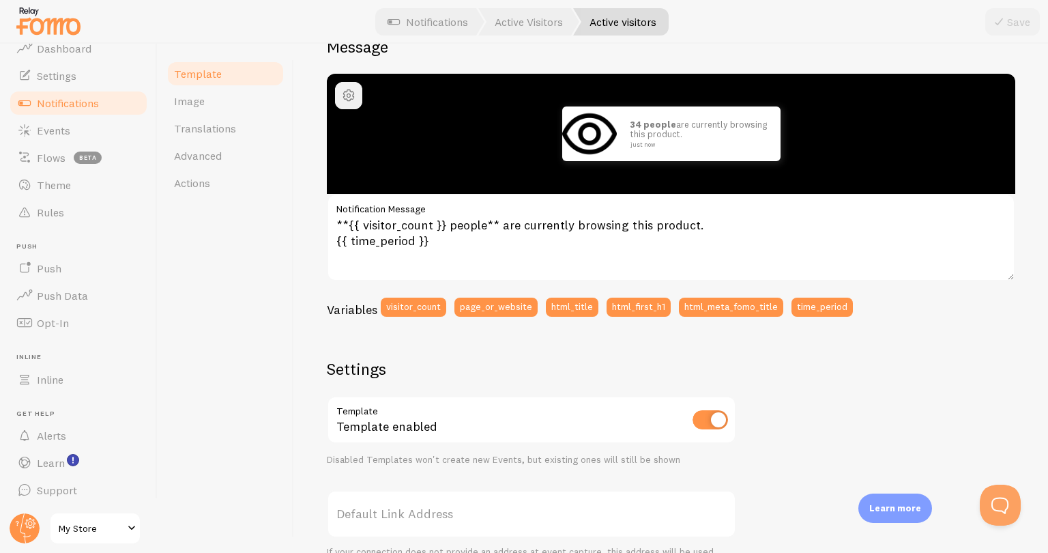
click at [348, 99] on span "button" at bounding box center [348, 95] width 16 height 16
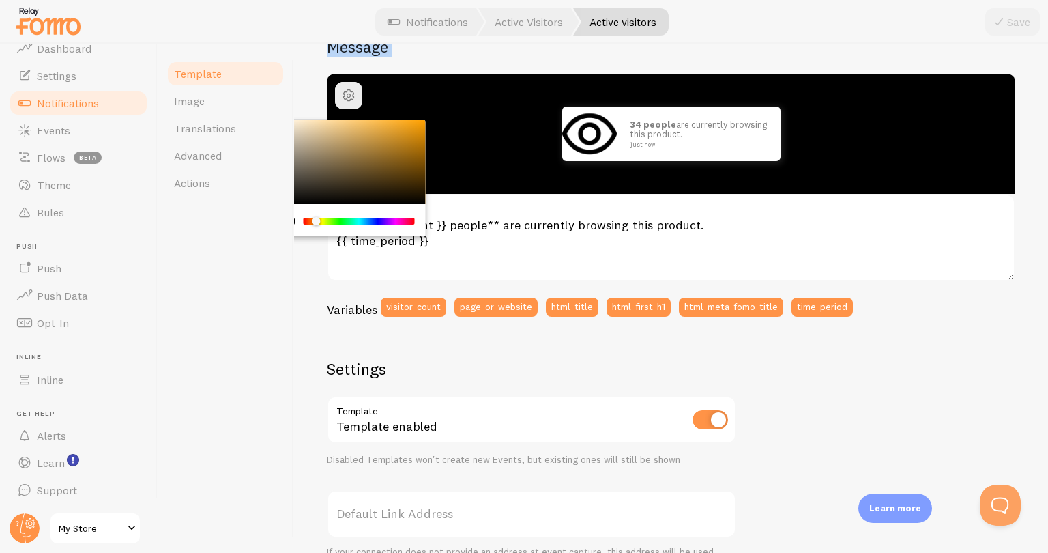
drag, startPoint x: 389, startPoint y: 148, endPoint x: 276, endPoint y: 222, distance: 135.1
click at [276, 222] on div "Template Image Translations Advanced Actions Active visitors Compose your messa…" at bounding box center [603, 298] width 890 height 509
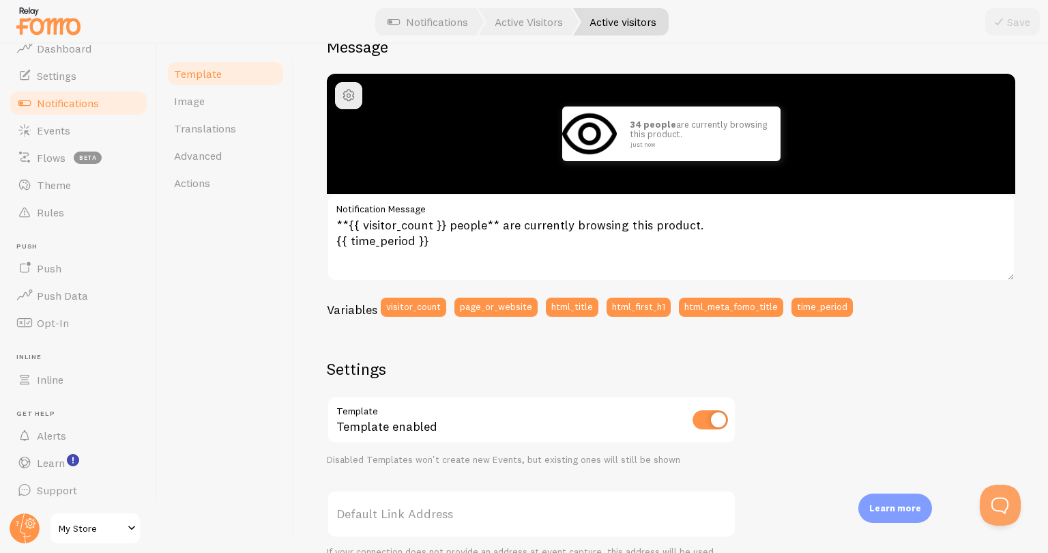
click at [843, 201] on label "Notification Message" at bounding box center [671, 205] width 688 height 23
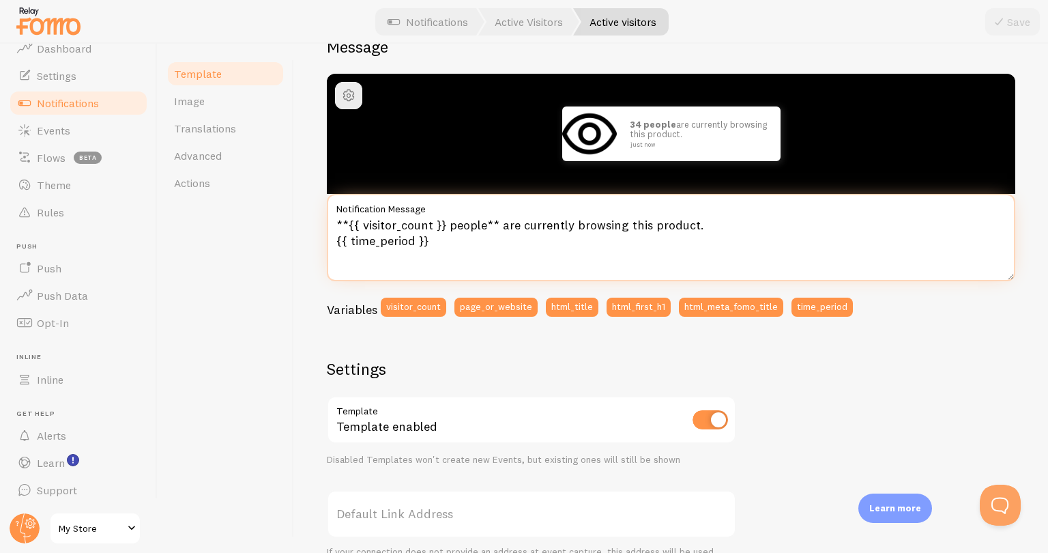
click at [843, 201] on textarea "**{{ visitor_count }} people** are currently browsing this product. {{ time_per…" at bounding box center [671, 237] width 688 height 87
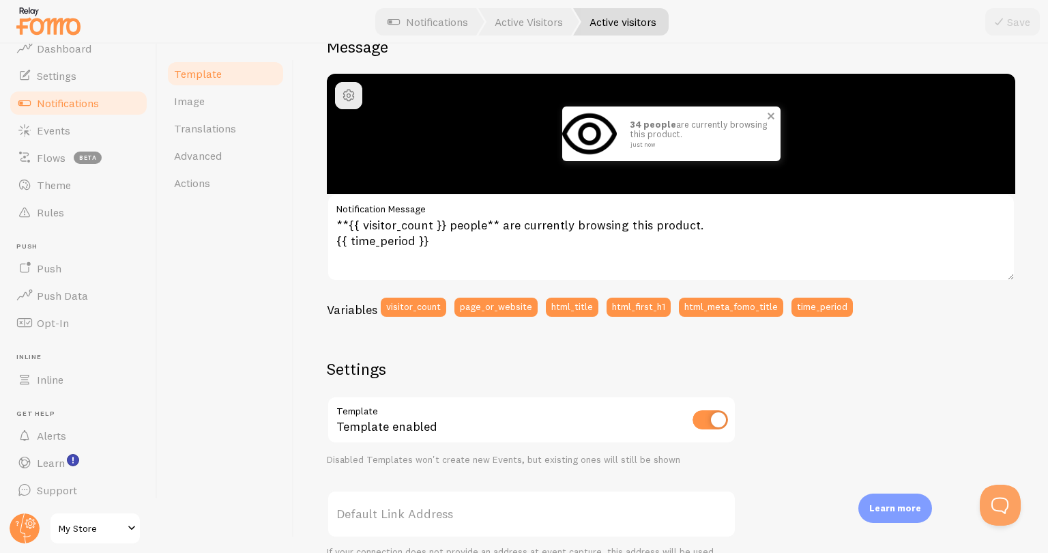
click at [645, 134] on p "34 people are currently browsing this product. just now" at bounding box center [698, 133] width 136 height 28
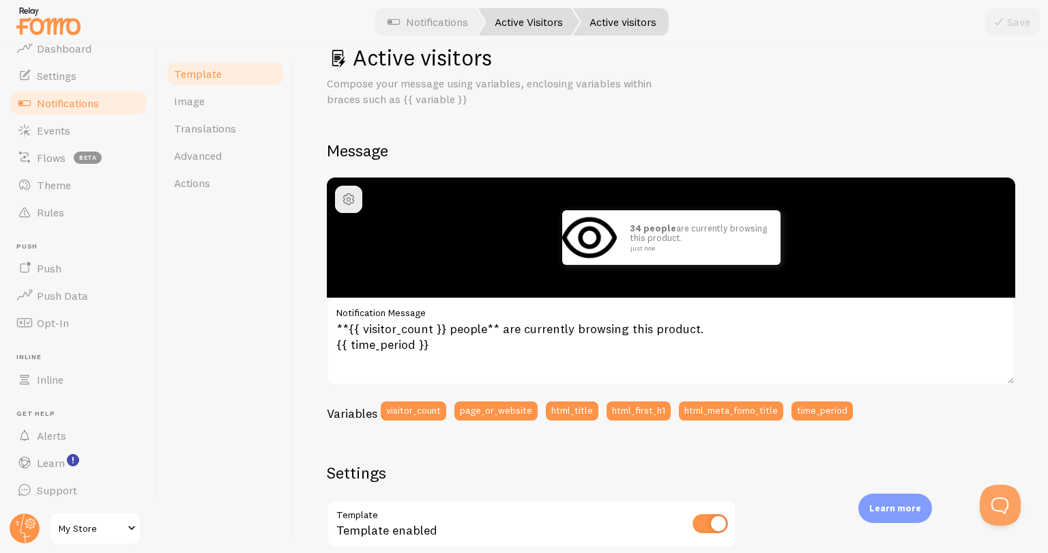
scroll to position [0, 0]
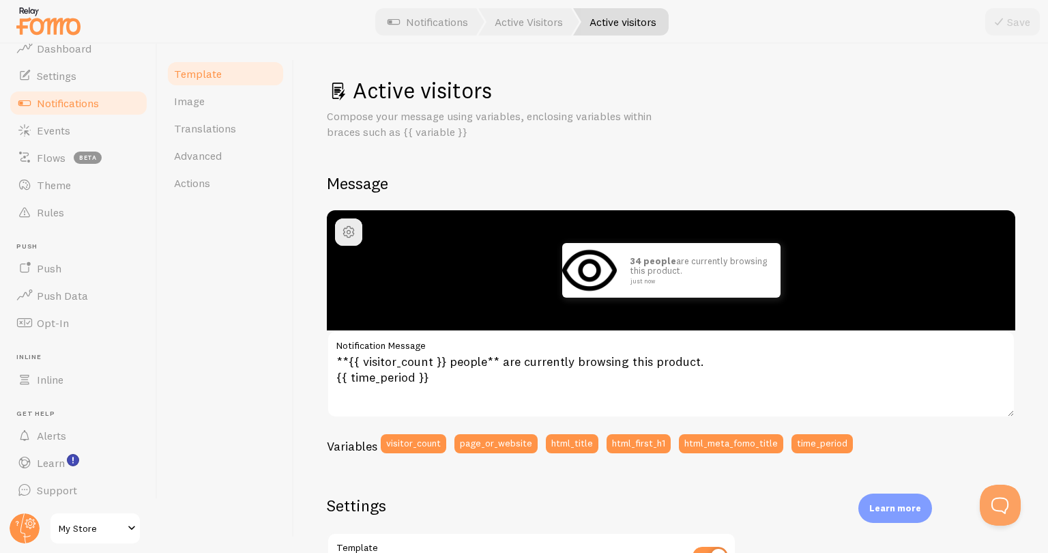
click at [439, 26] on link "Notifications" at bounding box center [427, 21] width 113 height 27
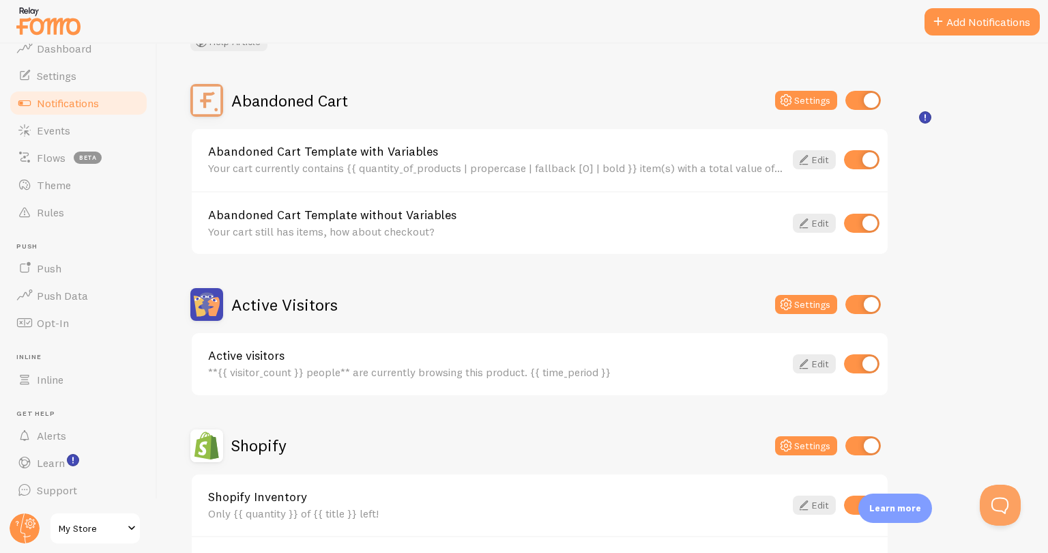
scroll to position [66, 0]
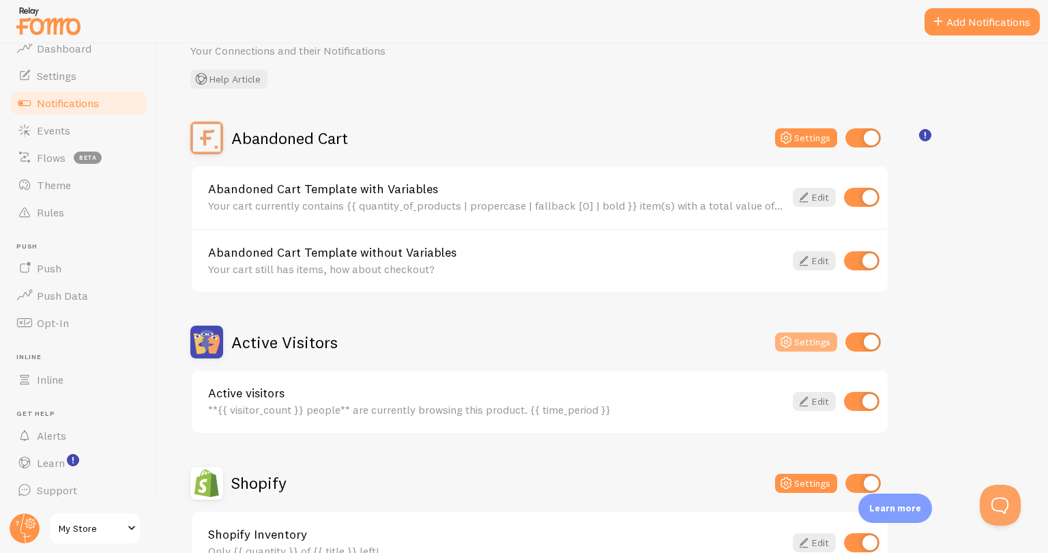
click at [803, 334] on button "Settings" at bounding box center [806, 341] width 62 height 19
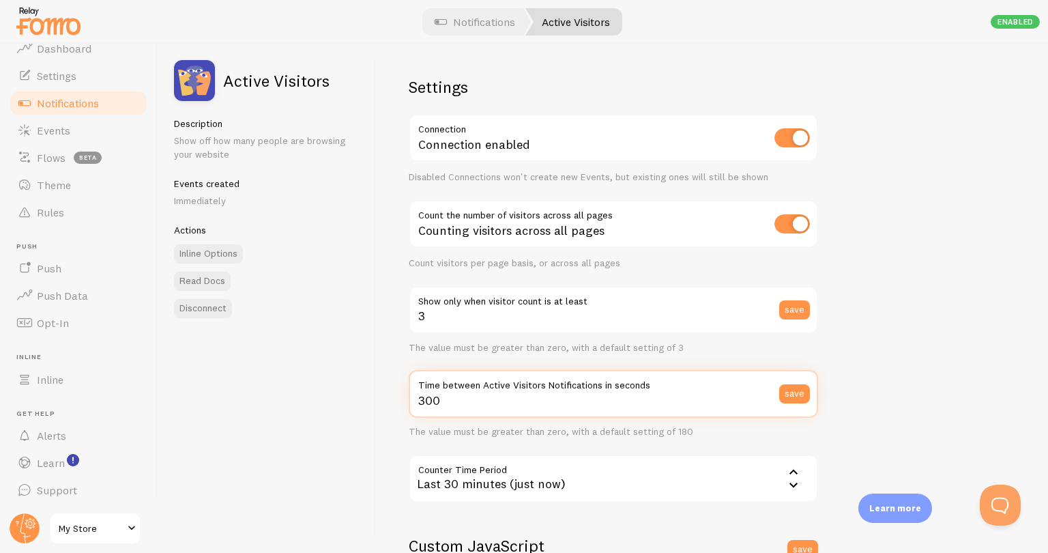
click at [438, 393] on input "300" at bounding box center [613, 394] width 409 height 48
drag, startPoint x: 439, startPoint y: 396, endPoint x: 422, endPoint y: 388, distance: 18.9
click at [422, 388] on div "300 Time between Active Visitors Notifications in seconds save" at bounding box center [613, 394] width 409 height 48
type input "3"
type input "10"
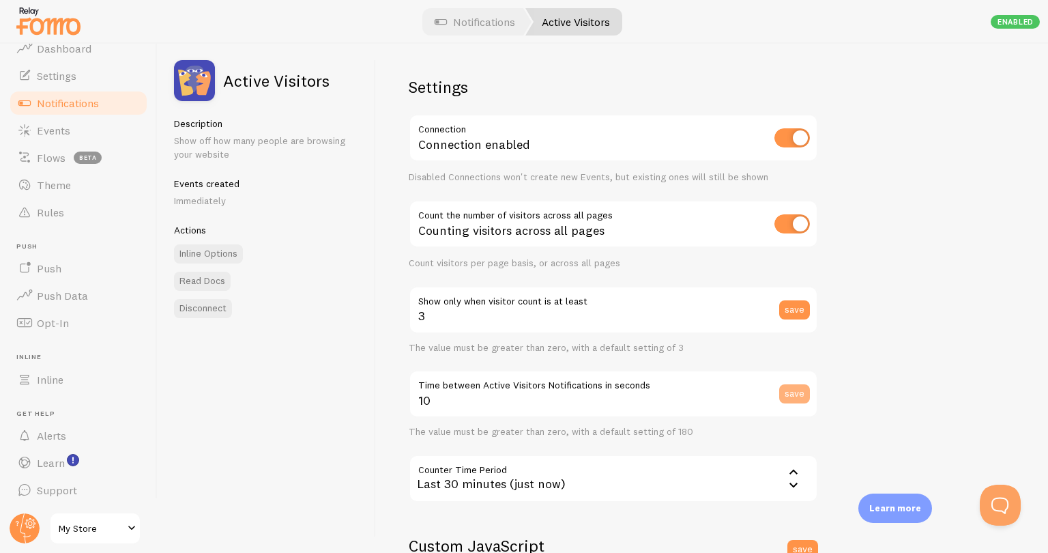
click at [800, 386] on button "save" at bounding box center [794, 393] width 31 height 19
click at [551, 36] on div at bounding box center [524, 22] width 1048 height 44
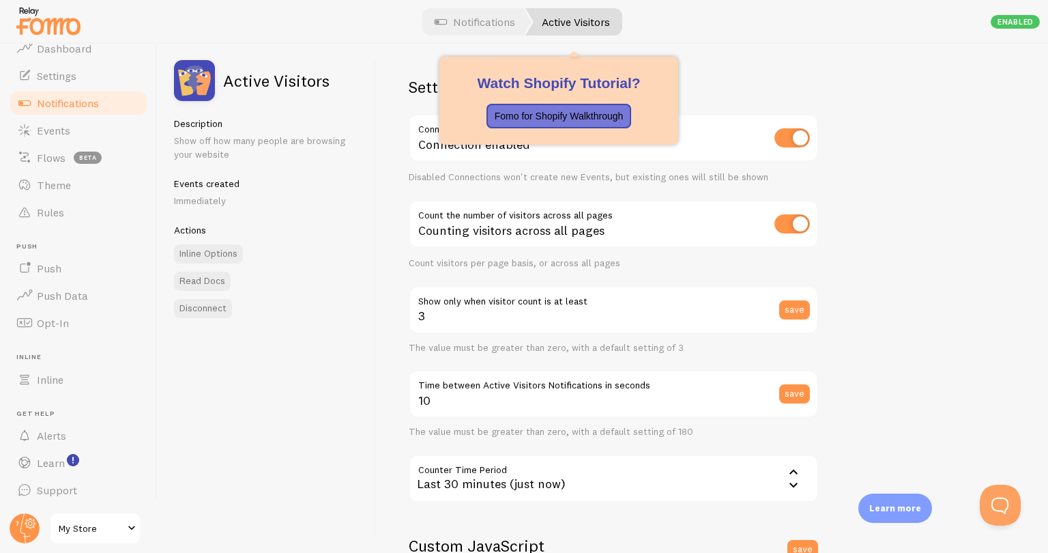
click at [557, 24] on link "Active Visitors" at bounding box center [573, 21] width 97 height 27
